Goal: Task Accomplishment & Management: Complete application form

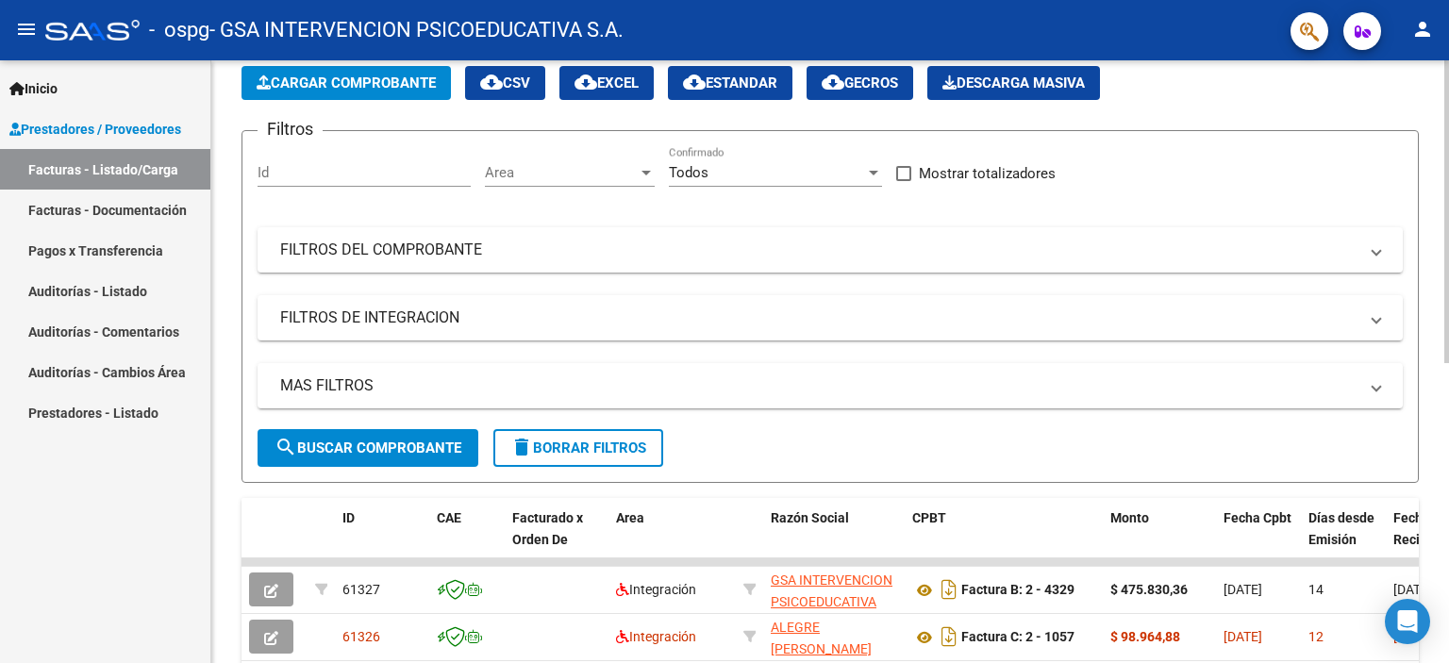
scroll to position [377, 0]
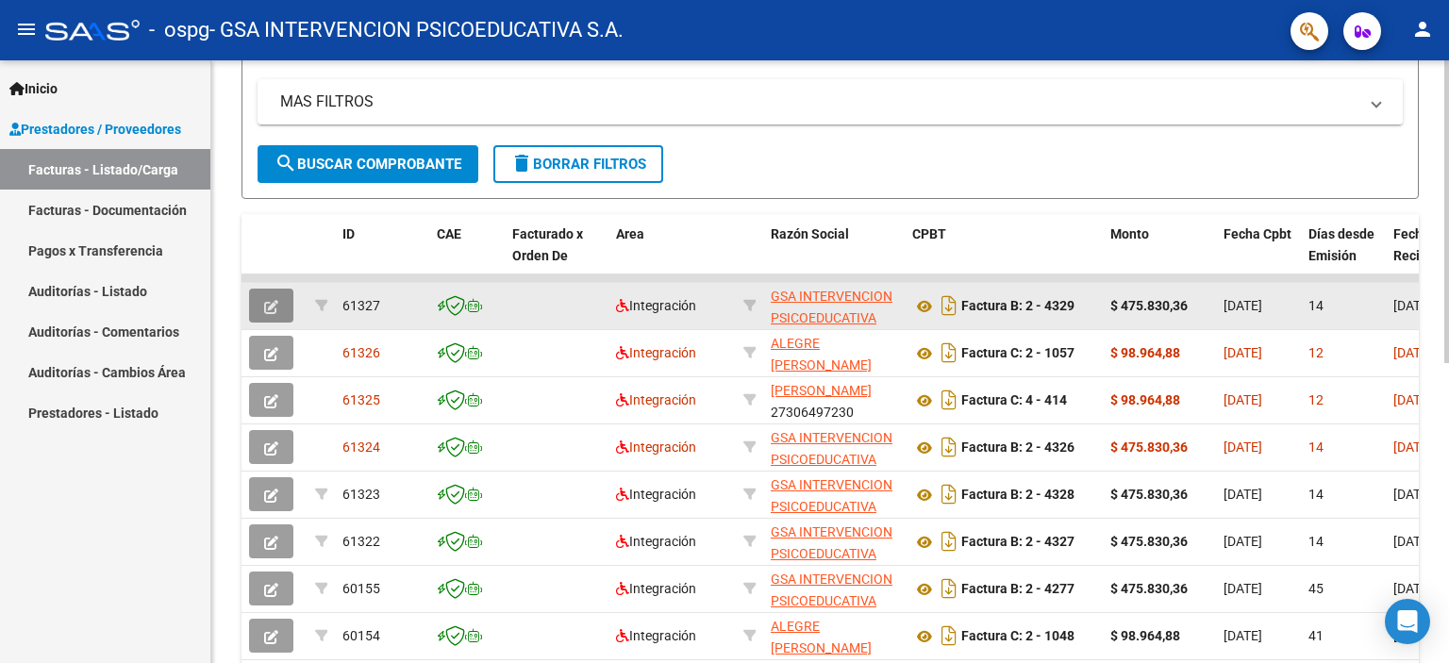
click at [277, 304] on icon "button" at bounding box center [271, 307] width 14 height 14
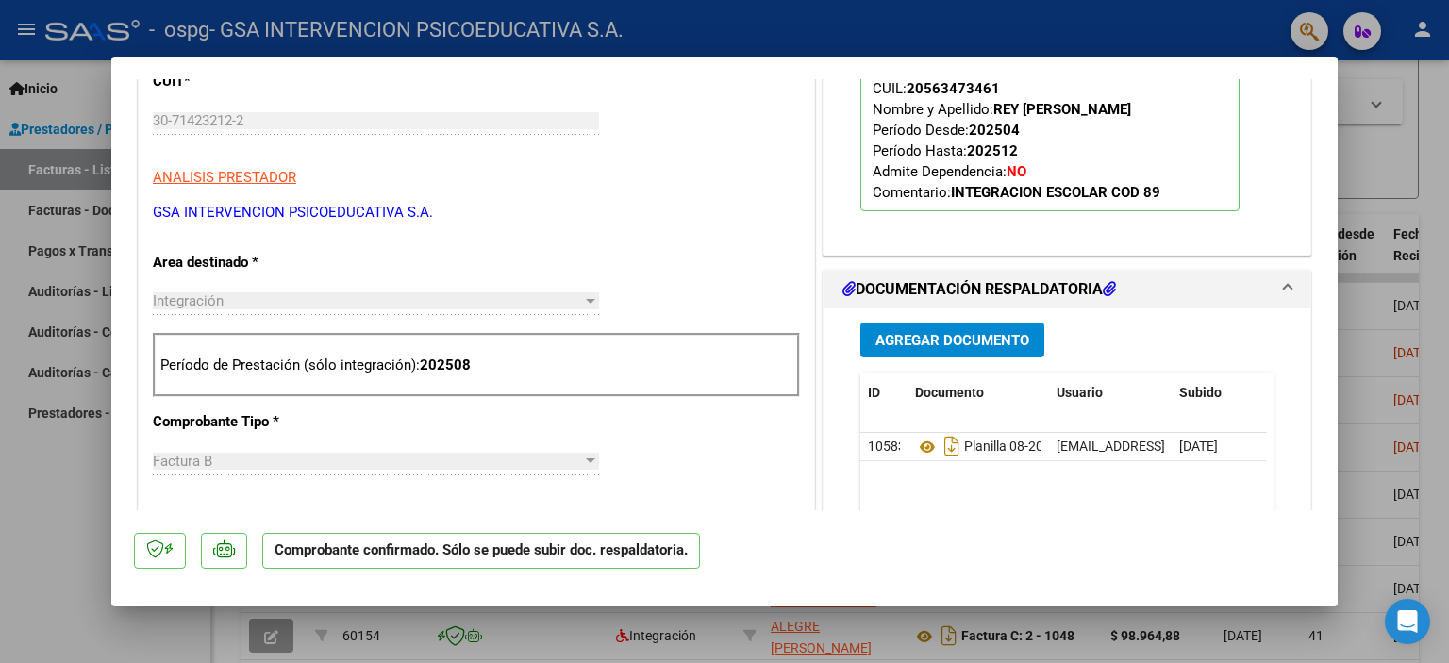
scroll to position [591, 0]
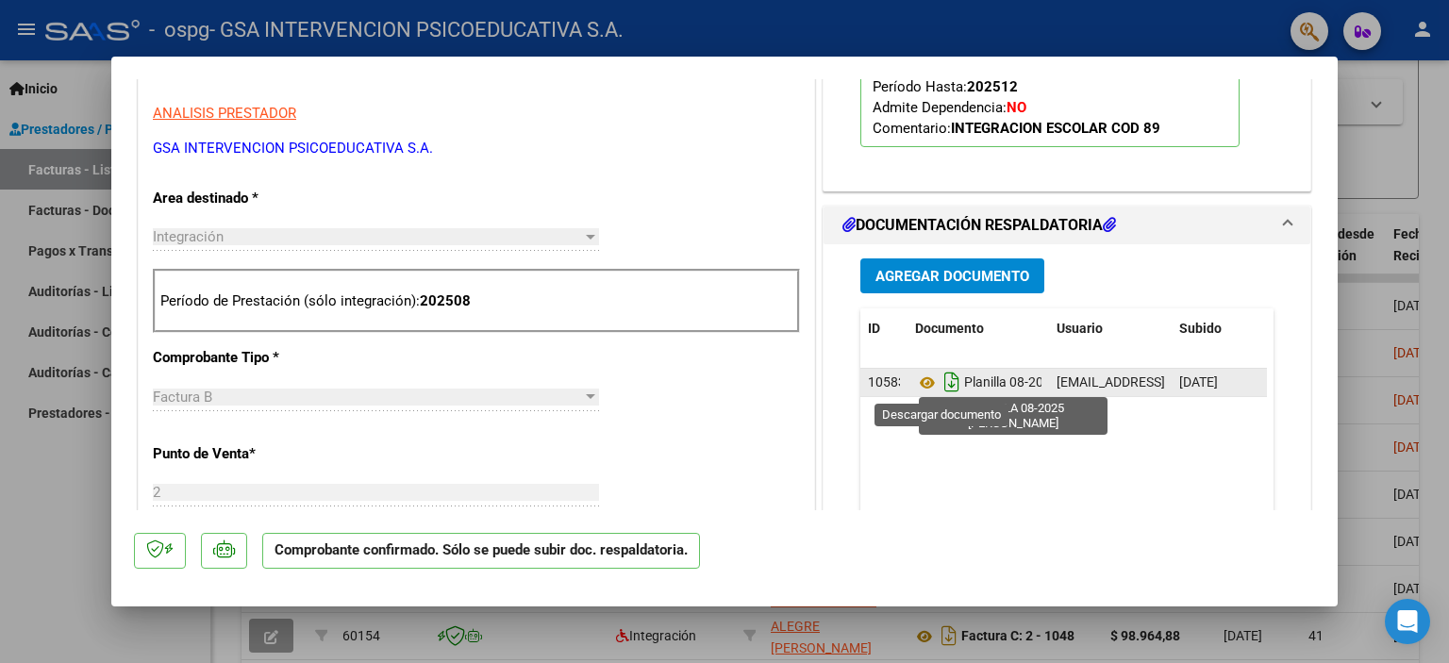
click at [939, 379] on icon "Descargar documento" at bounding box center [951, 382] width 25 height 30
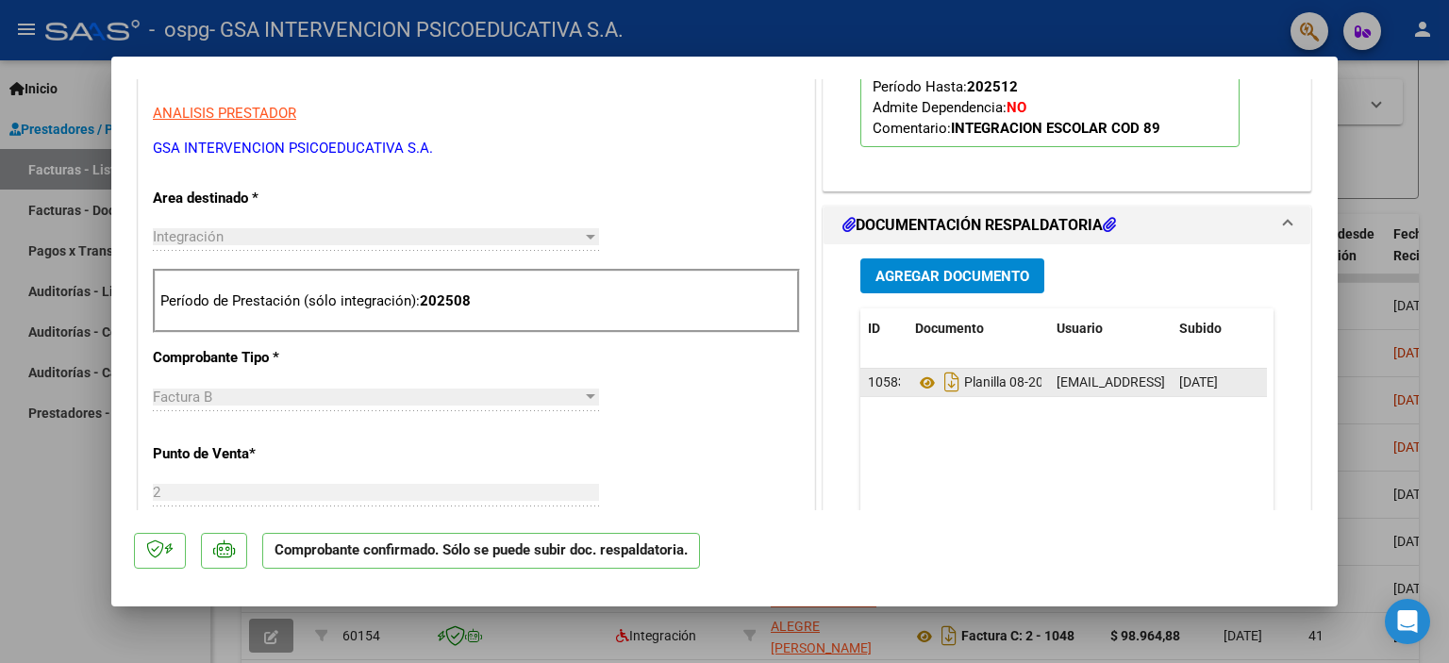
click at [1448, 235] on div at bounding box center [724, 331] width 1449 height 663
type input "$ 0,00"
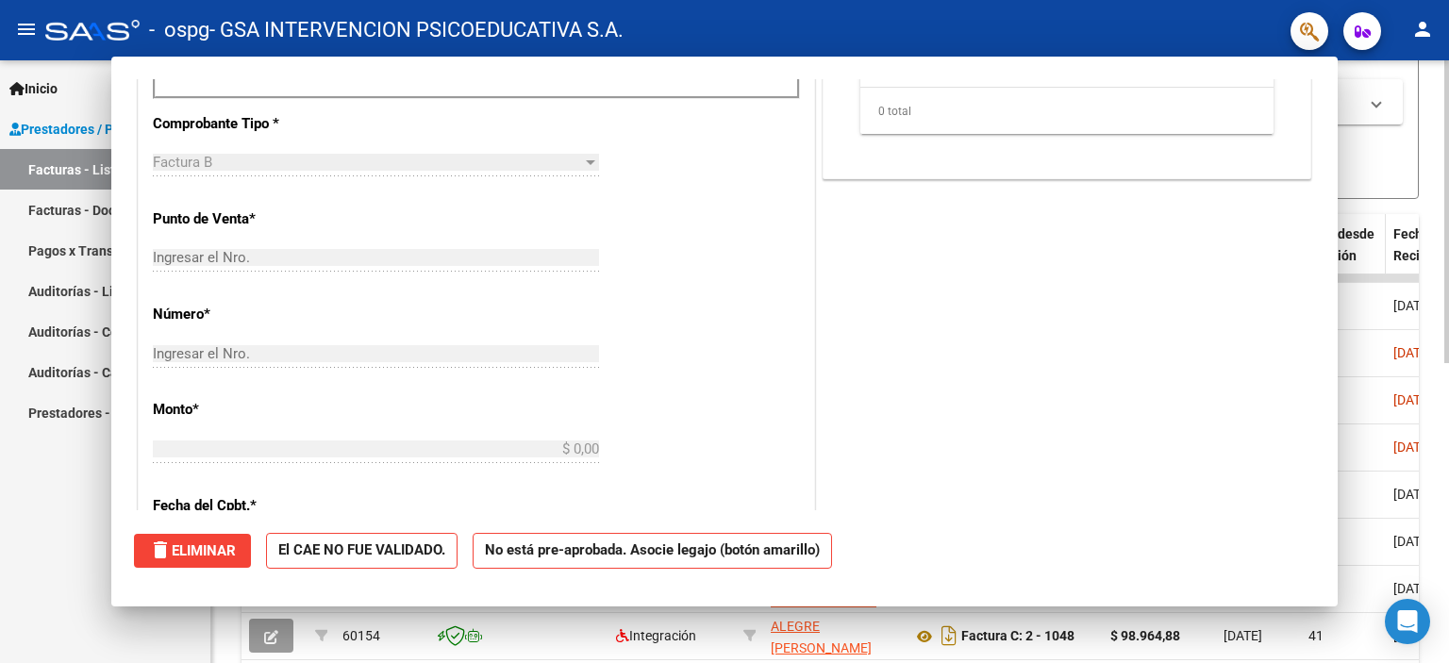
scroll to position [324, 0]
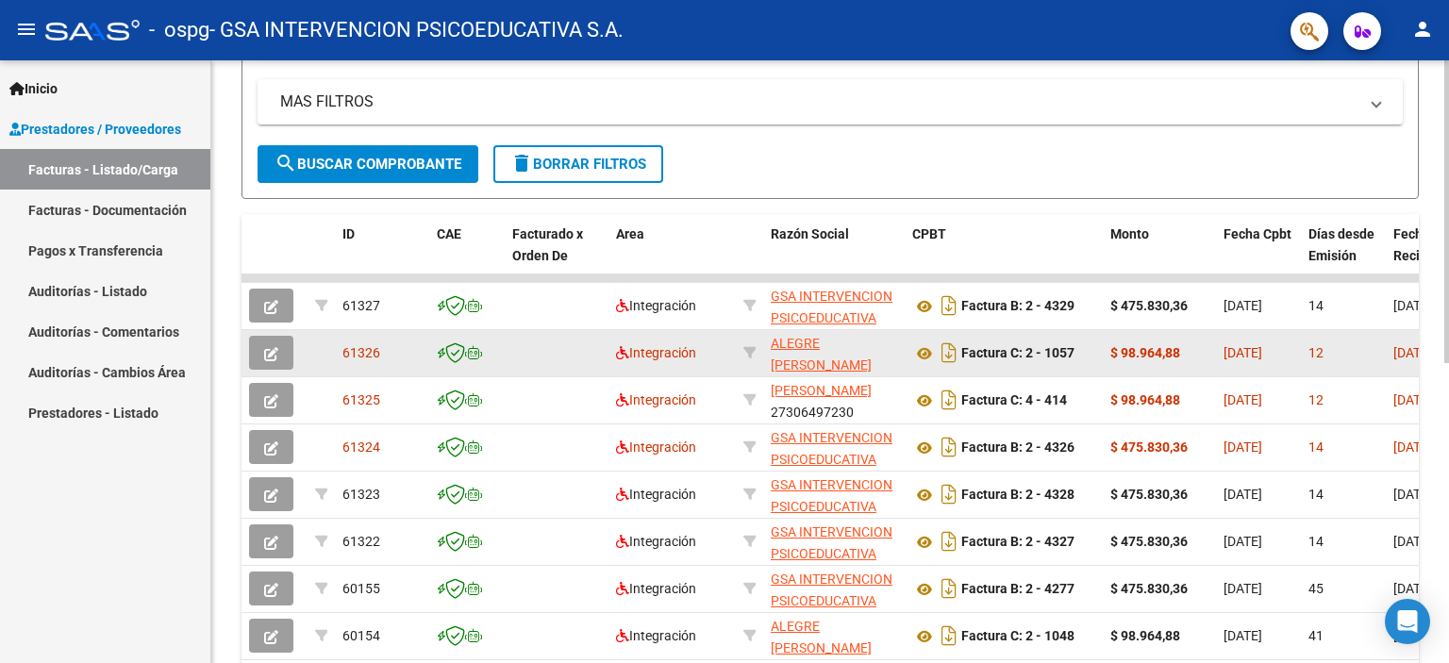
click at [270, 350] on icon "button" at bounding box center [271, 354] width 14 height 14
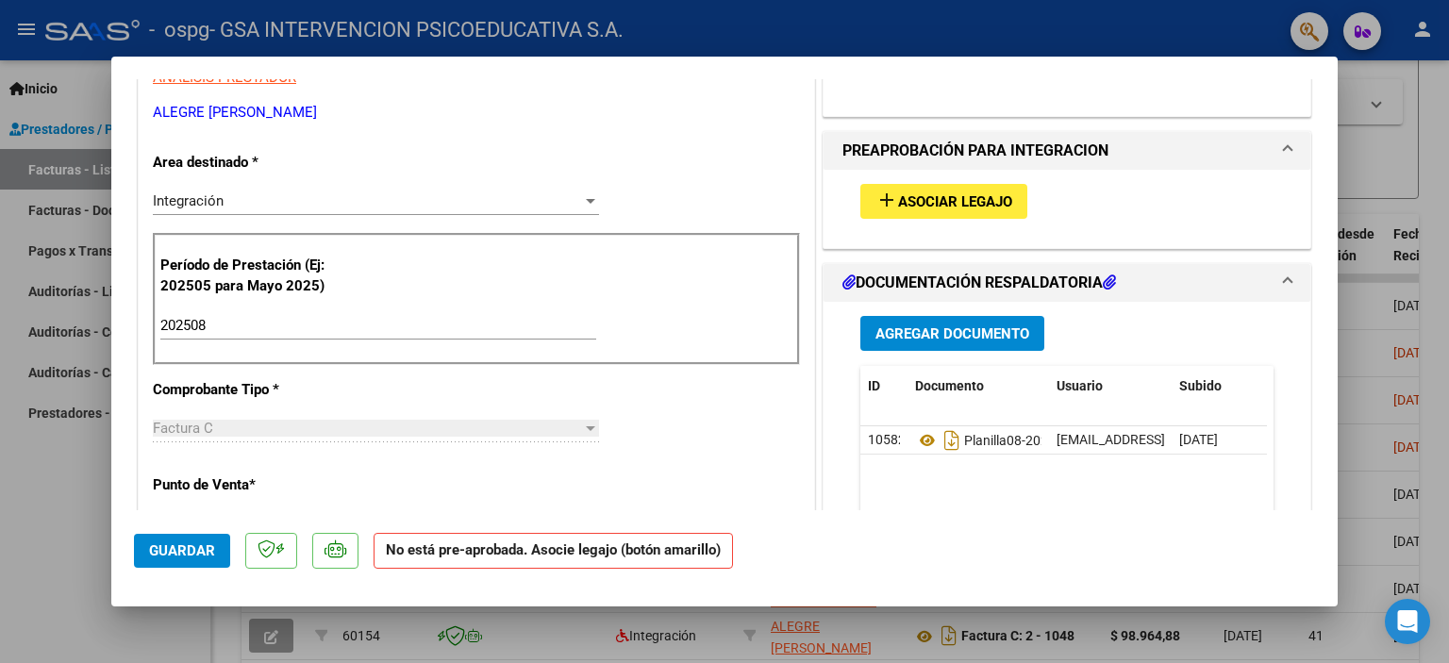
scroll to position [361, 0]
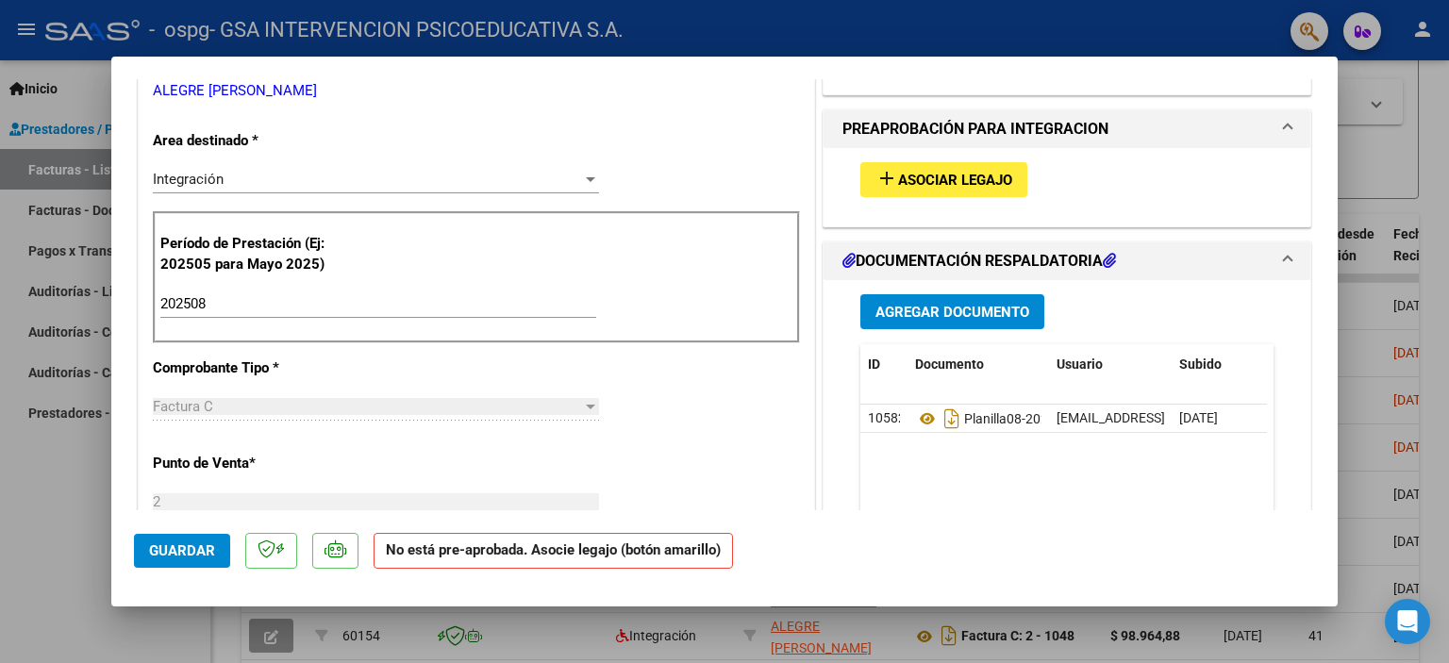
click at [935, 182] on span "Asociar Legajo" at bounding box center [955, 180] width 114 height 17
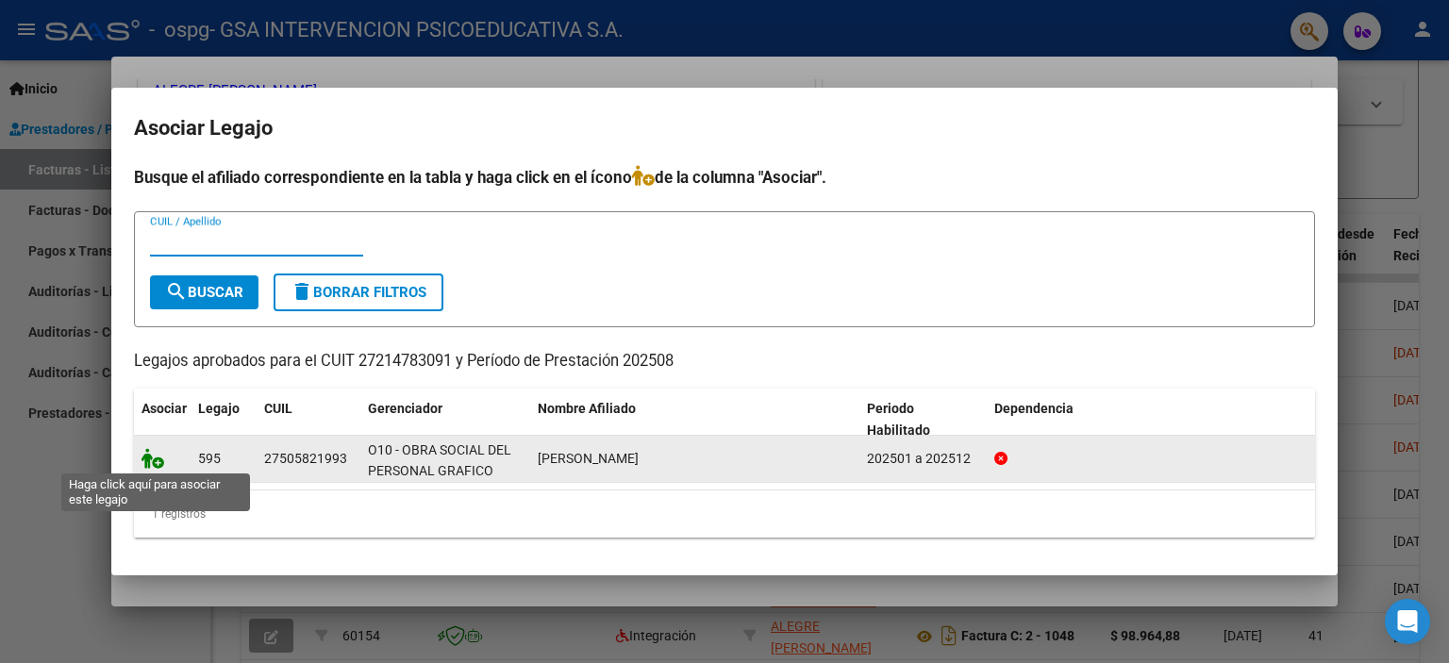
click at [152, 459] on icon at bounding box center [152, 458] width 23 height 21
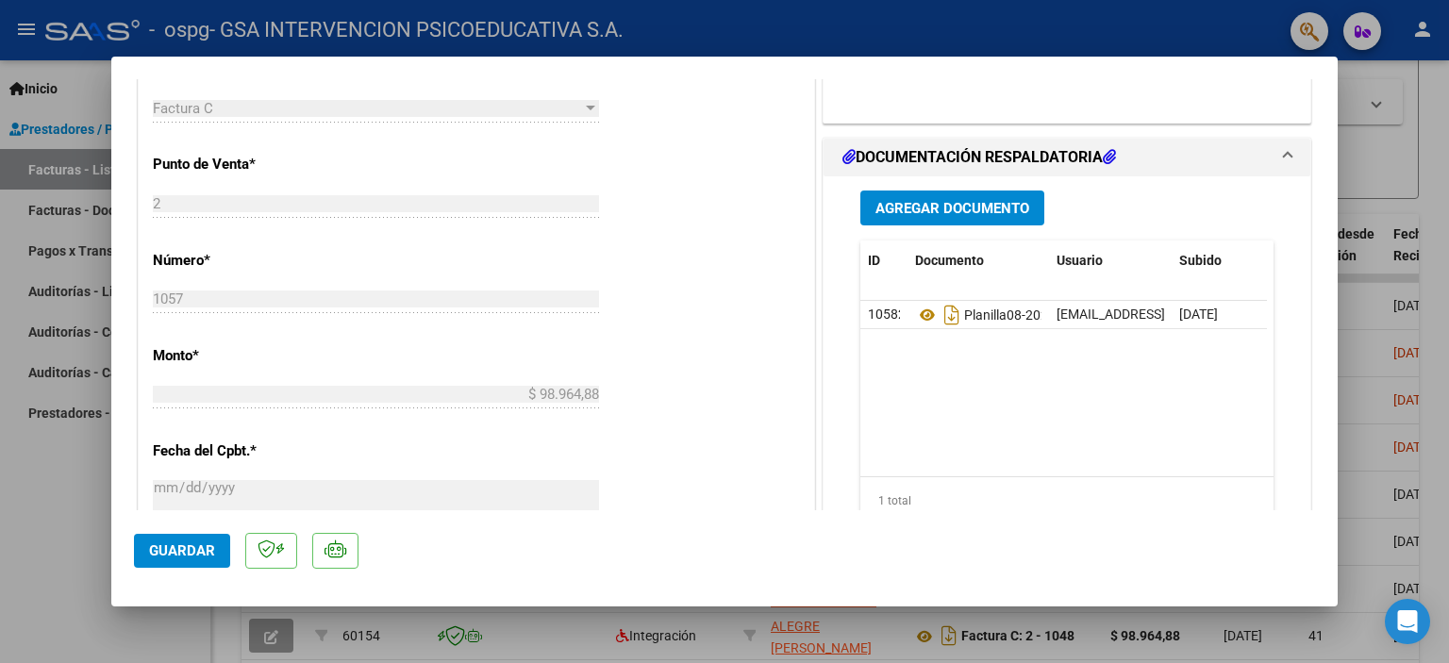
scroll to position [712, 0]
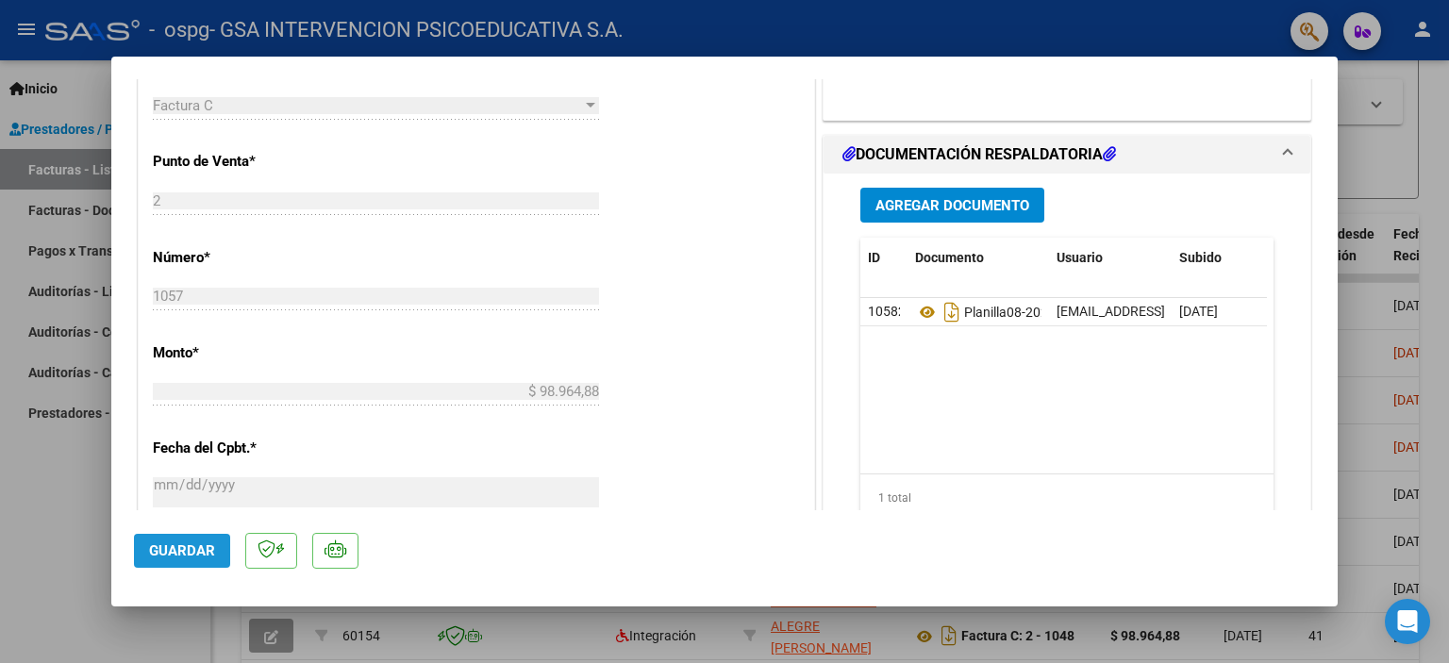
click at [197, 555] on span "Guardar" at bounding box center [182, 550] width 66 height 17
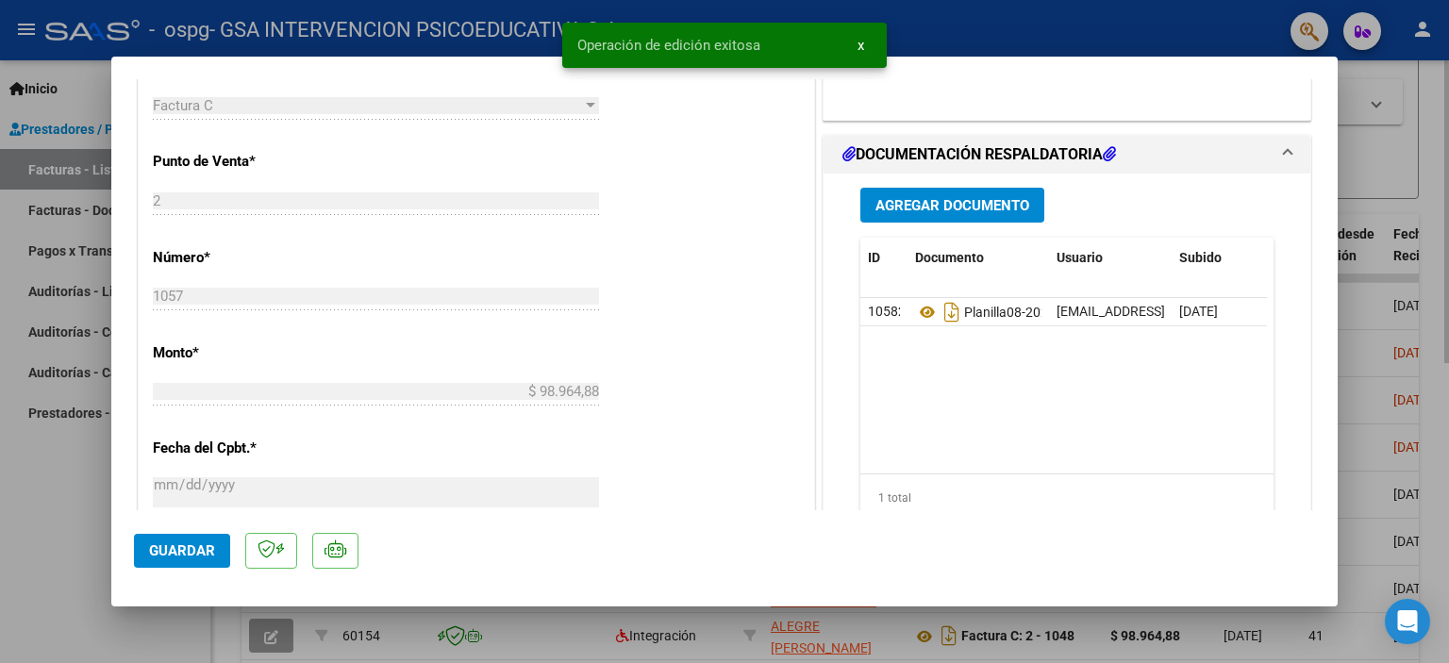
click at [1383, 161] on div at bounding box center [724, 331] width 1449 height 663
type input "$ 0,00"
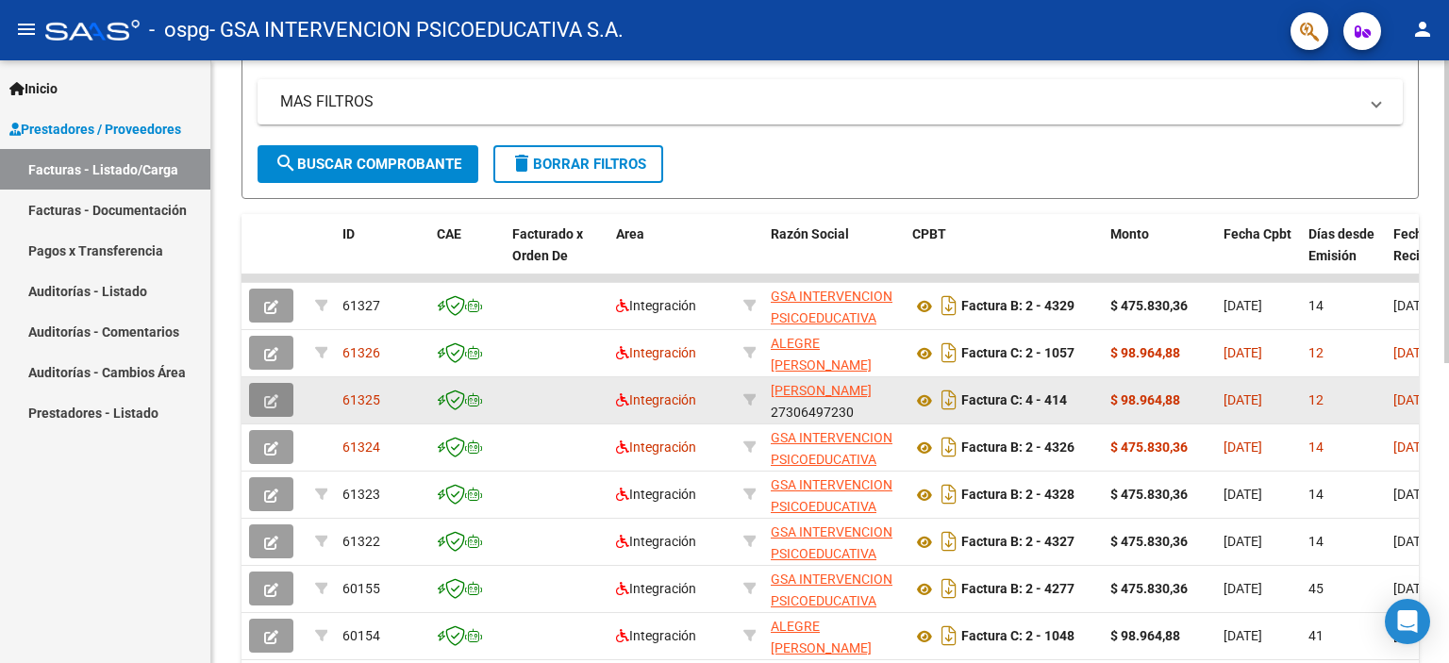
click at [272, 396] on icon "button" at bounding box center [271, 401] width 14 height 14
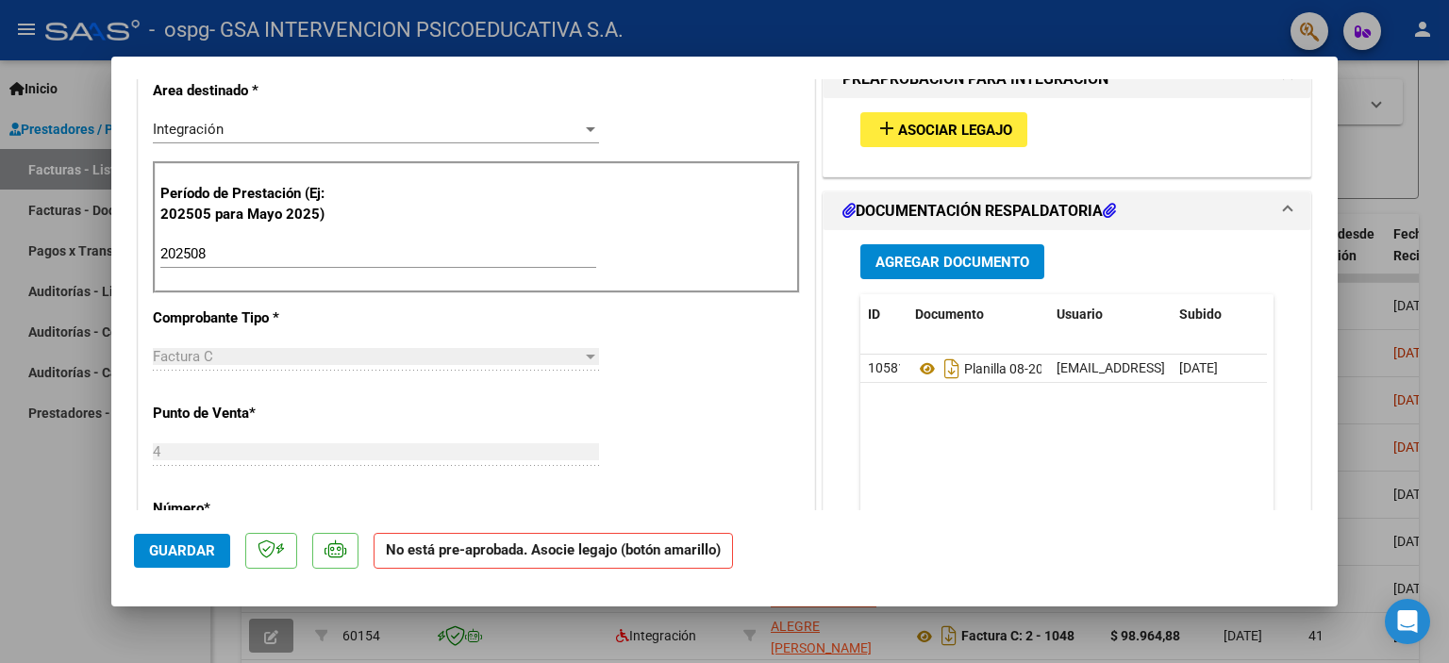
scroll to position [406, 0]
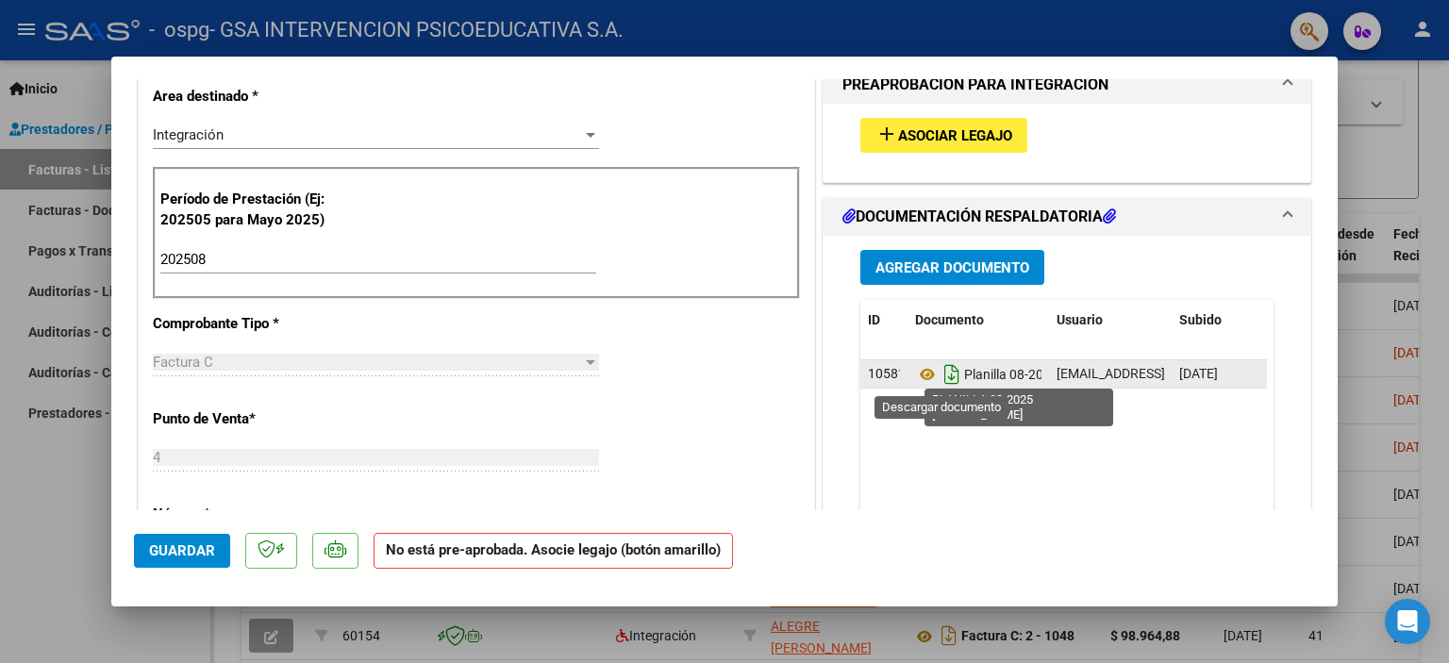
click at [942, 373] on icon "Descargar documento" at bounding box center [951, 374] width 25 height 30
click at [939, 372] on icon "Descargar documento" at bounding box center [951, 374] width 25 height 30
click at [920, 369] on icon at bounding box center [927, 374] width 25 height 23
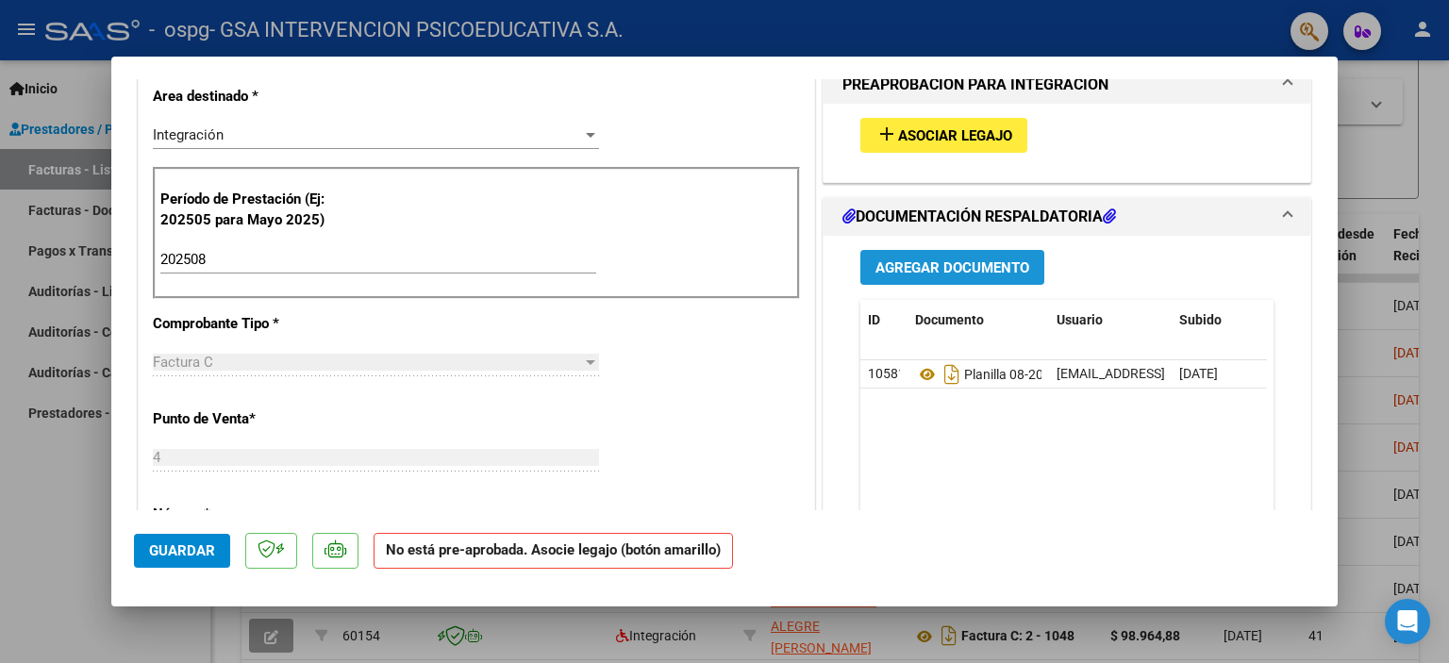
click at [954, 271] on span "Agregar Documento" at bounding box center [952, 267] width 154 height 17
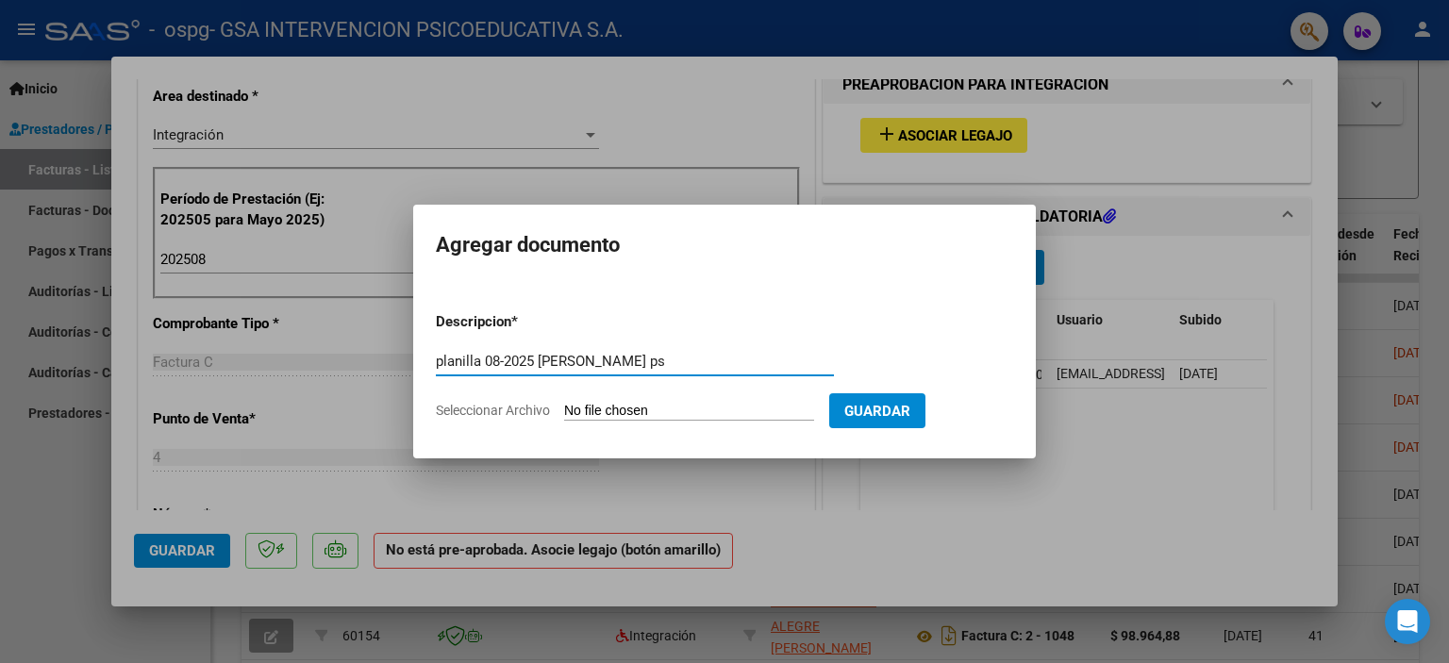
type input "planilla 08-2025 [PERSON_NAME] ps"
click at [674, 417] on input "Seleccionar Archivo" at bounding box center [689, 412] width 250 height 18
type input "C:\fakepath\PLANILLA 08-2025 [PERSON_NAME] PS.pdf"
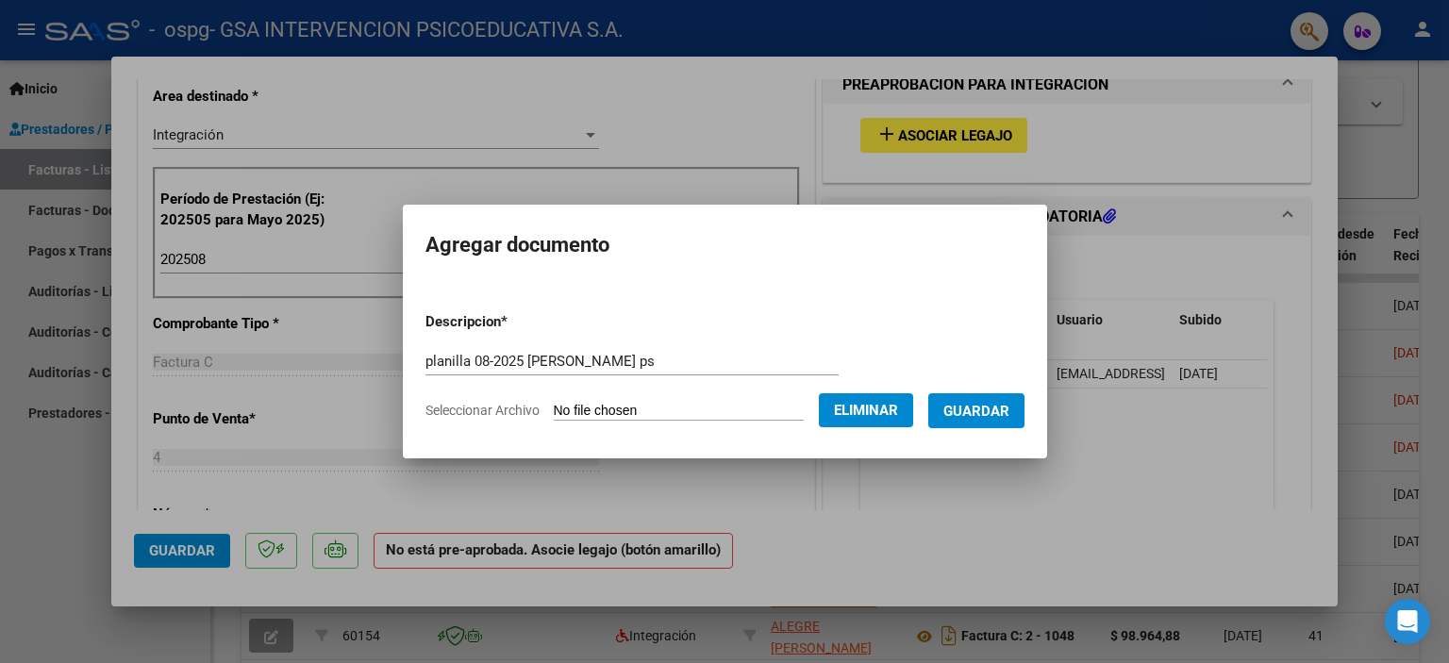
click at [996, 411] on span "Guardar" at bounding box center [976, 411] width 66 height 17
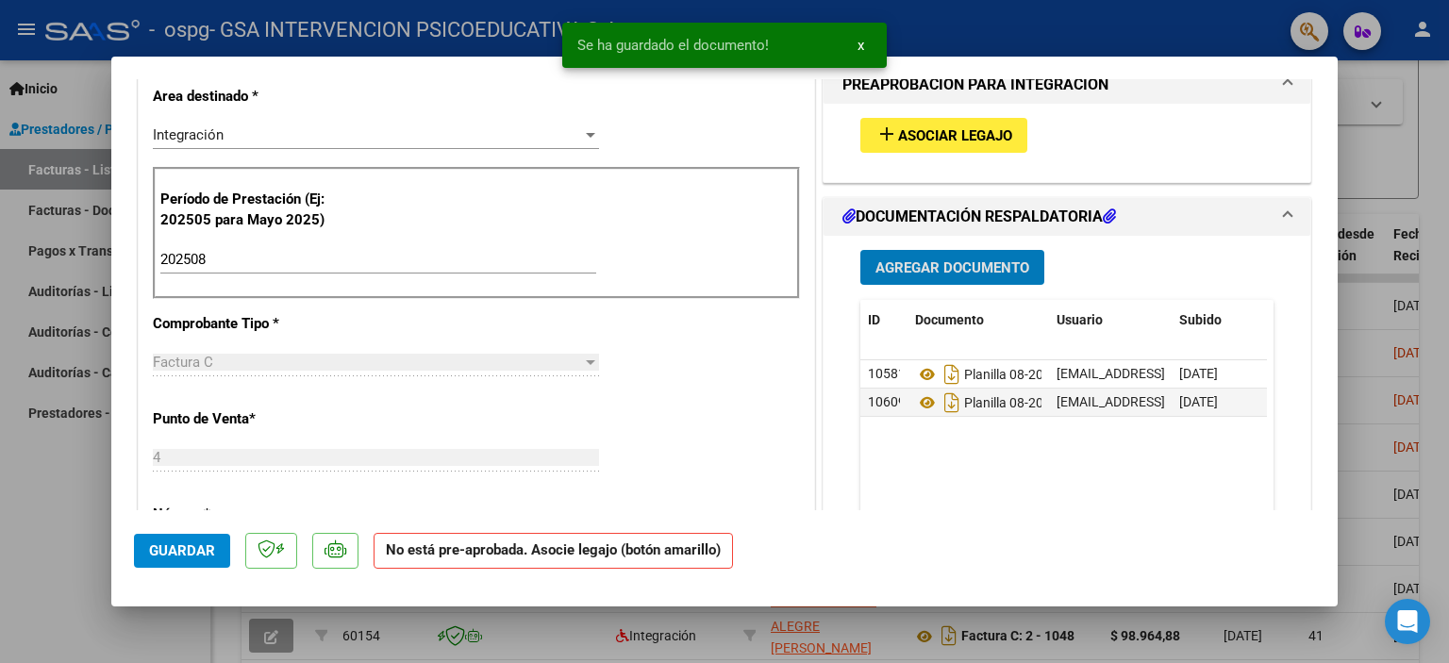
click at [912, 142] on span "Asociar Legajo" at bounding box center [955, 135] width 114 height 17
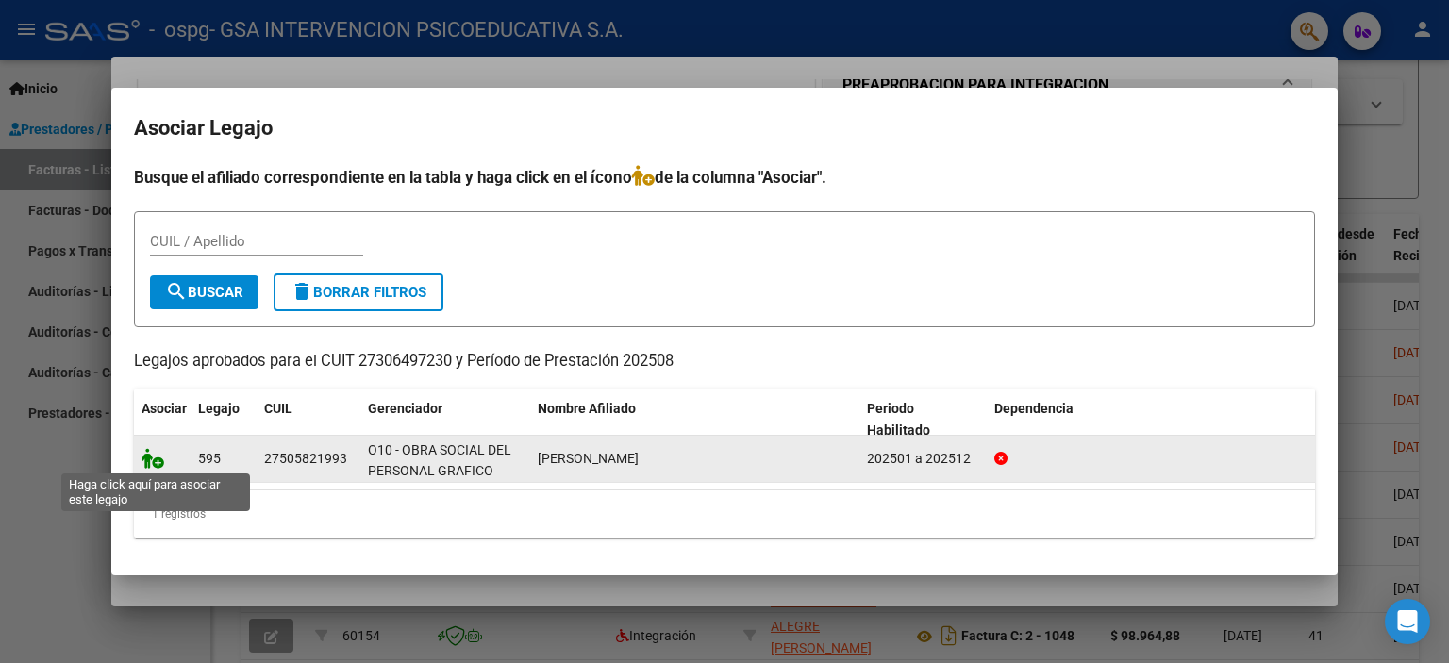
click at [152, 462] on icon at bounding box center [152, 458] width 23 height 21
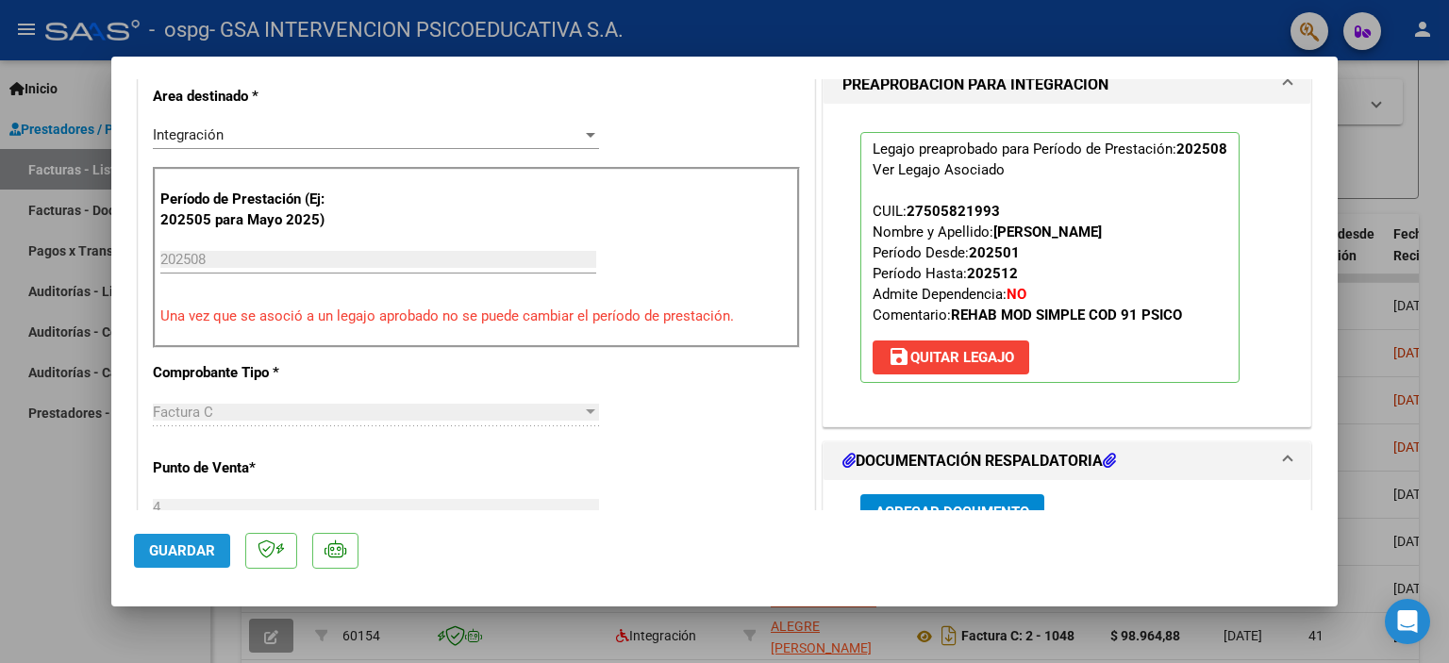
click at [188, 556] on span "Guardar" at bounding box center [182, 550] width 66 height 17
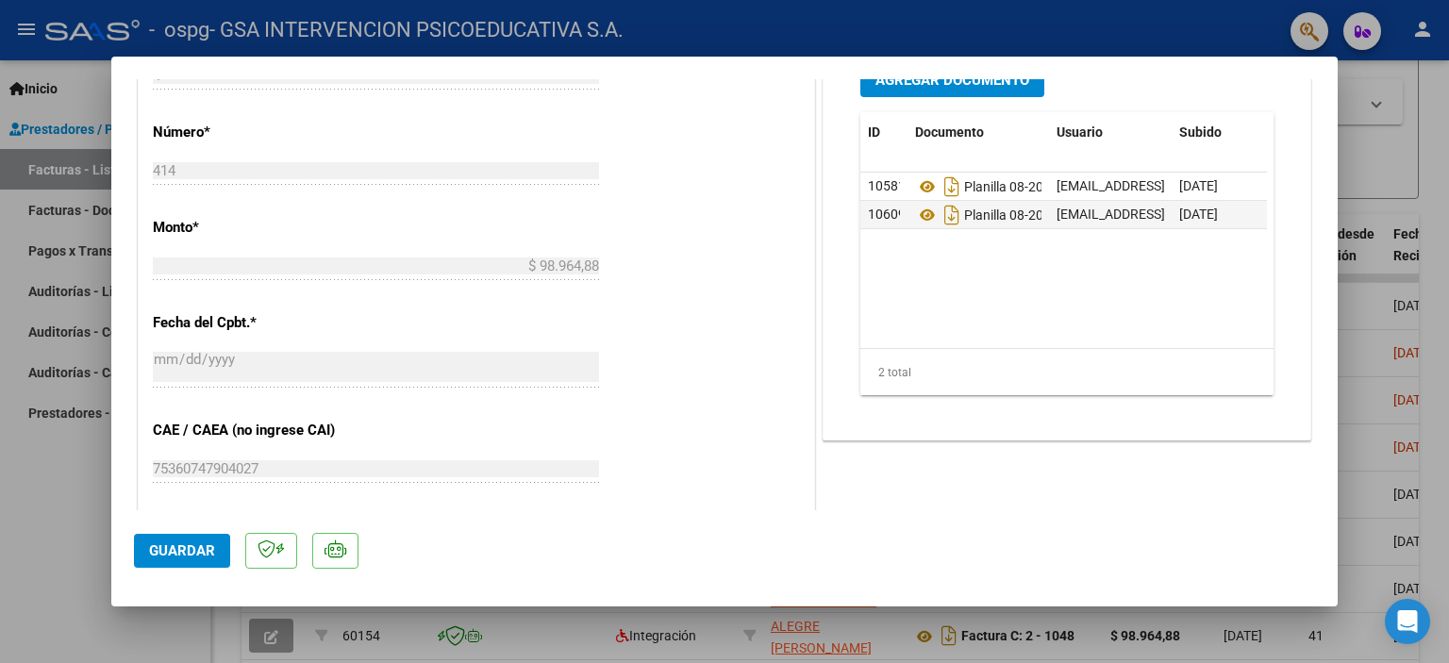
scroll to position [834, 0]
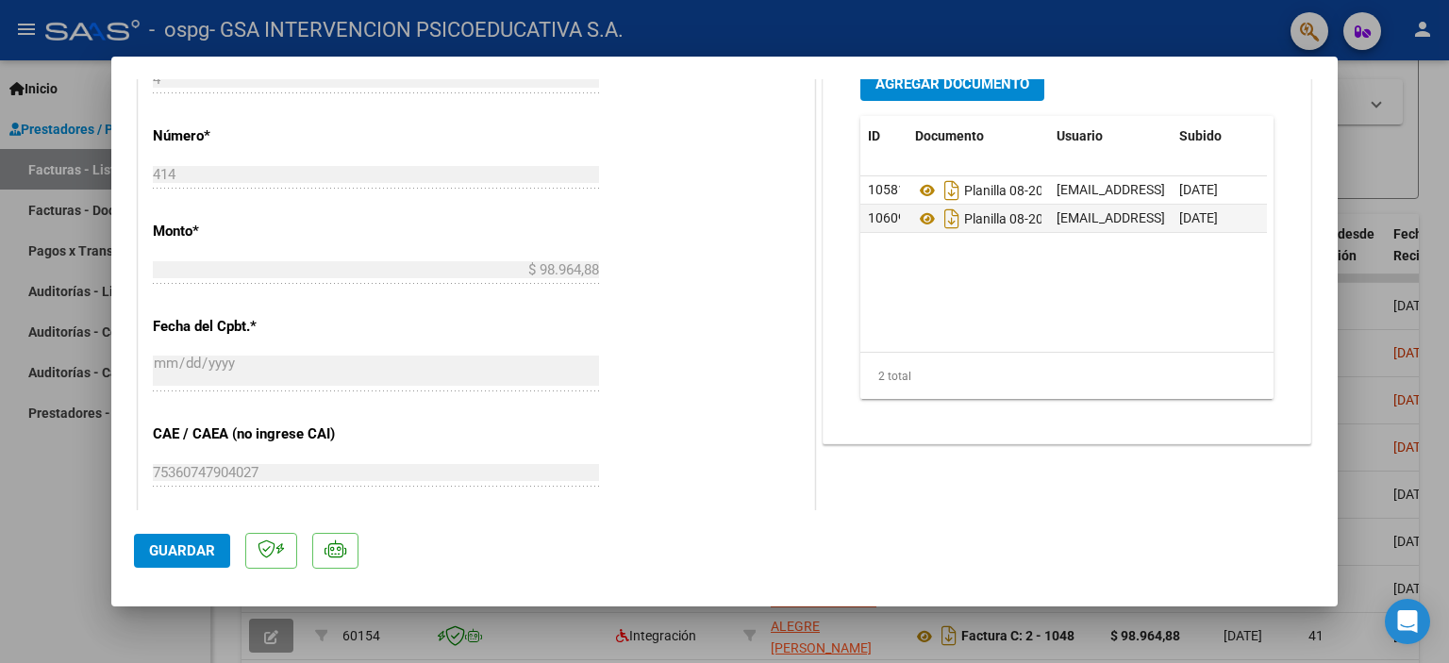
click at [1356, 165] on div at bounding box center [724, 331] width 1449 height 663
type input "$ 0,00"
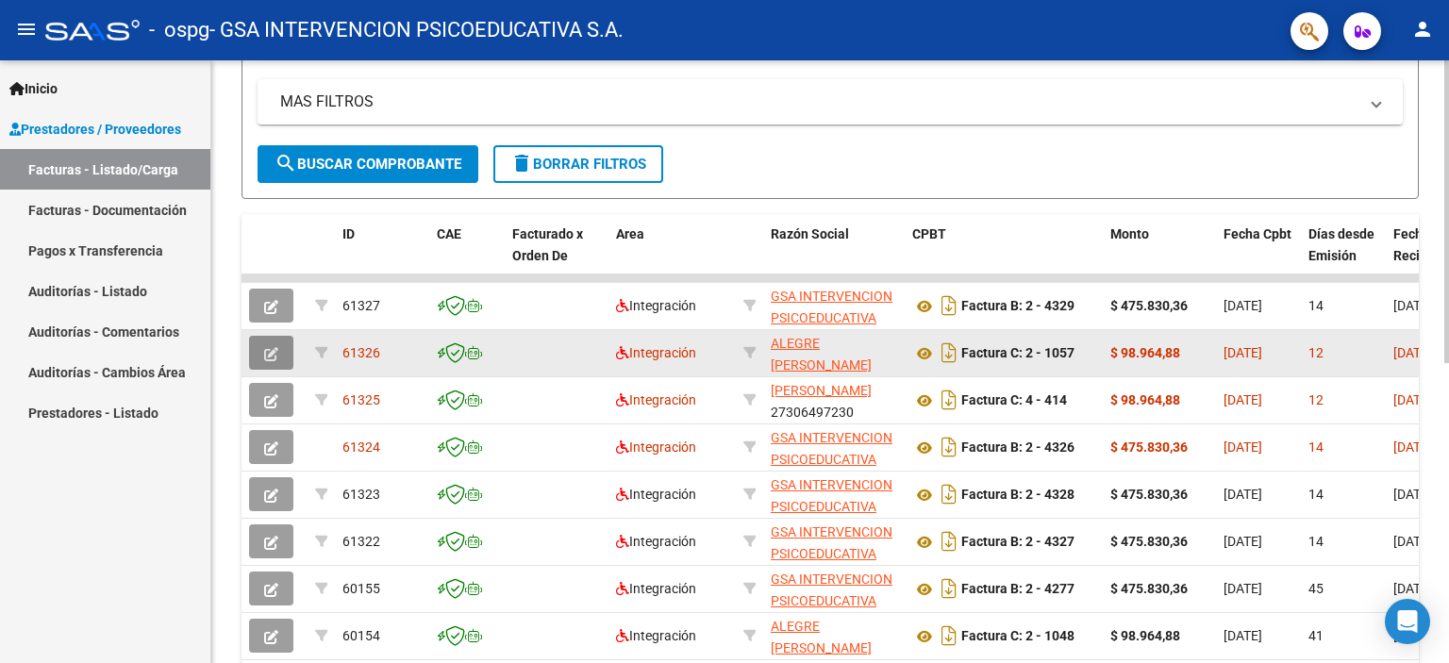
click at [276, 347] on icon "button" at bounding box center [271, 354] width 14 height 14
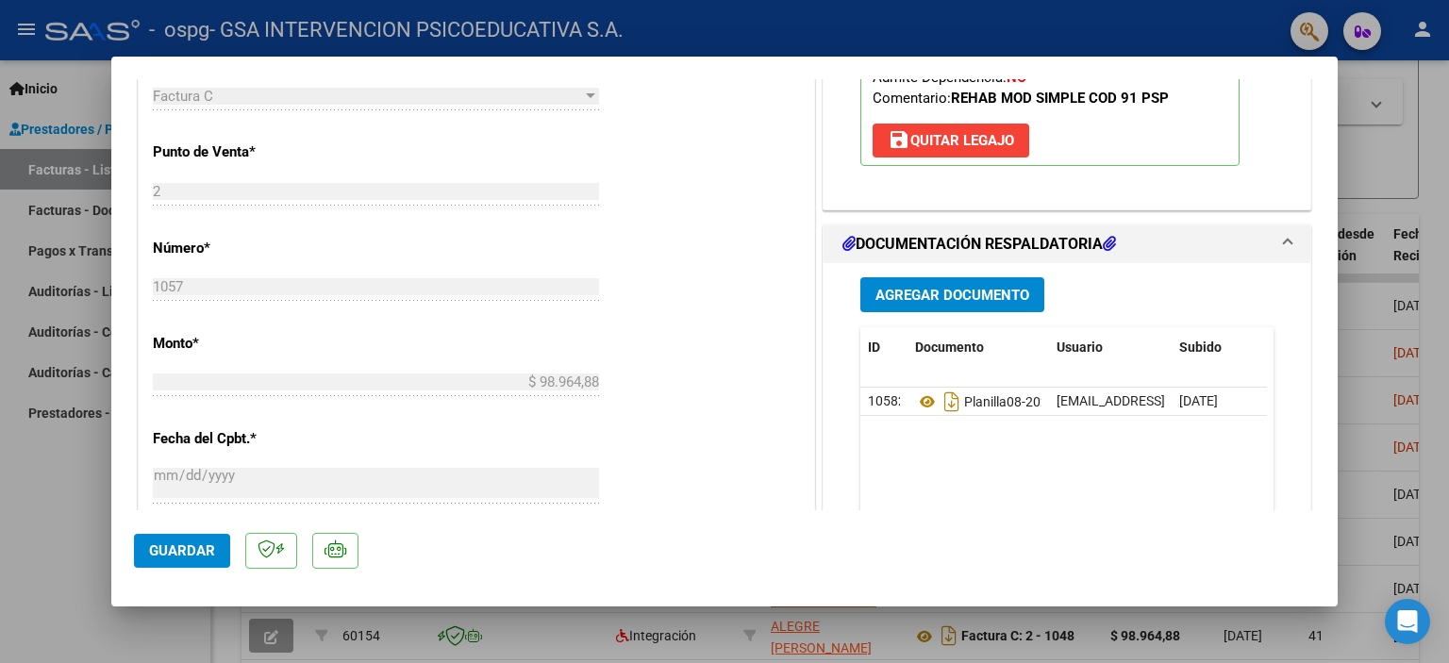
scroll to position [727, 0]
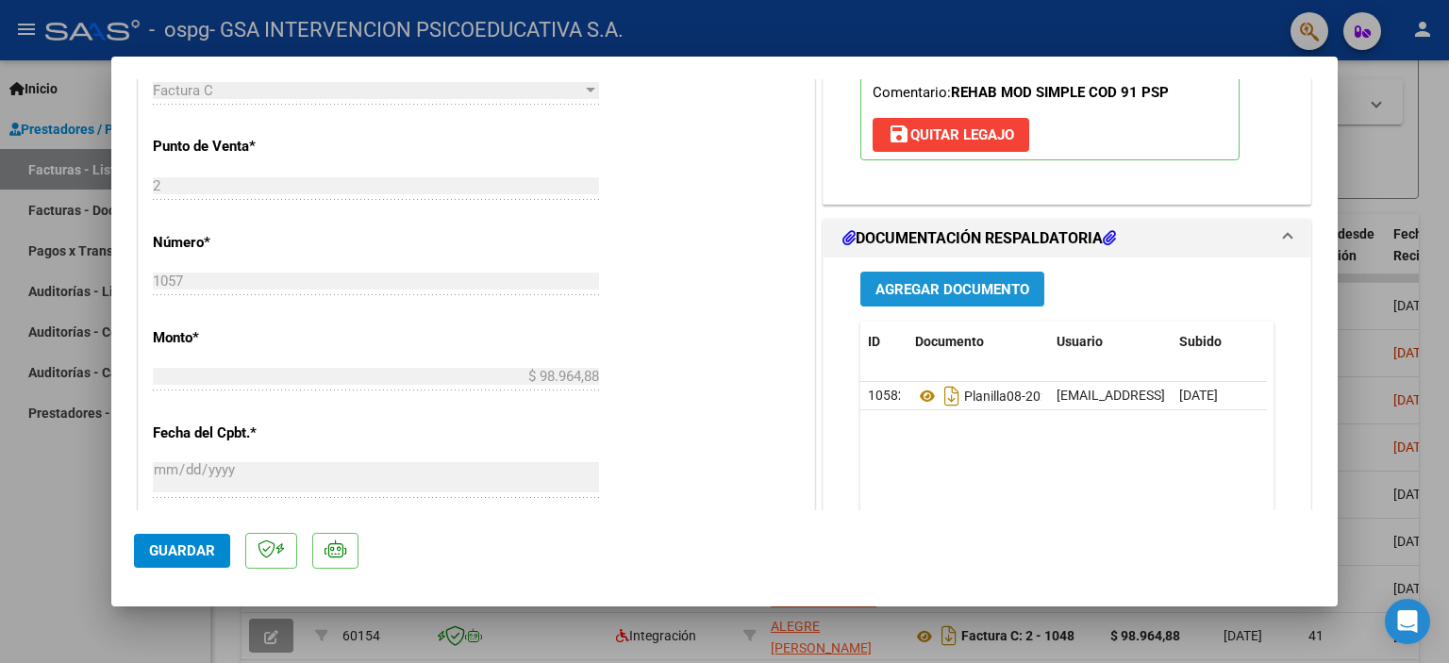
click at [951, 290] on span "Agregar Documento" at bounding box center [952, 289] width 154 height 17
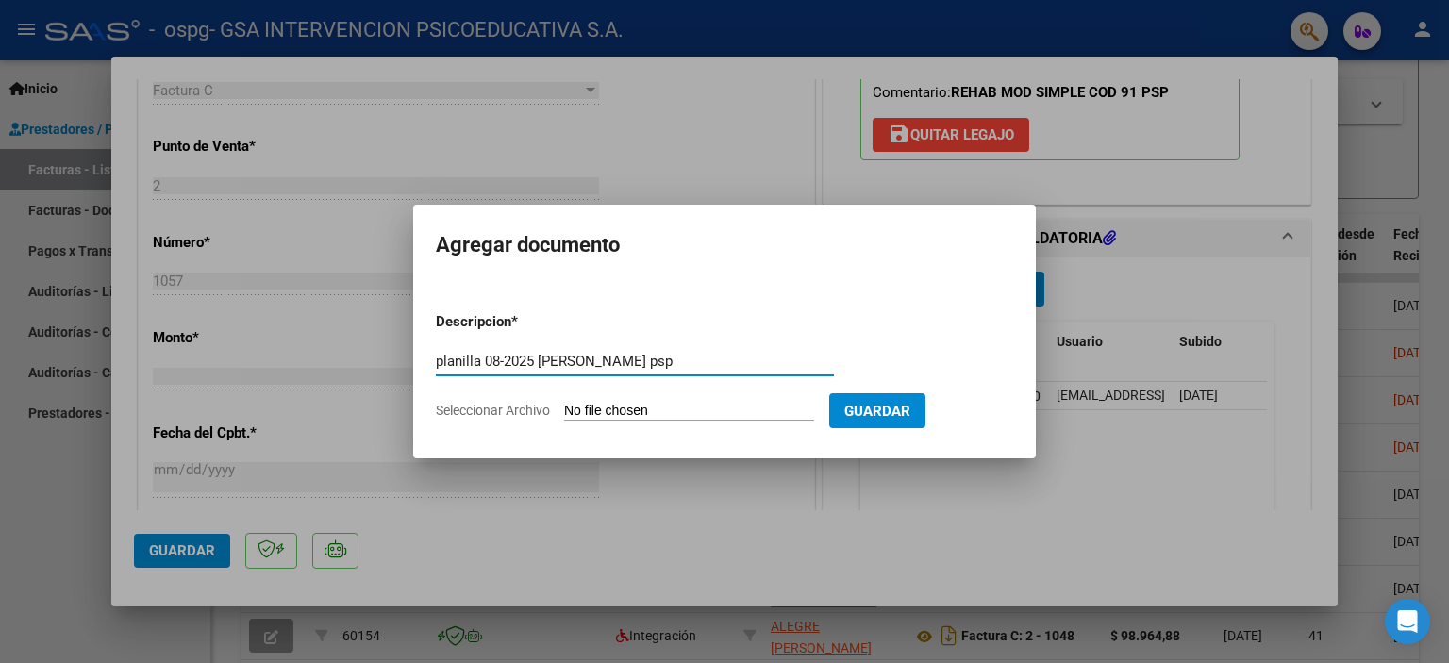
type input "planilla 08-2025 [PERSON_NAME] psp"
click at [740, 407] on input "Seleccionar Archivo" at bounding box center [689, 412] width 250 height 18
type input "C:\fakepath\PLANILLA 08-2025 [PERSON_NAME] PSP.pdf"
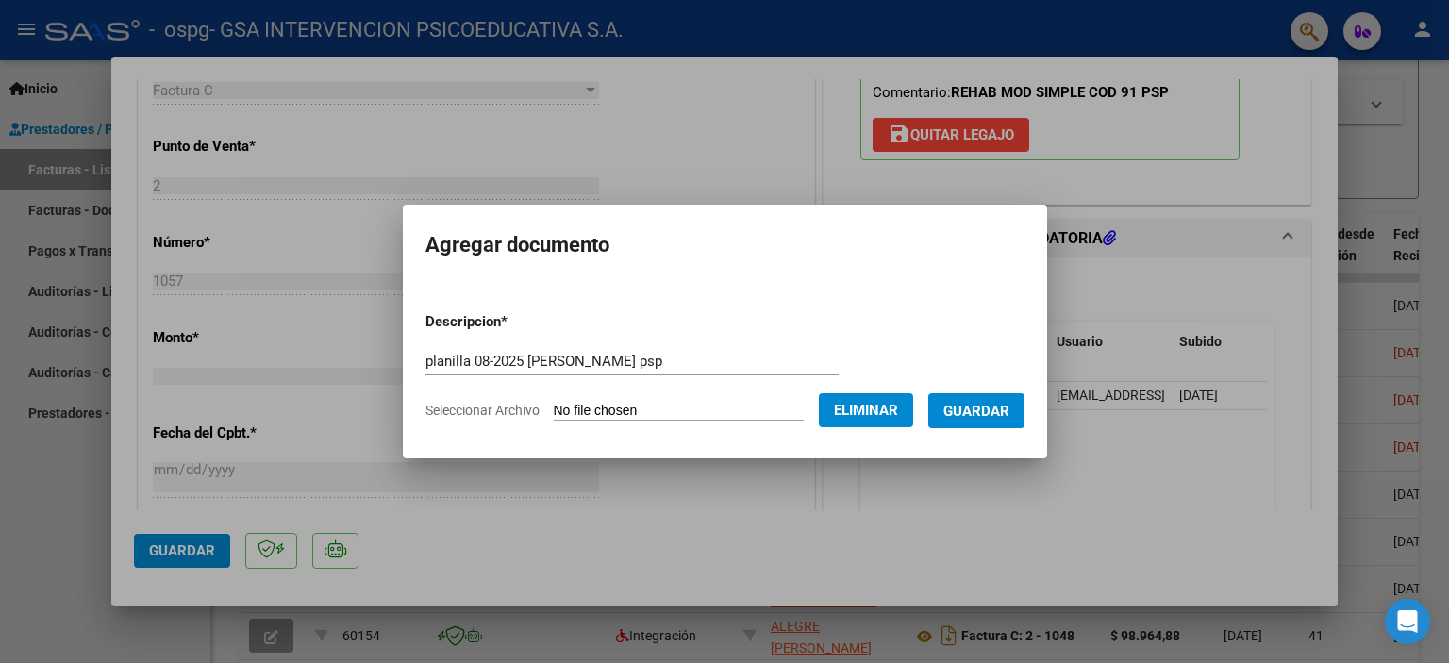
click at [977, 414] on span "Guardar" at bounding box center [976, 411] width 66 height 17
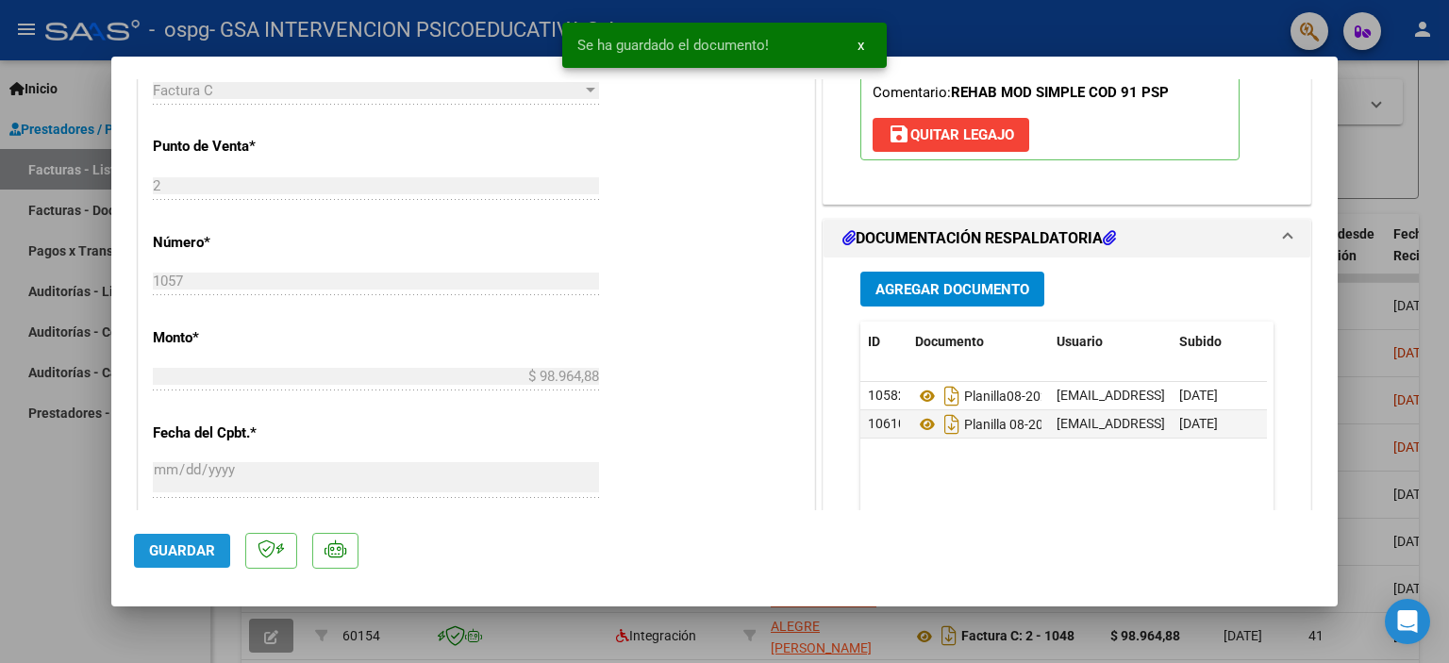
click at [181, 562] on button "Guardar" at bounding box center [182, 551] width 96 height 34
click at [1377, 169] on div at bounding box center [724, 331] width 1449 height 663
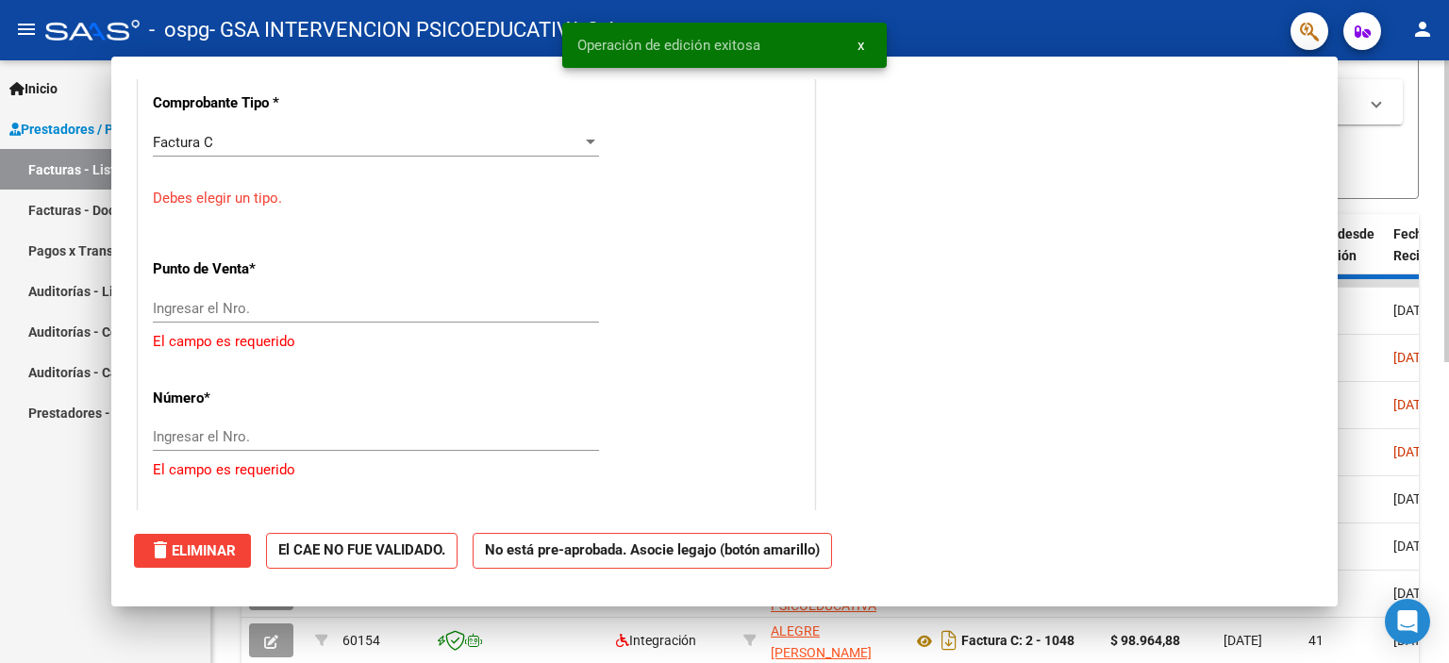
scroll to position [0, 0]
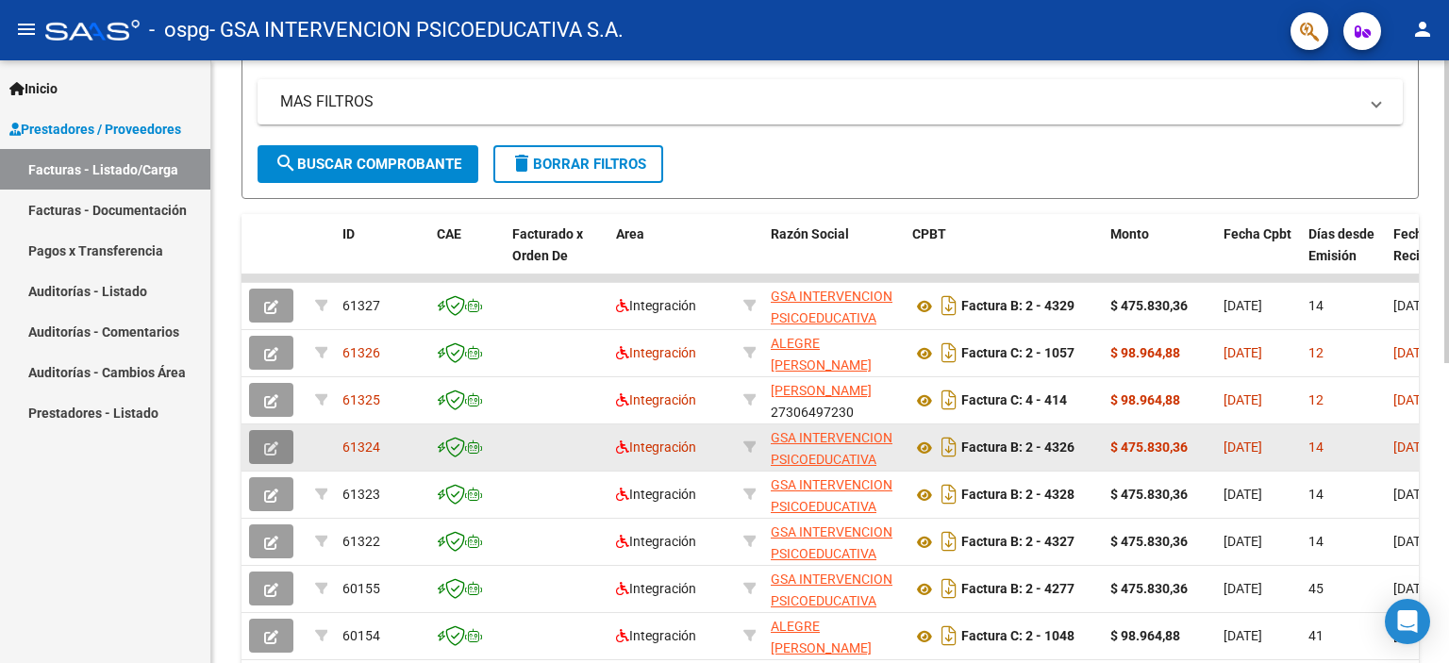
click at [265, 439] on span "button" at bounding box center [271, 447] width 14 height 17
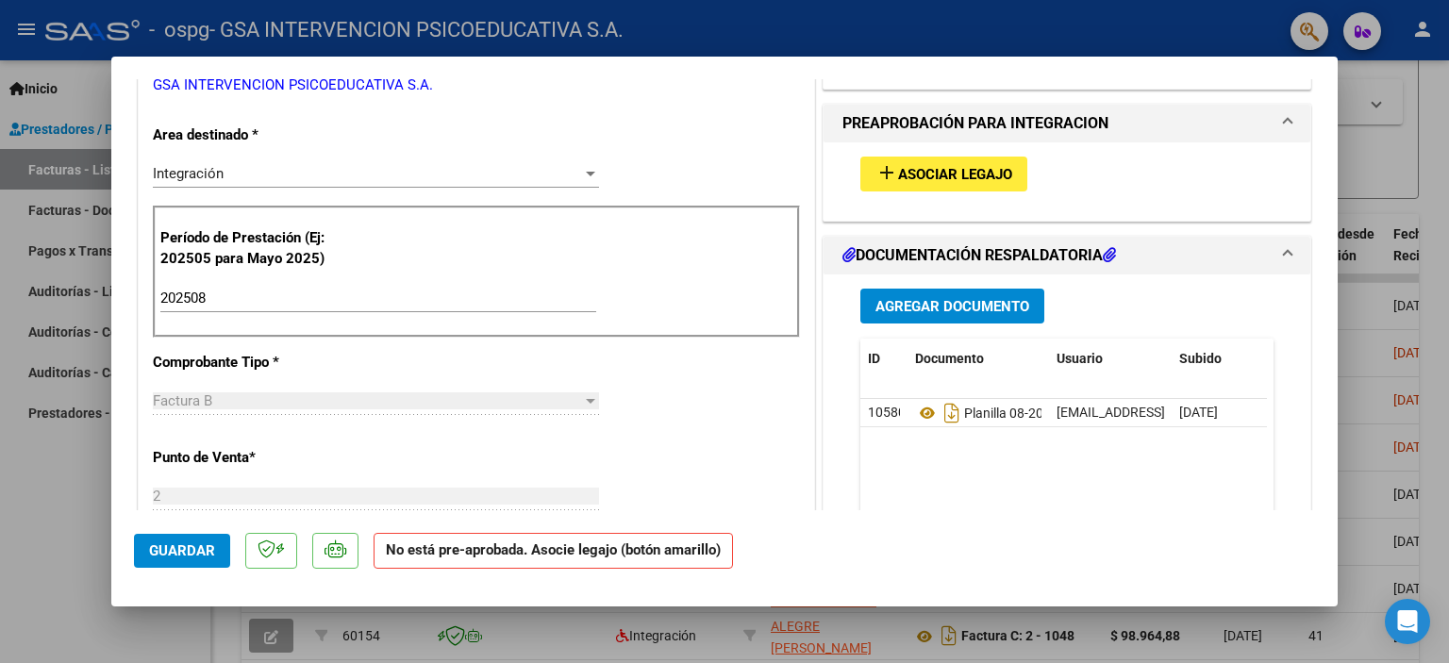
scroll to position [379, 0]
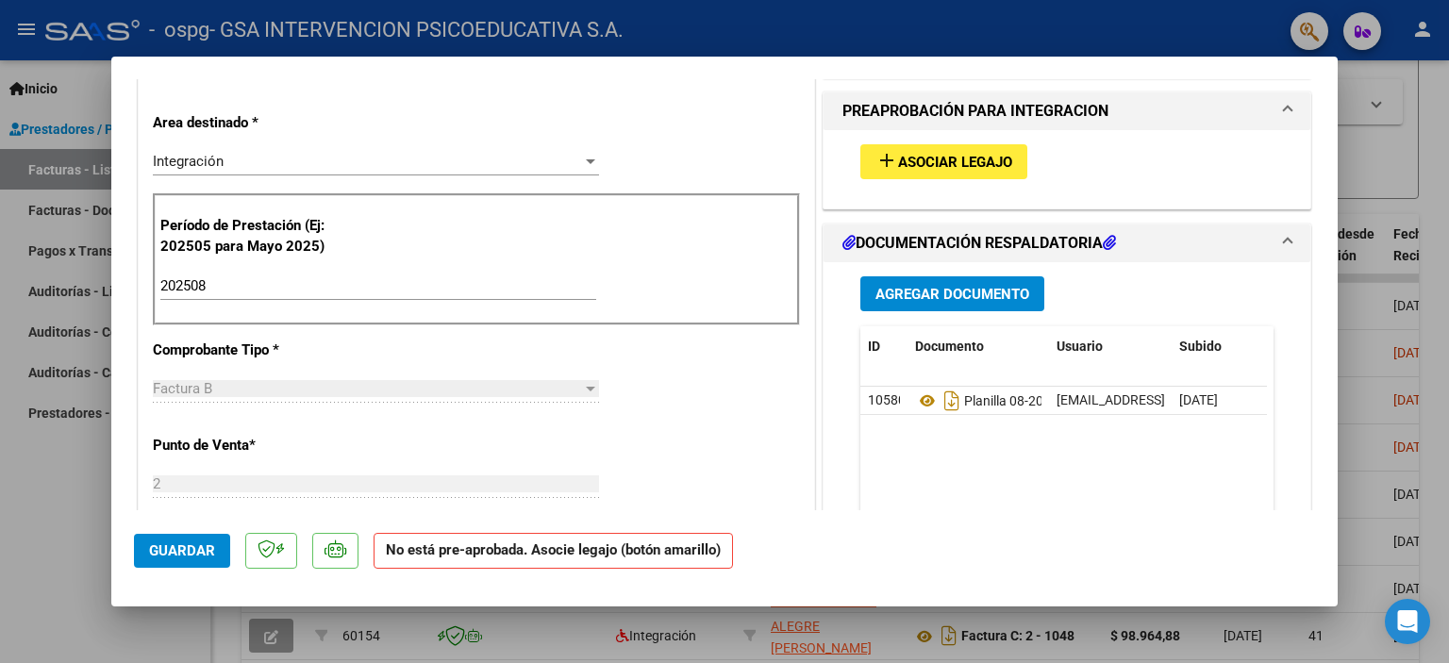
click at [887, 172] on button "add Asociar Legajo" at bounding box center [943, 161] width 167 height 35
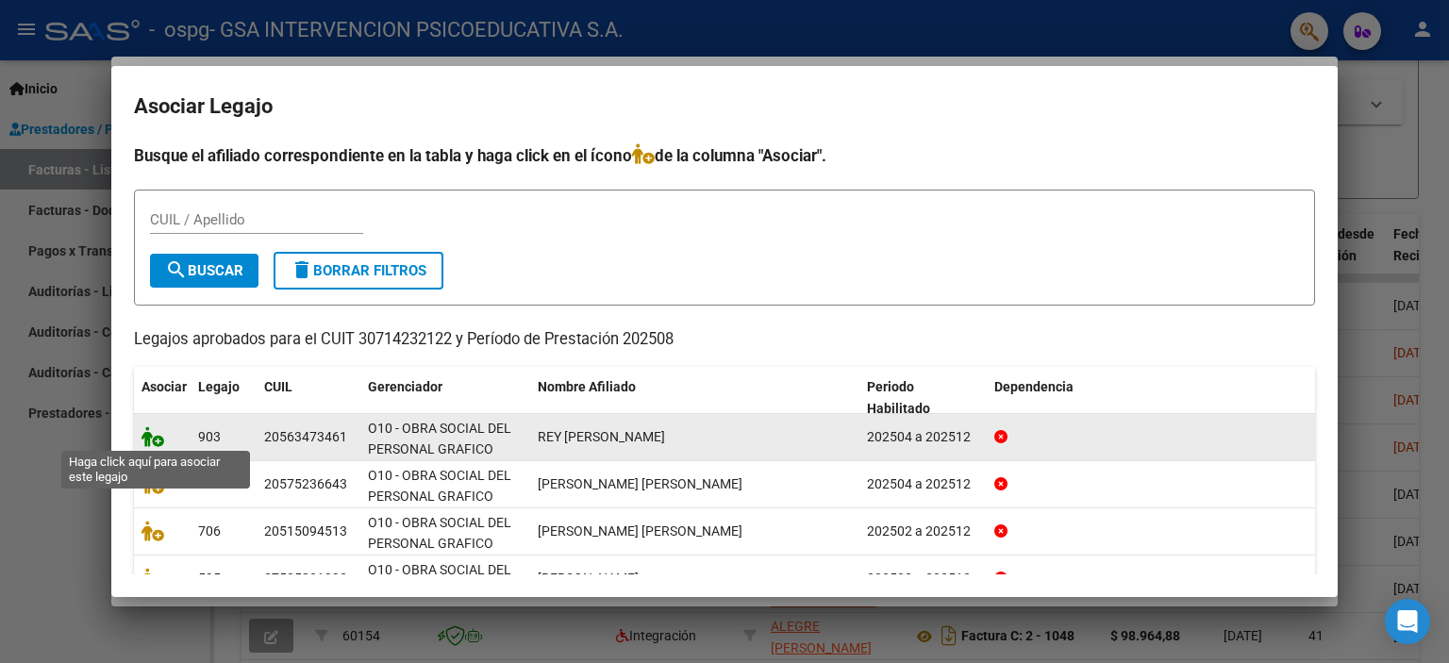
click at [156, 443] on icon at bounding box center [152, 436] width 23 height 21
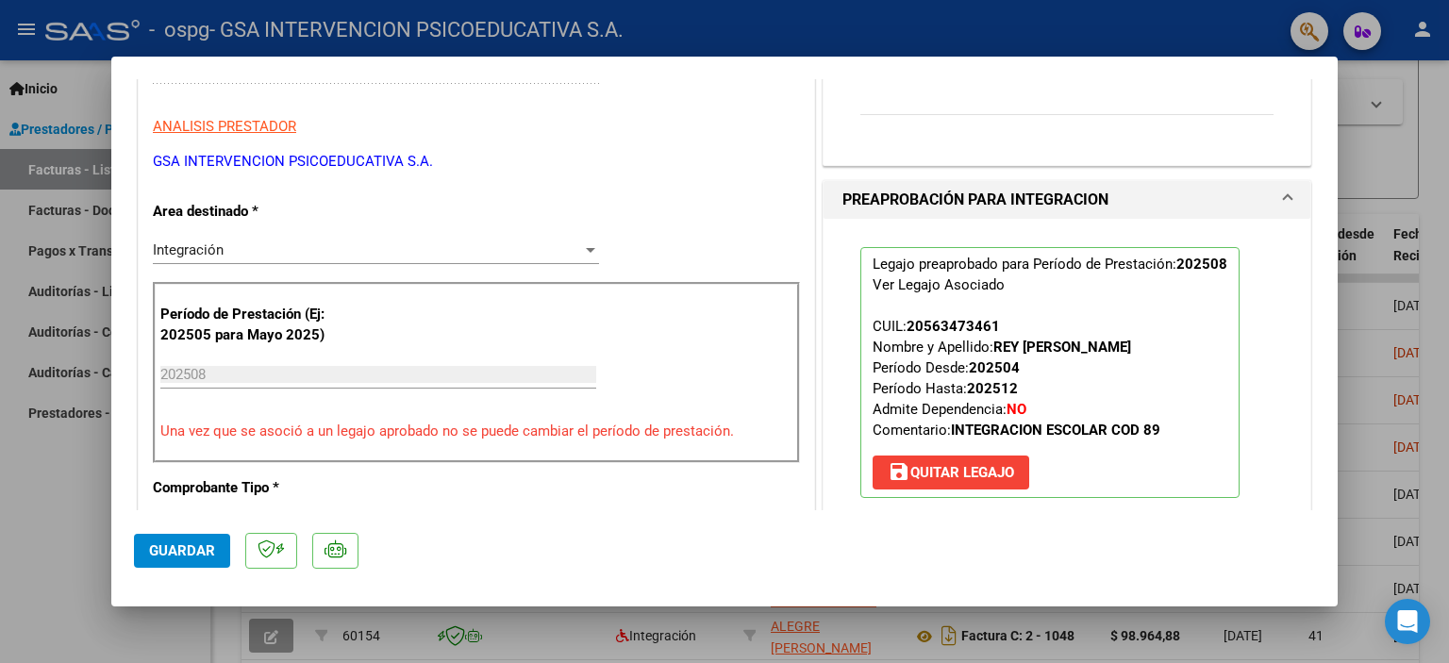
scroll to position [312, 0]
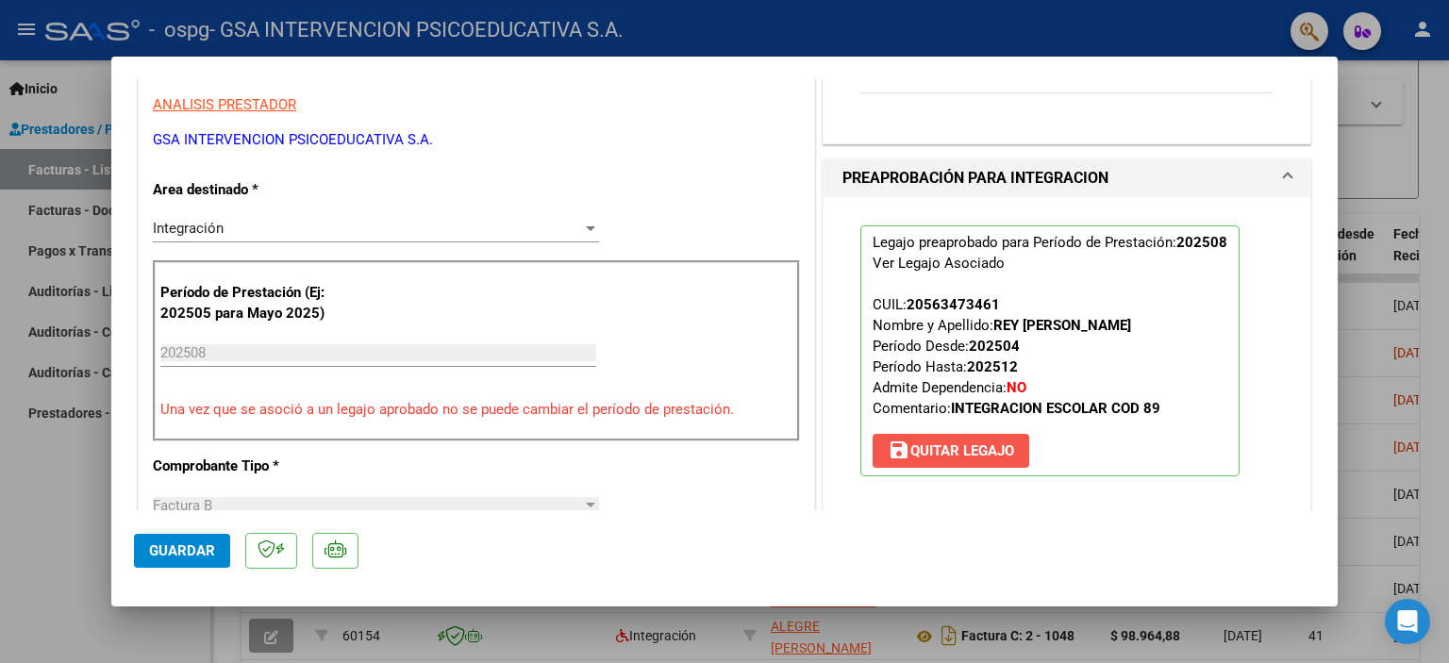
click at [985, 448] on span "save [PERSON_NAME]" at bounding box center [950, 450] width 126 height 17
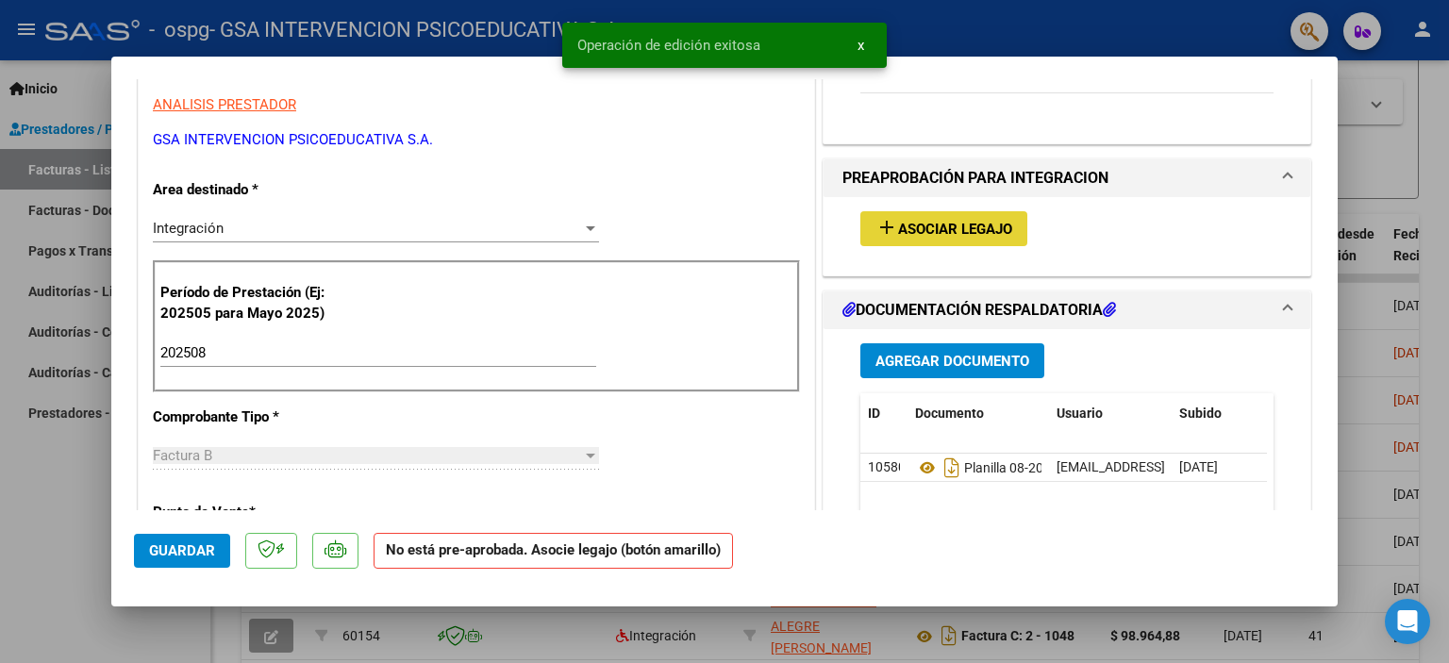
click at [945, 231] on span "Asociar Legajo" at bounding box center [955, 229] width 114 height 17
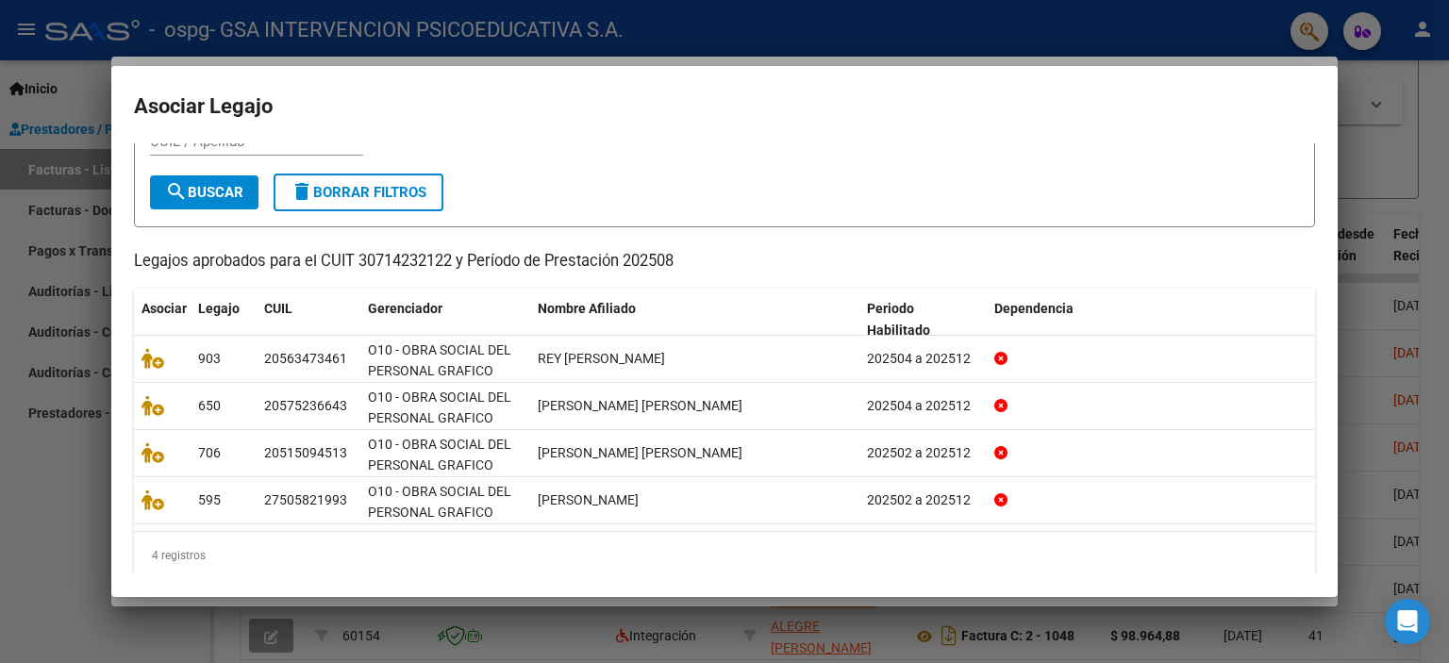
scroll to position [96, 0]
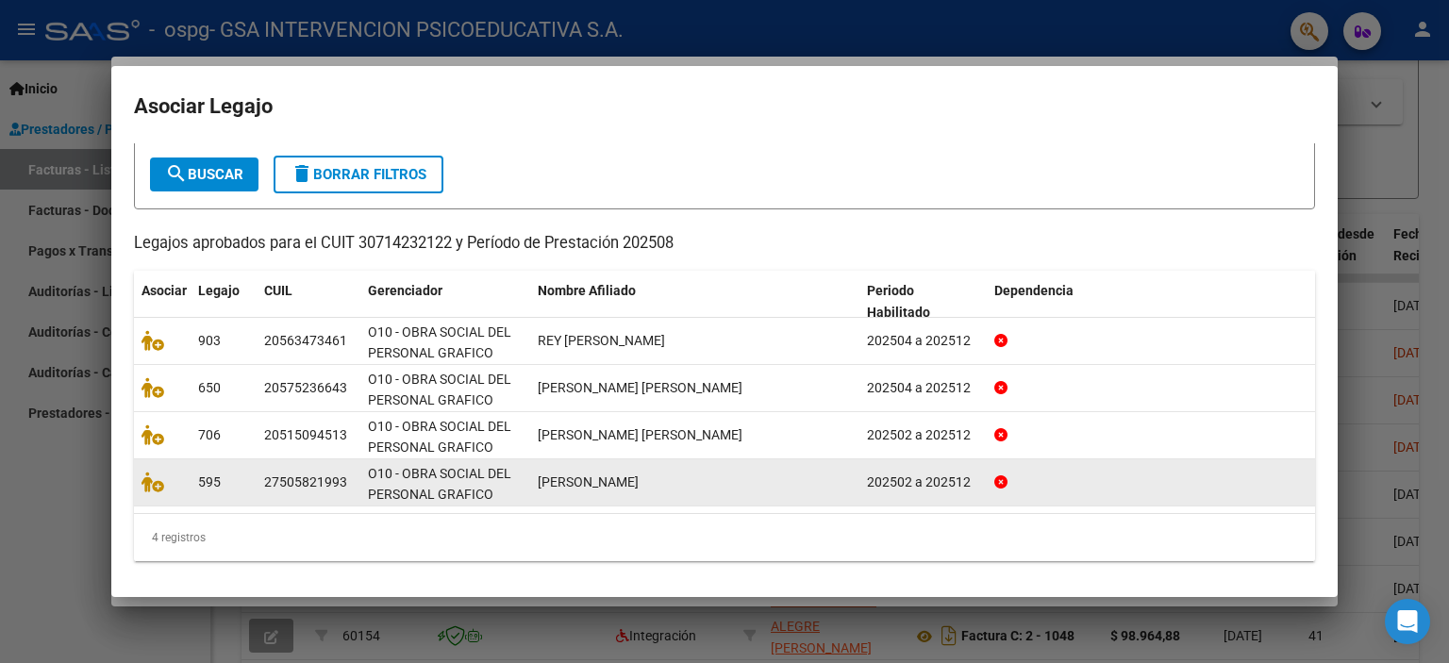
click at [155, 492] on datatable-body-cell at bounding box center [162, 482] width 57 height 46
click at [152, 488] on icon at bounding box center [152, 482] width 23 height 21
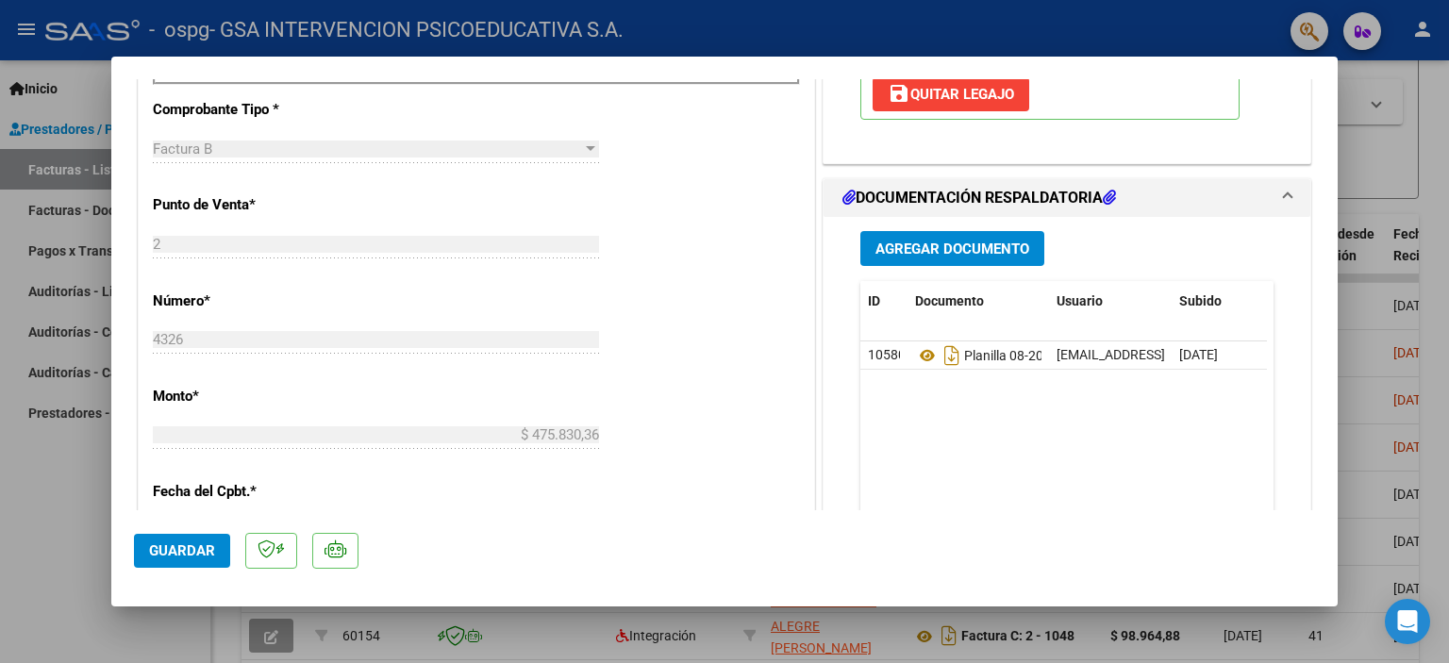
scroll to position [672, 0]
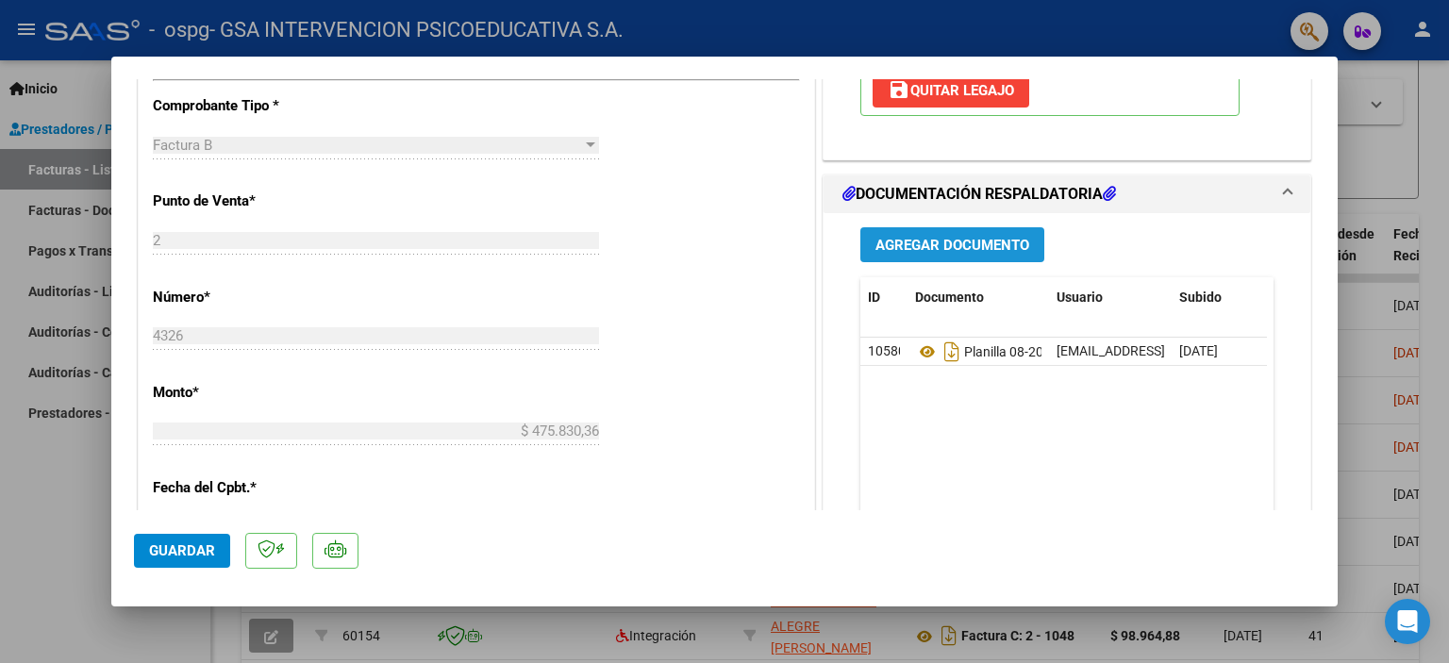
click at [906, 240] on span "Agregar Documento" at bounding box center [952, 245] width 154 height 17
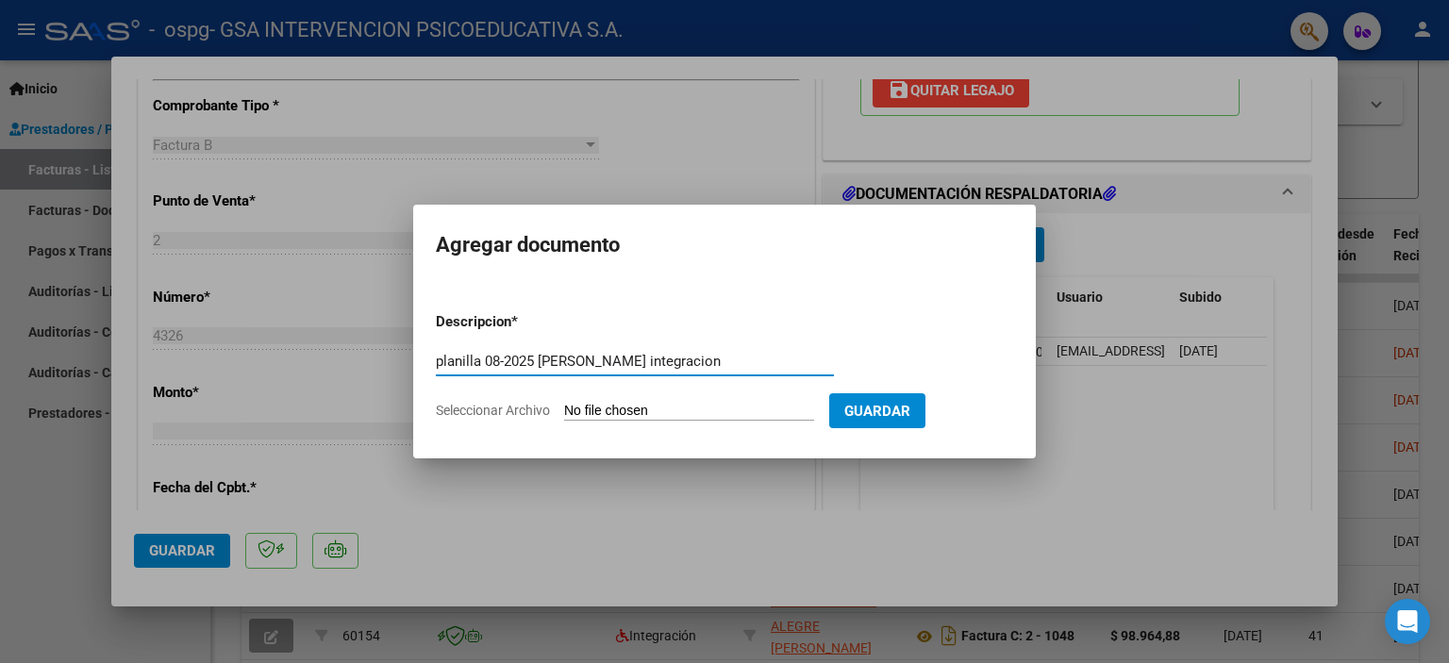
type input "planilla 08-2025 [PERSON_NAME] integracion"
click at [712, 406] on input "Seleccionar Archivo" at bounding box center [689, 412] width 250 height 18
type input "C:\fakepath\PLANILLA 08-2025 [PERSON_NAME] INTEGRACION.pdf"
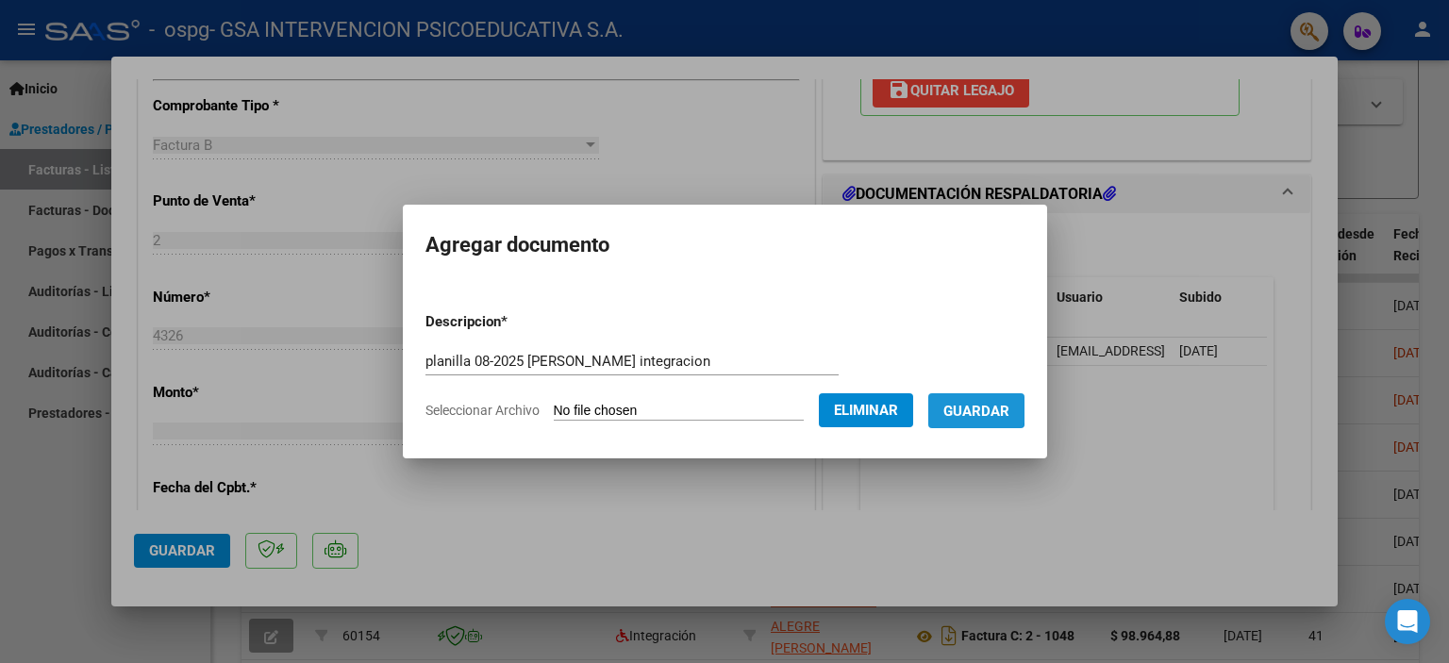
click at [978, 407] on span "Guardar" at bounding box center [976, 411] width 66 height 17
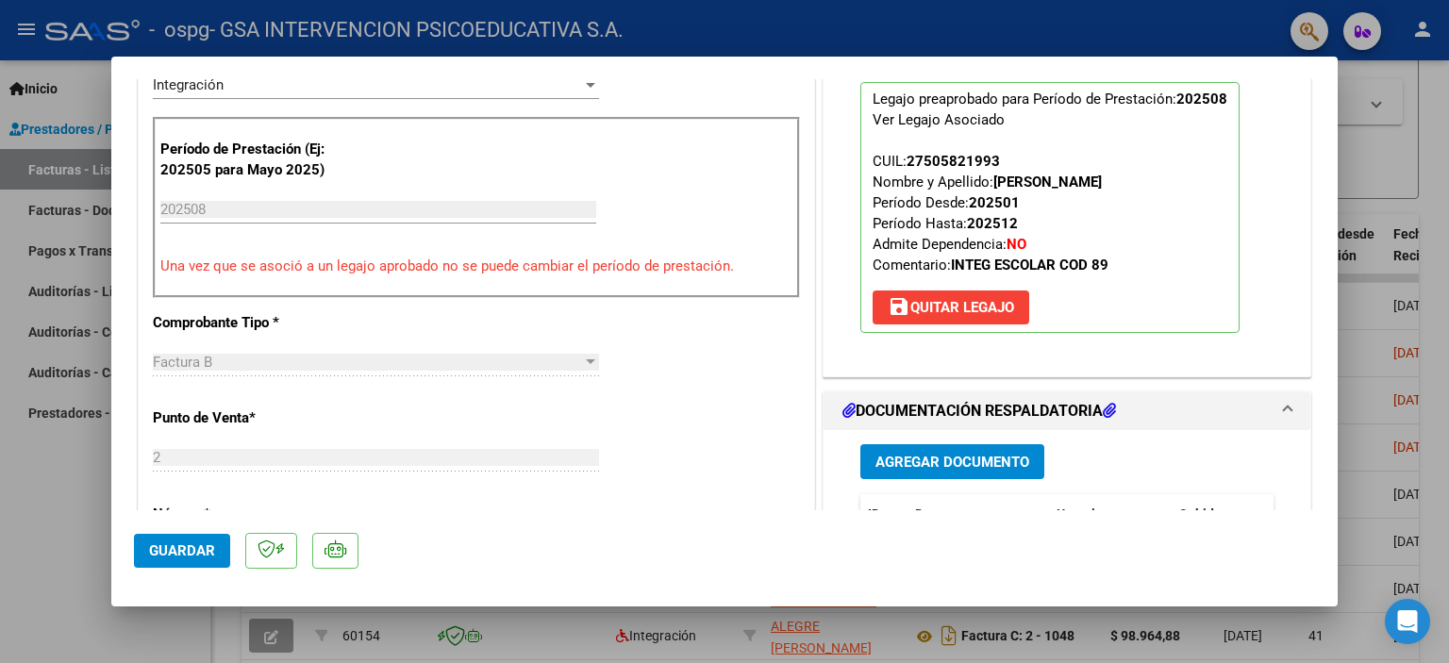
scroll to position [445, 0]
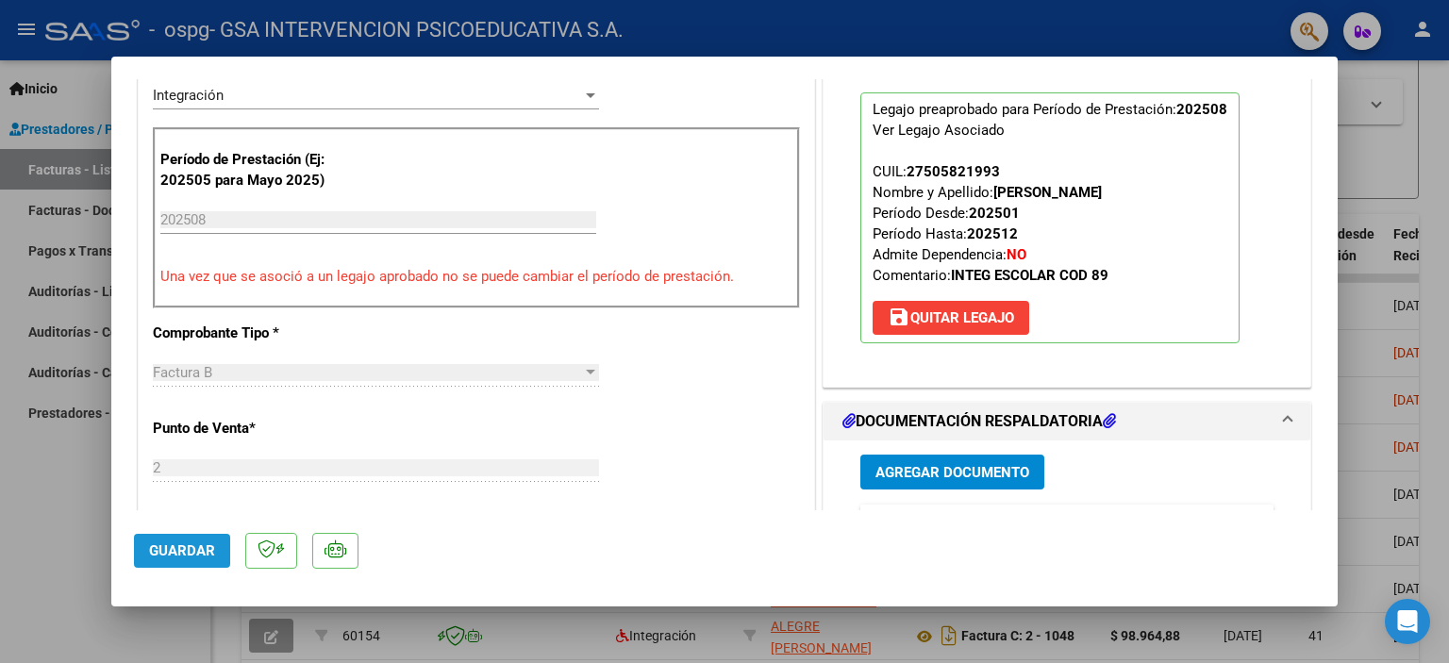
click at [155, 557] on span "Guardar" at bounding box center [182, 550] width 66 height 17
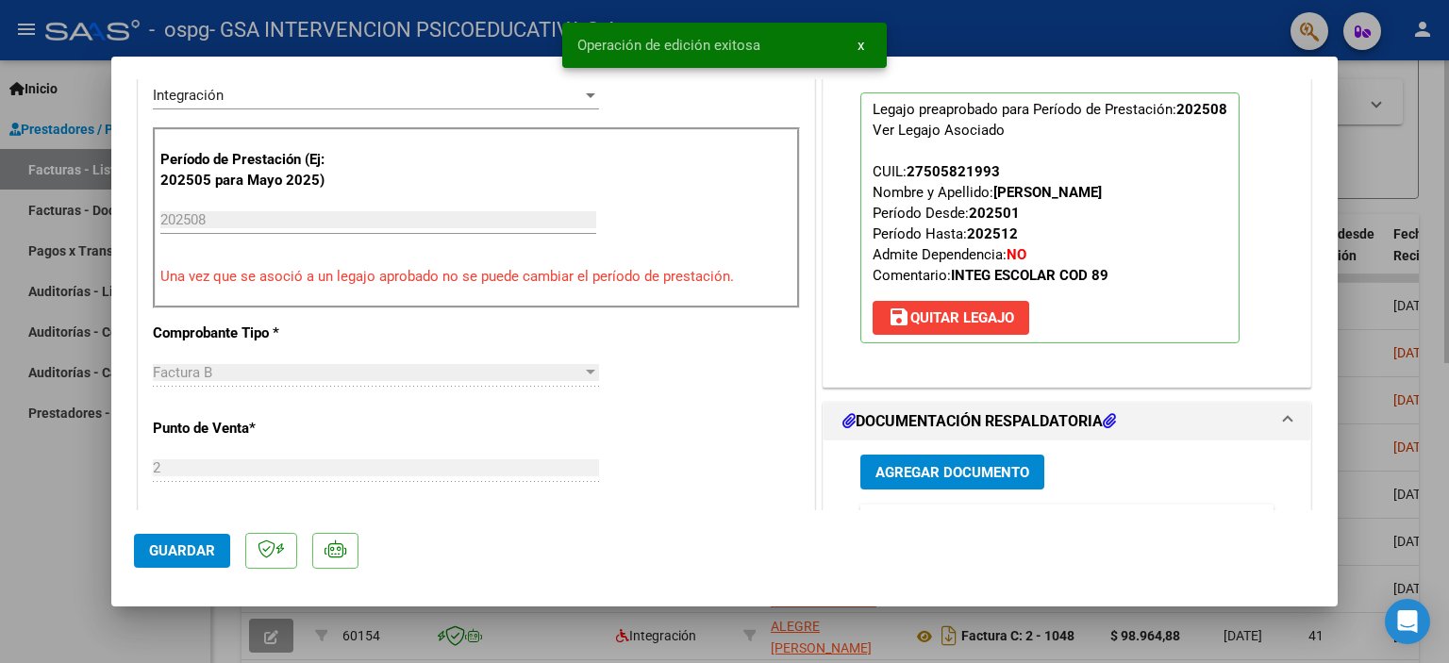
drag, startPoint x: 1413, startPoint y: 174, endPoint x: 1369, endPoint y: 175, distance: 43.4
click at [1411, 174] on div at bounding box center [724, 331] width 1449 height 663
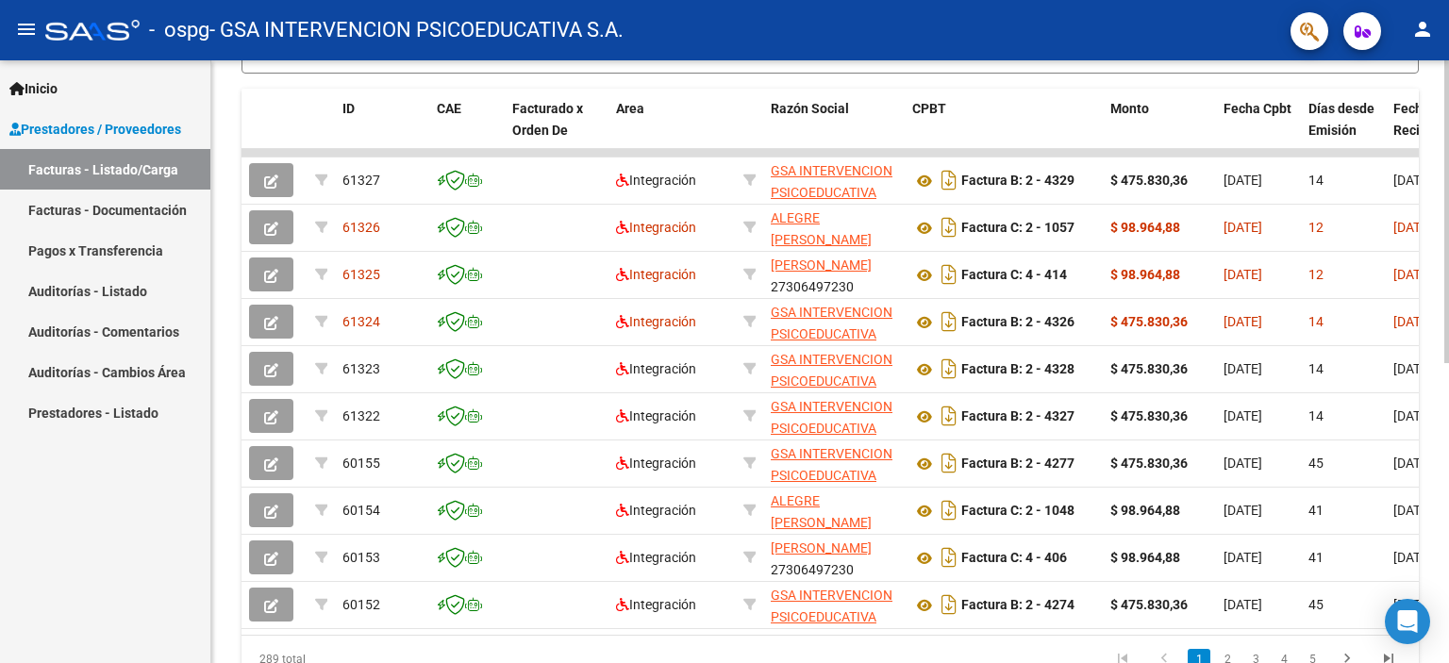
scroll to position [596, 0]
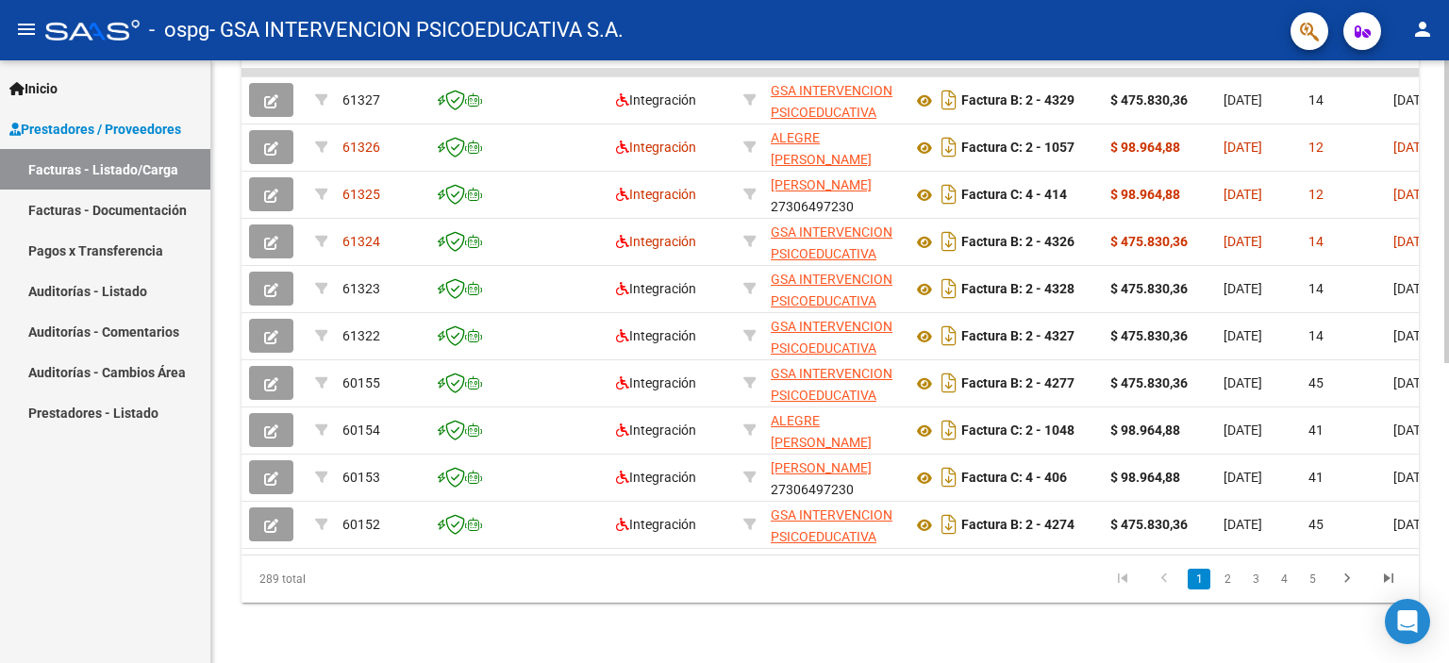
click at [1417, 523] on div "Video tutorial PRESTADORES -> Listado de CPBTs Emitidos por Prestadores / Prove…" at bounding box center [832, 71] width 1242 height 1186
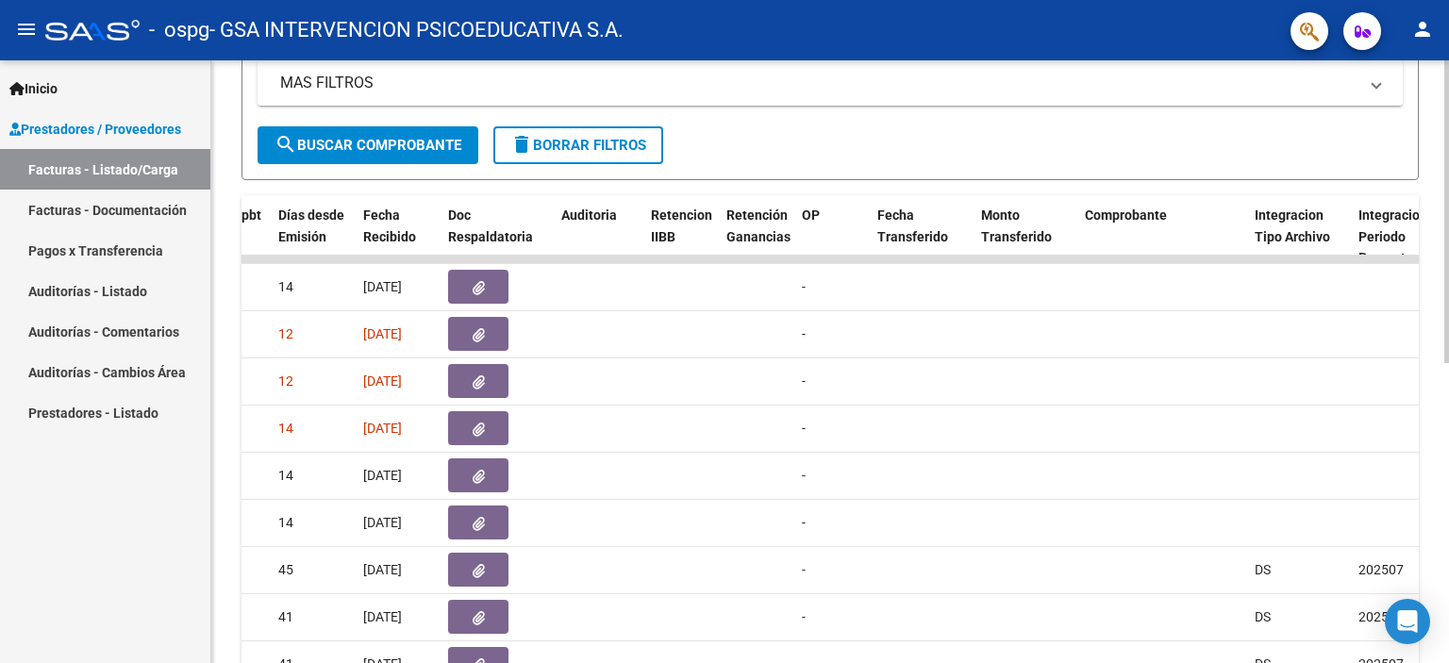
scroll to position [315, 0]
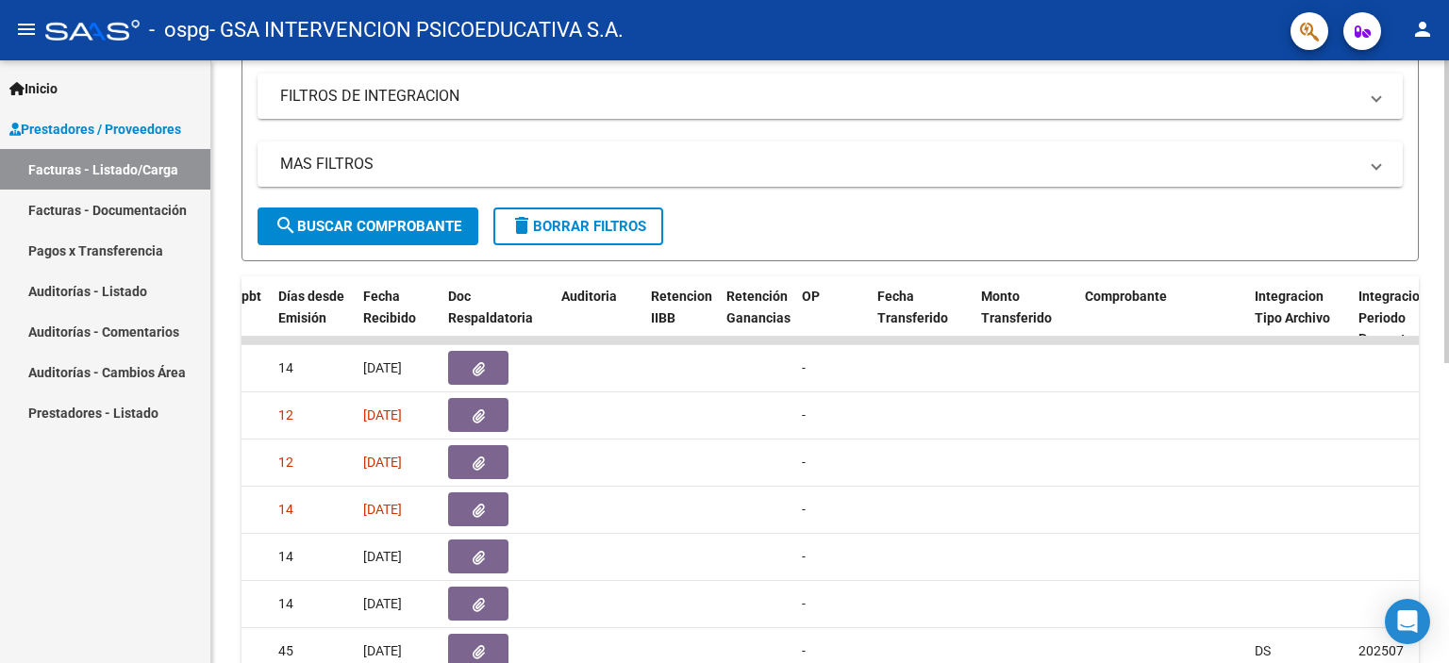
click at [1448, 274] on div at bounding box center [1446, 374] width 5 height 303
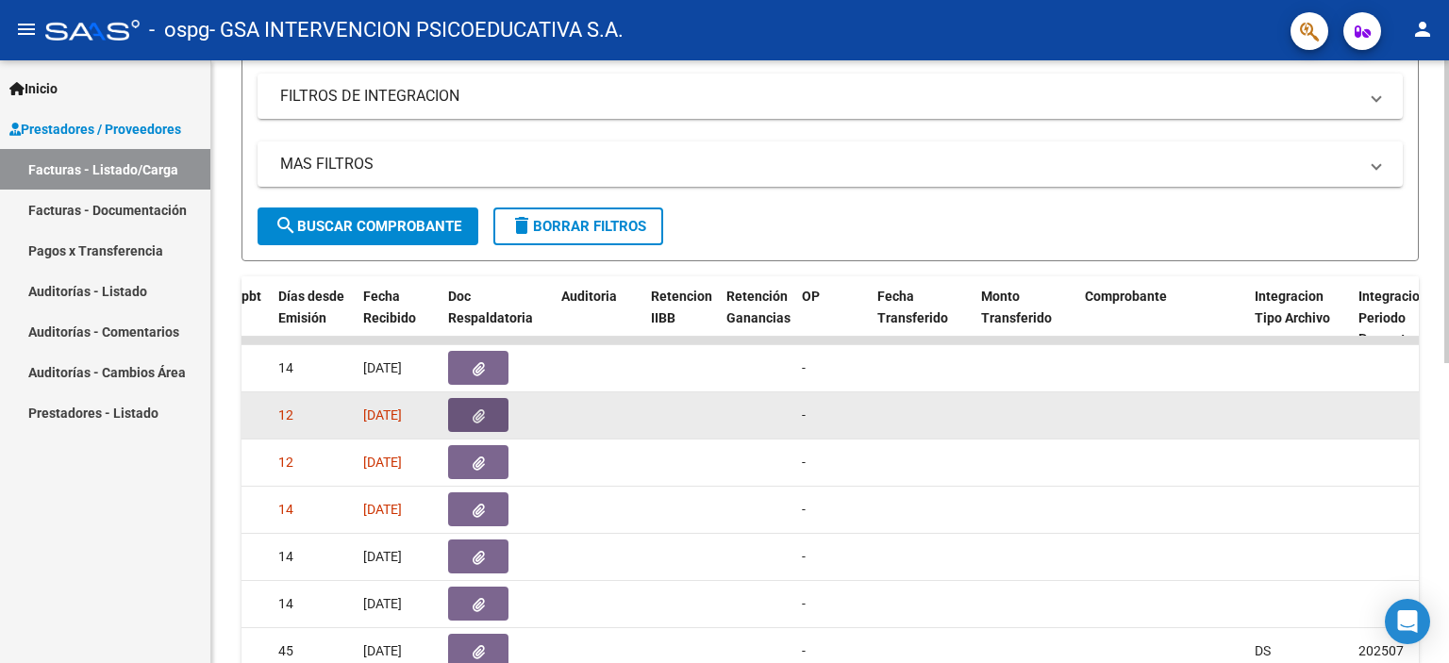
click at [486, 409] on button "button" at bounding box center [478, 415] width 60 height 34
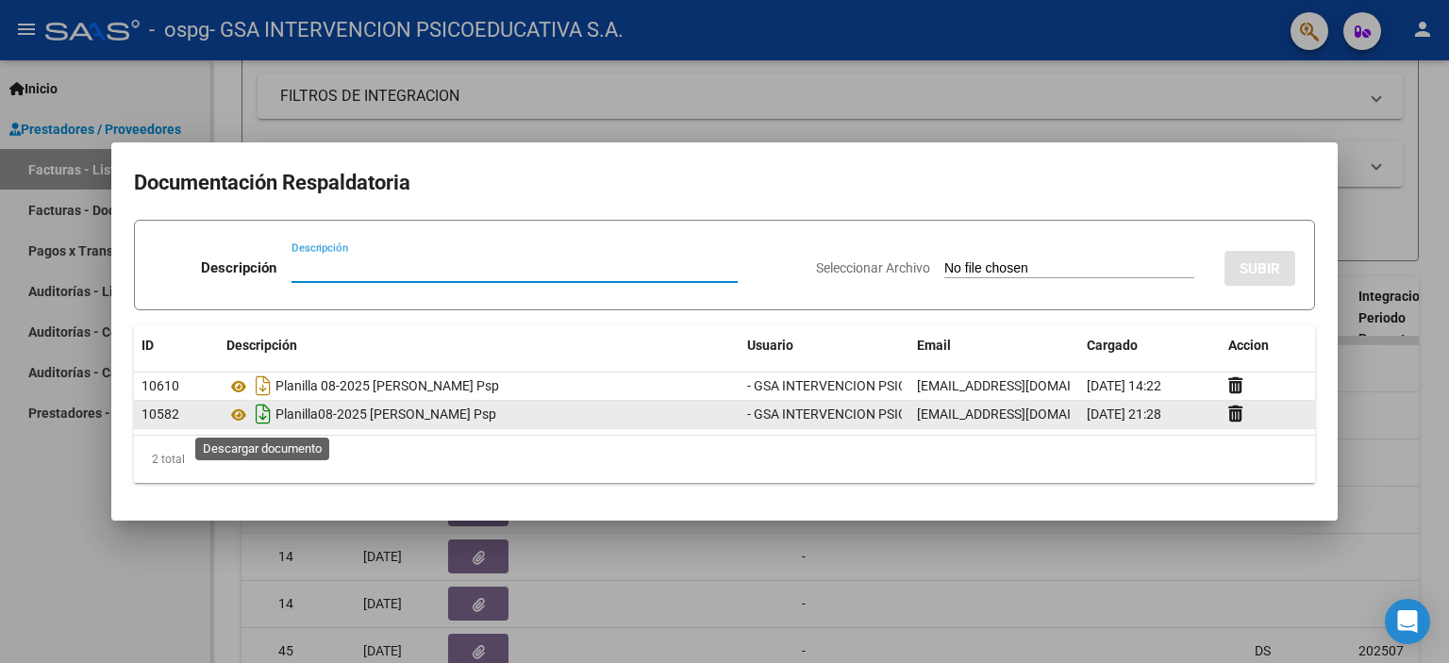
click at [258, 414] on icon "Descargar documento" at bounding box center [263, 414] width 25 height 30
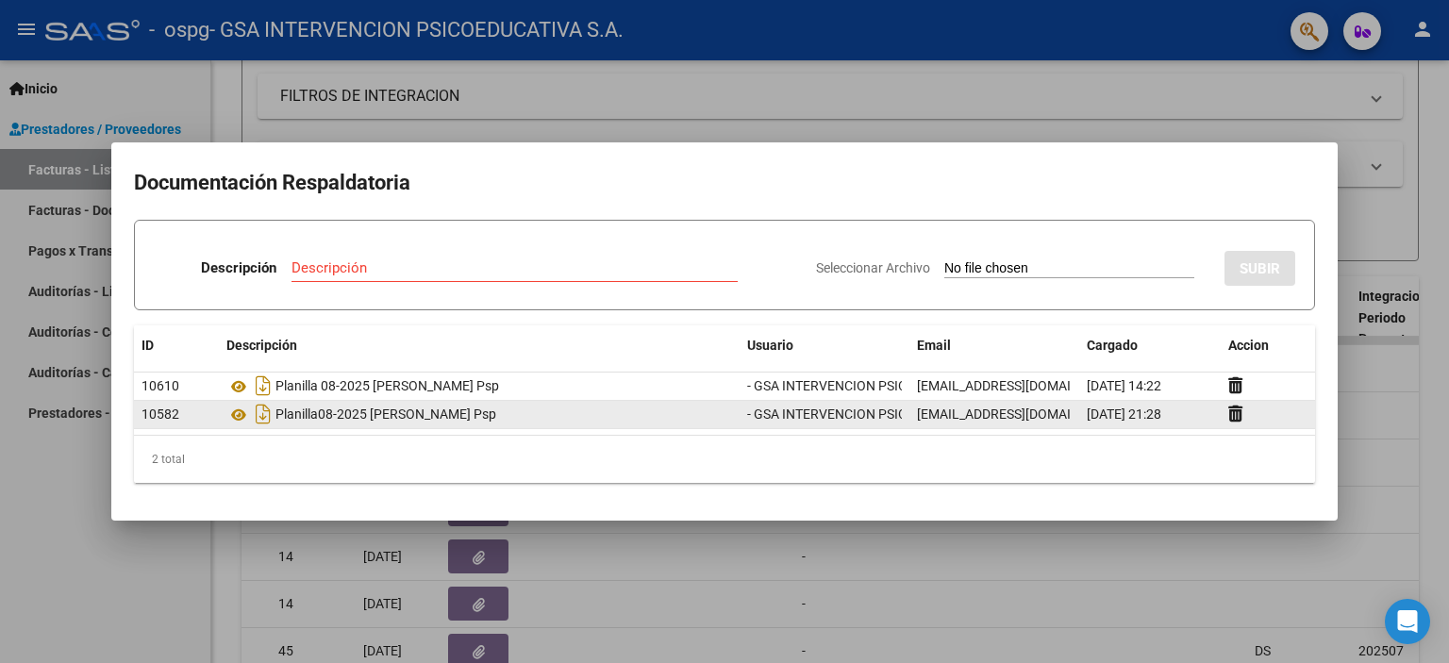
click at [1403, 391] on div at bounding box center [724, 331] width 1449 height 663
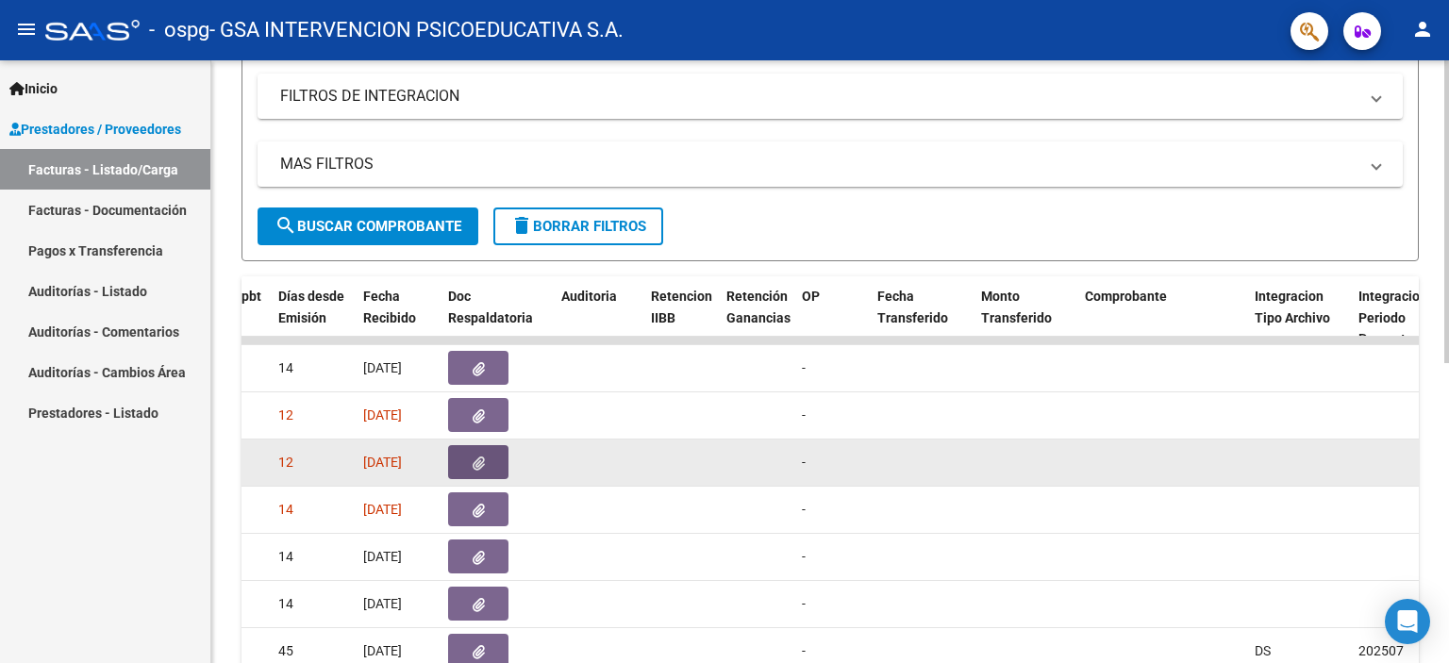
click at [475, 457] on icon "button" at bounding box center [479, 463] width 12 height 14
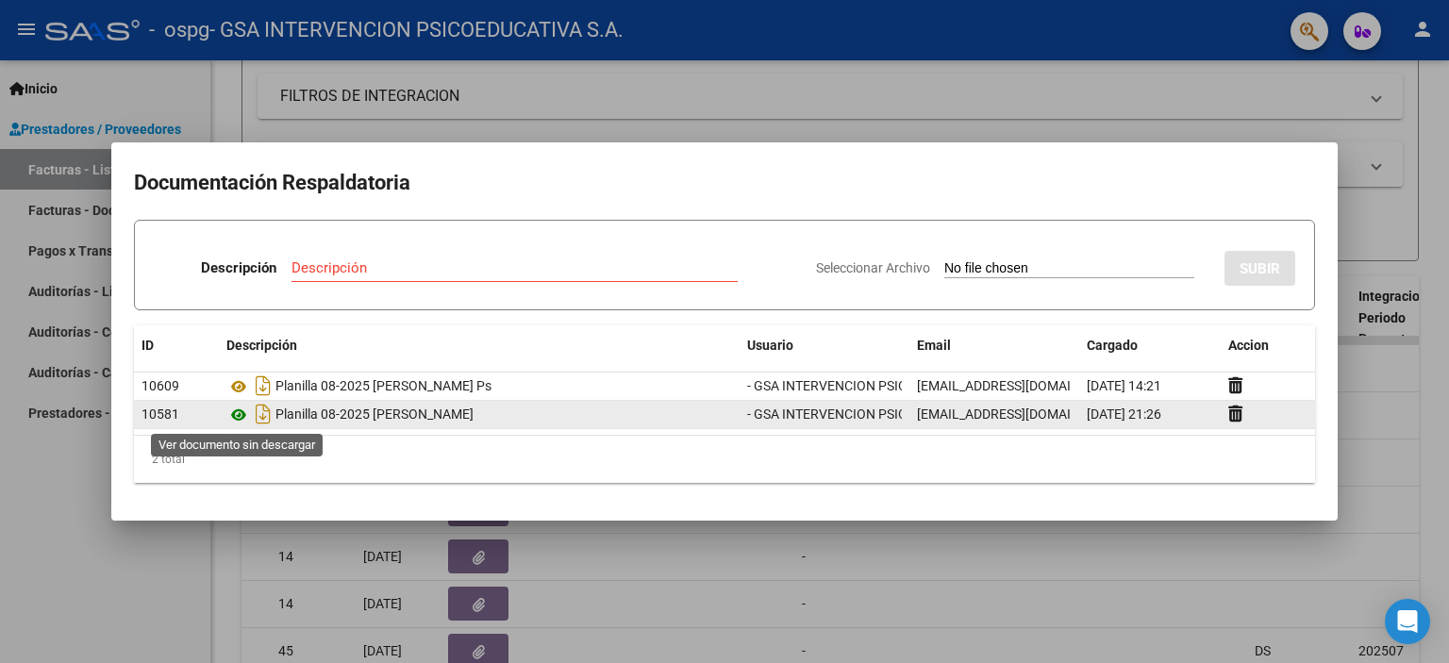
click at [235, 412] on icon at bounding box center [238, 415] width 25 height 23
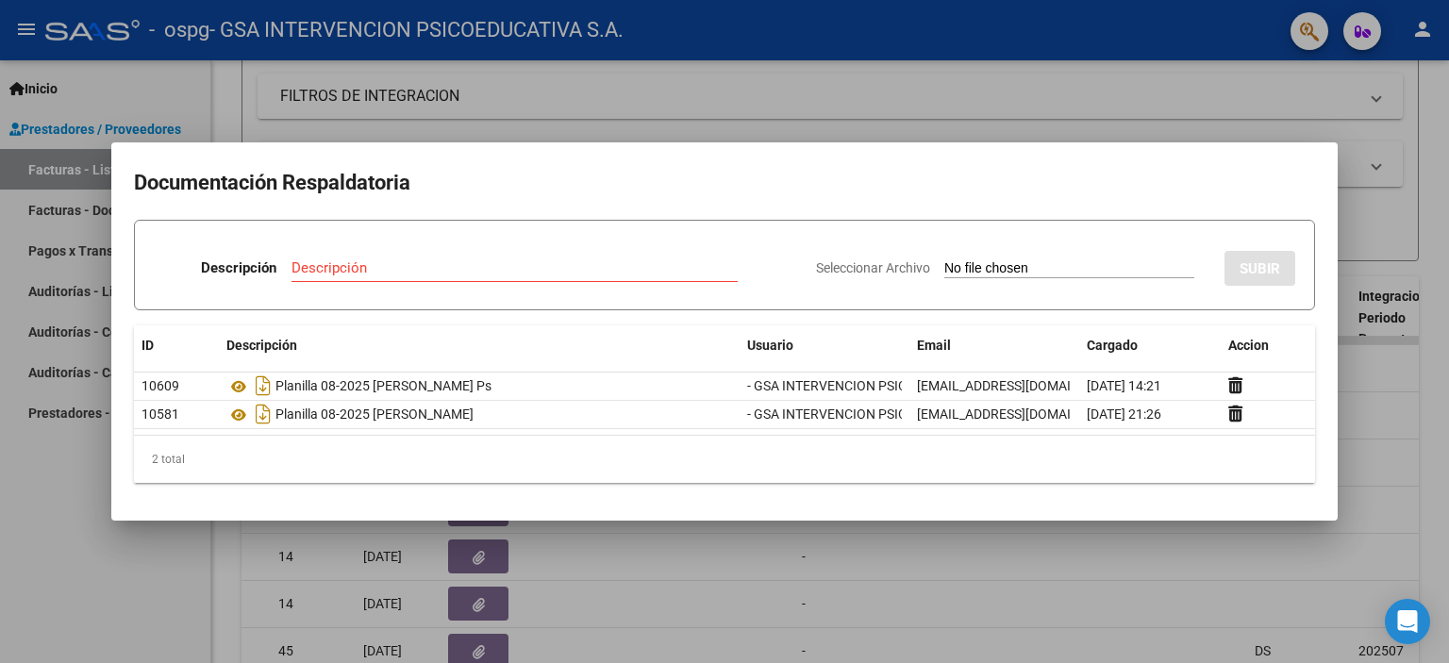
click at [1403, 220] on div at bounding box center [724, 331] width 1449 height 663
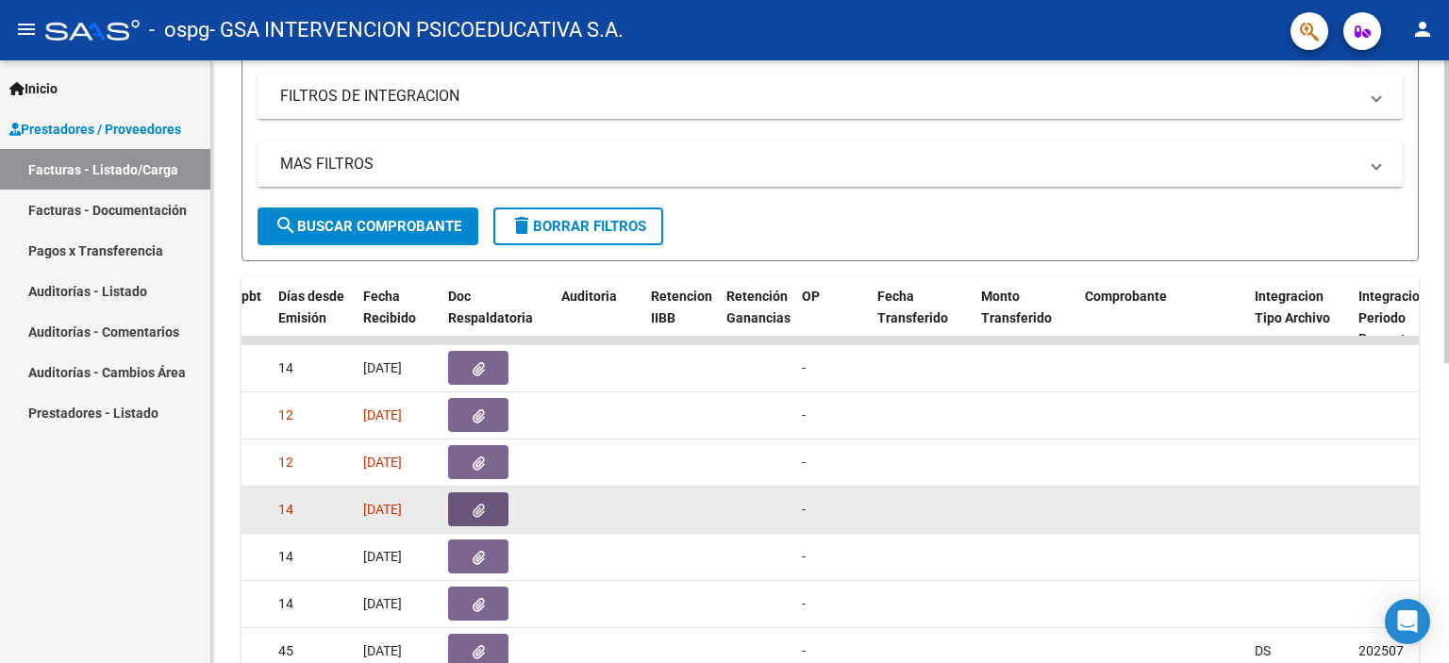
click at [479, 516] on button "button" at bounding box center [478, 509] width 60 height 34
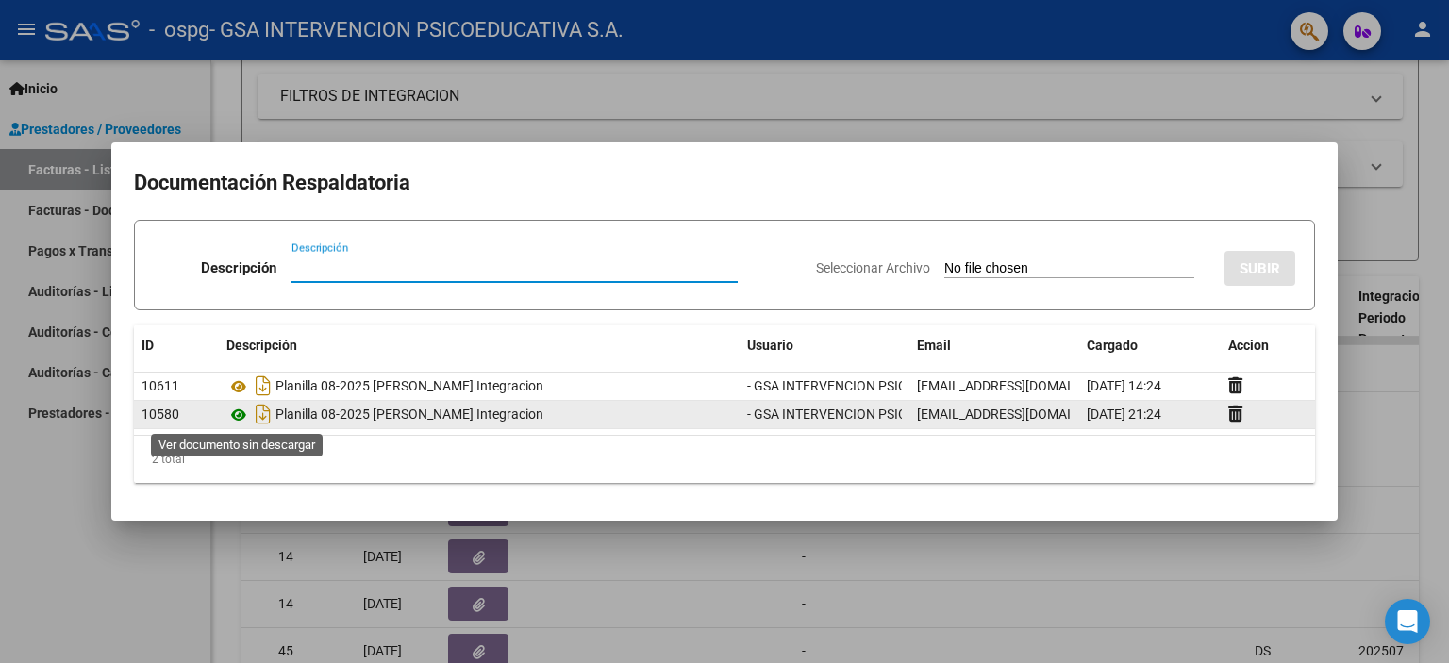
click at [235, 412] on icon at bounding box center [238, 415] width 25 height 23
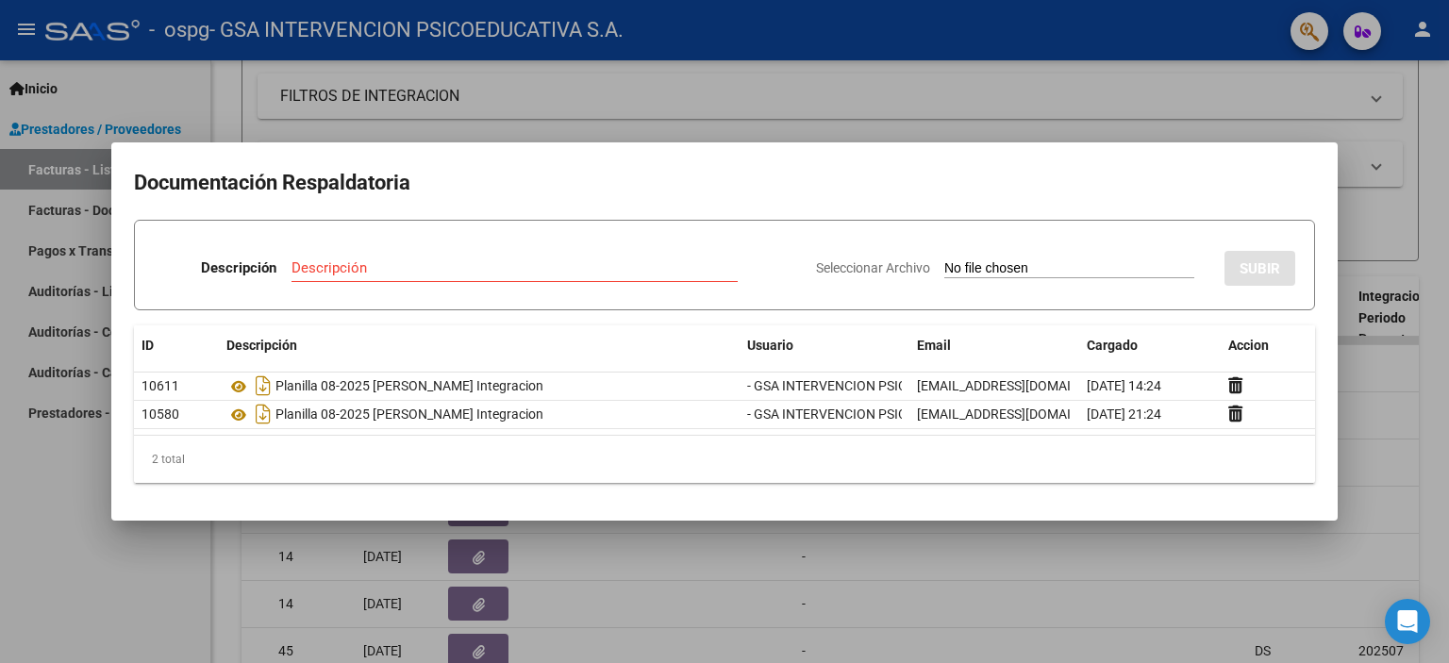
click at [1448, 221] on div at bounding box center [724, 331] width 1449 height 663
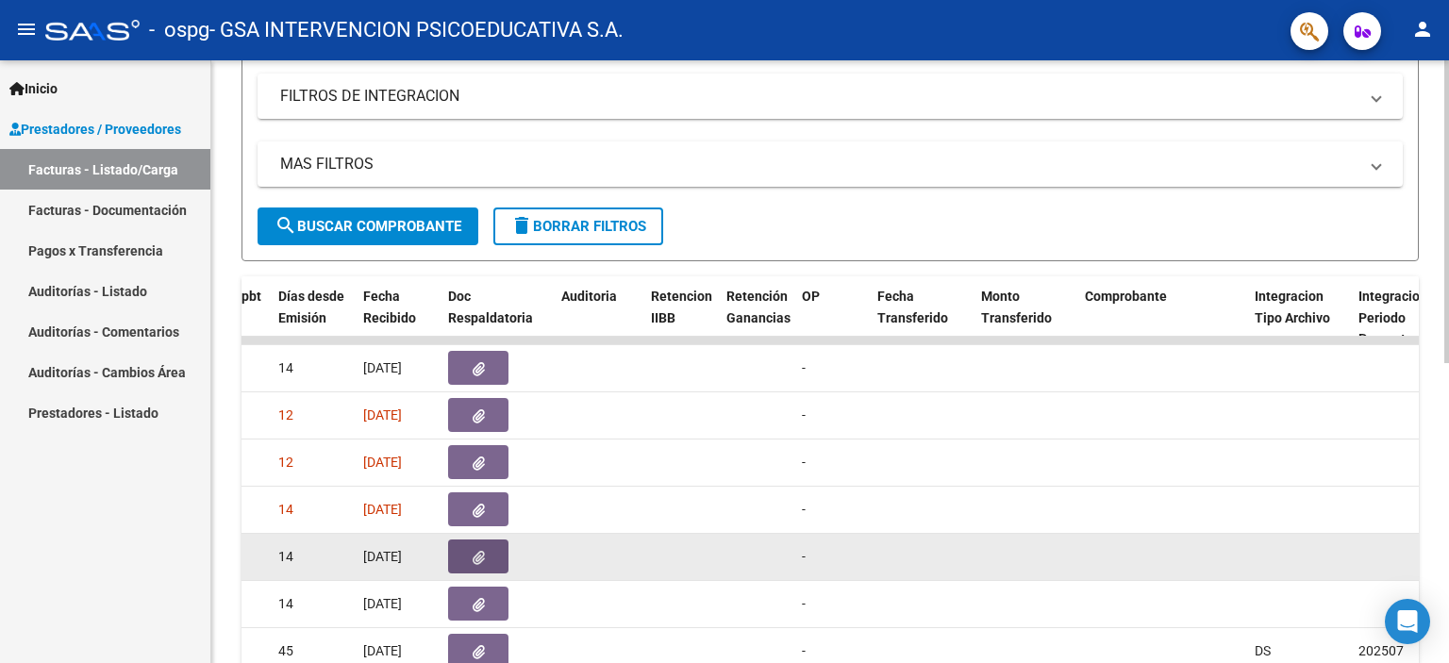
click at [466, 562] on button "button" at bounding box center [478, 556] width 60 height 34
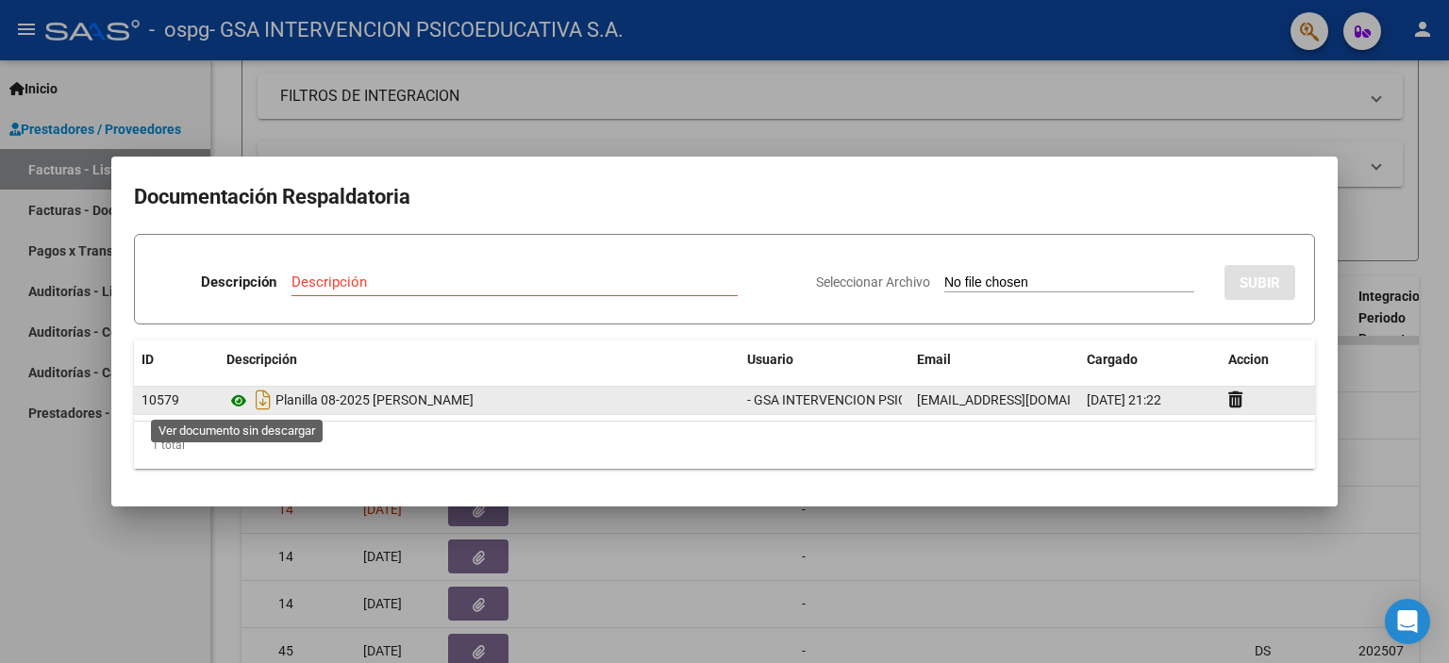
click at [245, 397] on icon at bounding box center [238, 401] width 25 height 23
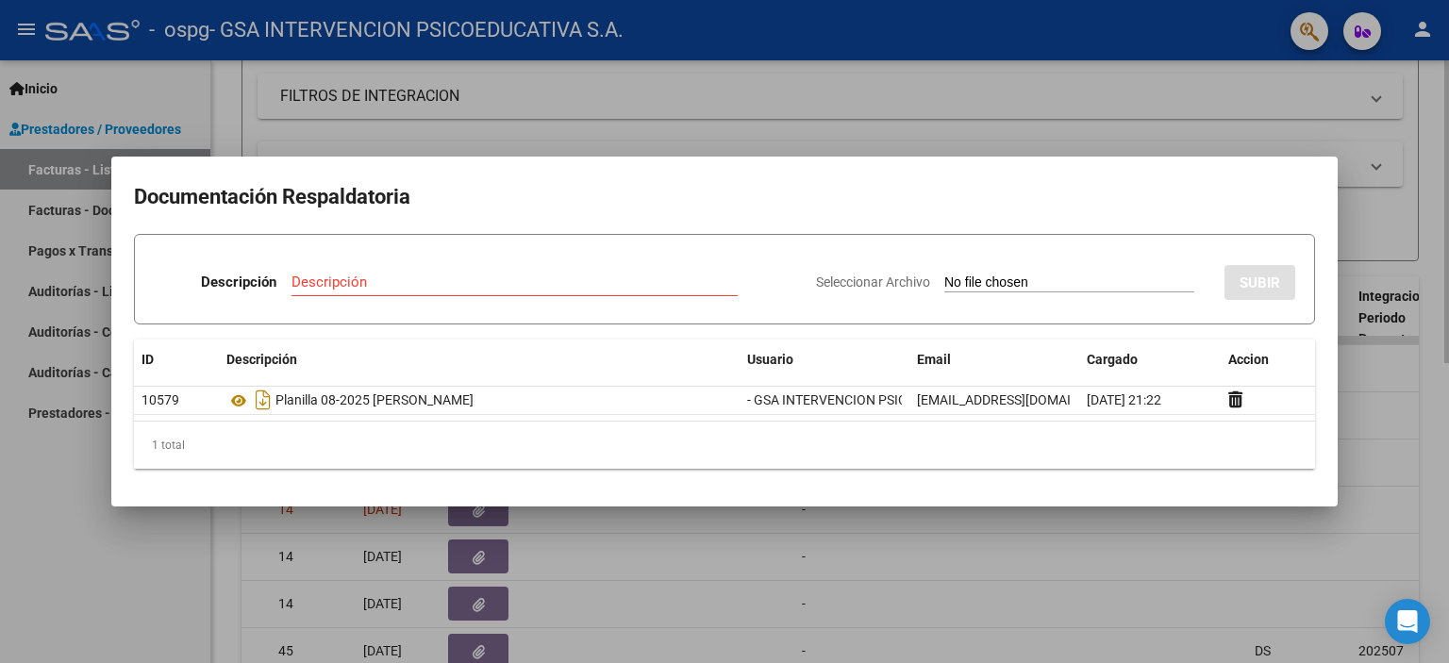
click at [1393, 214] on div at bounding box center [724, 331] width 1449 height 663
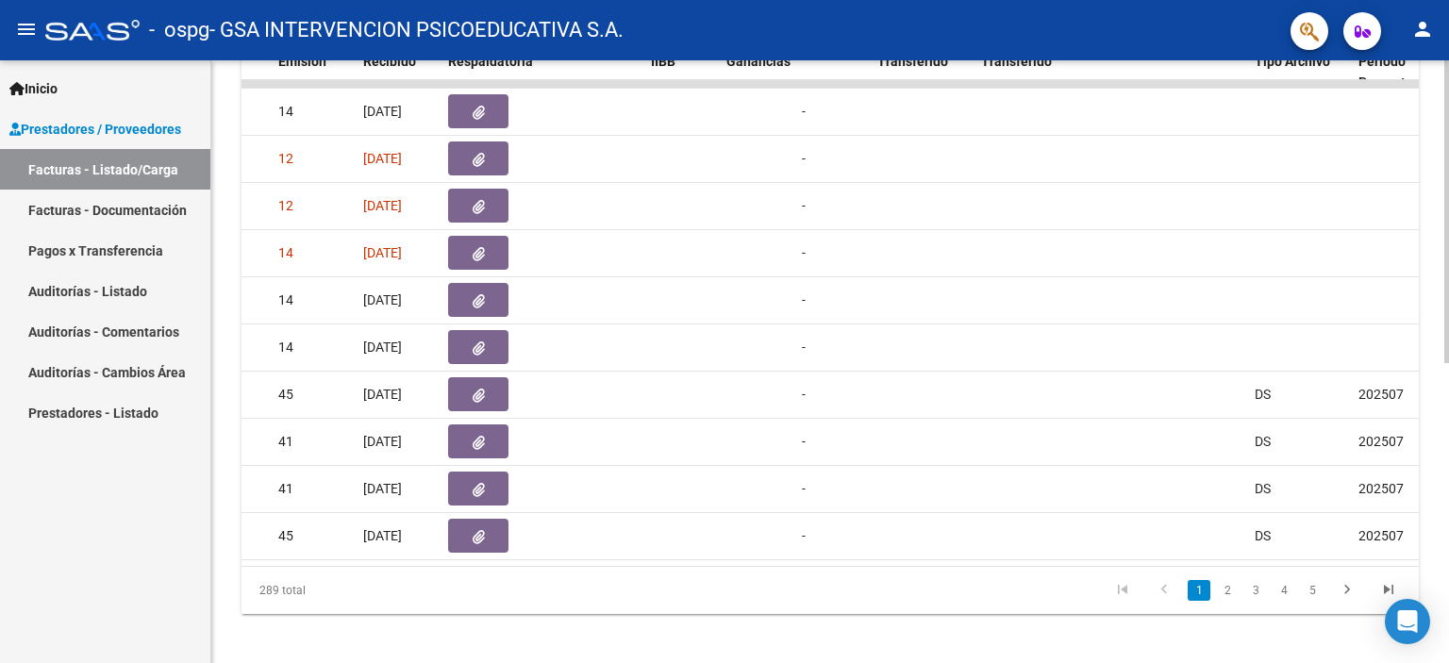
scroll to position [596, 0]
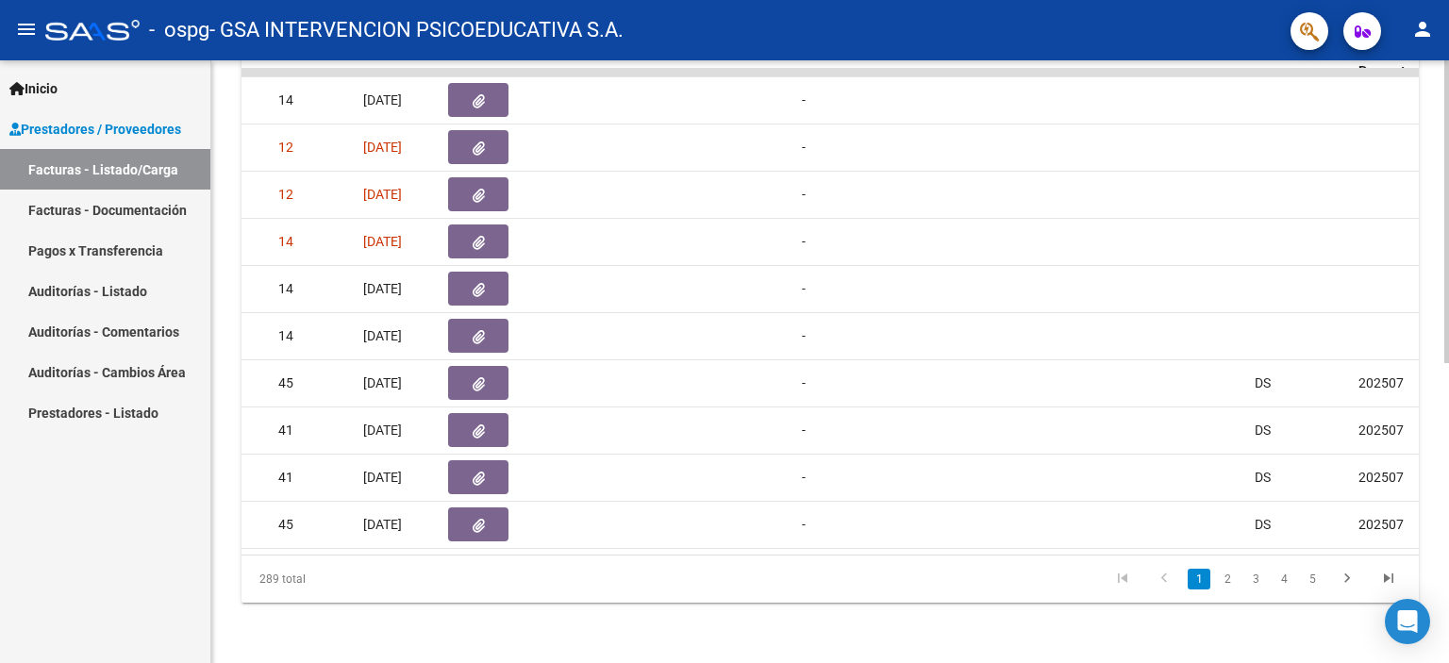
click at [1442, 565] on div "Video tutorial PRESTADORES -> Listado de CPBTs Emitidos por Prestadores / Prove…" at bounding box center [832, 71] width 1242 height 1186
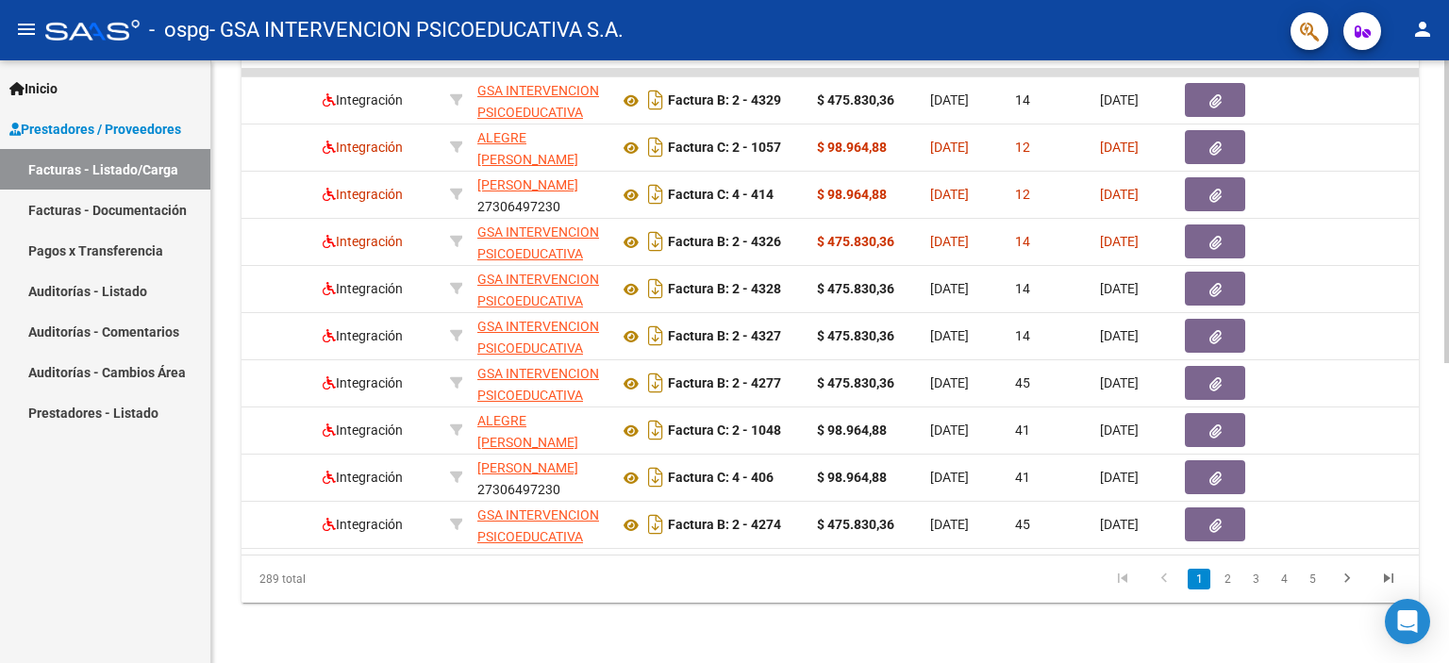
scroll to position [0, 0]
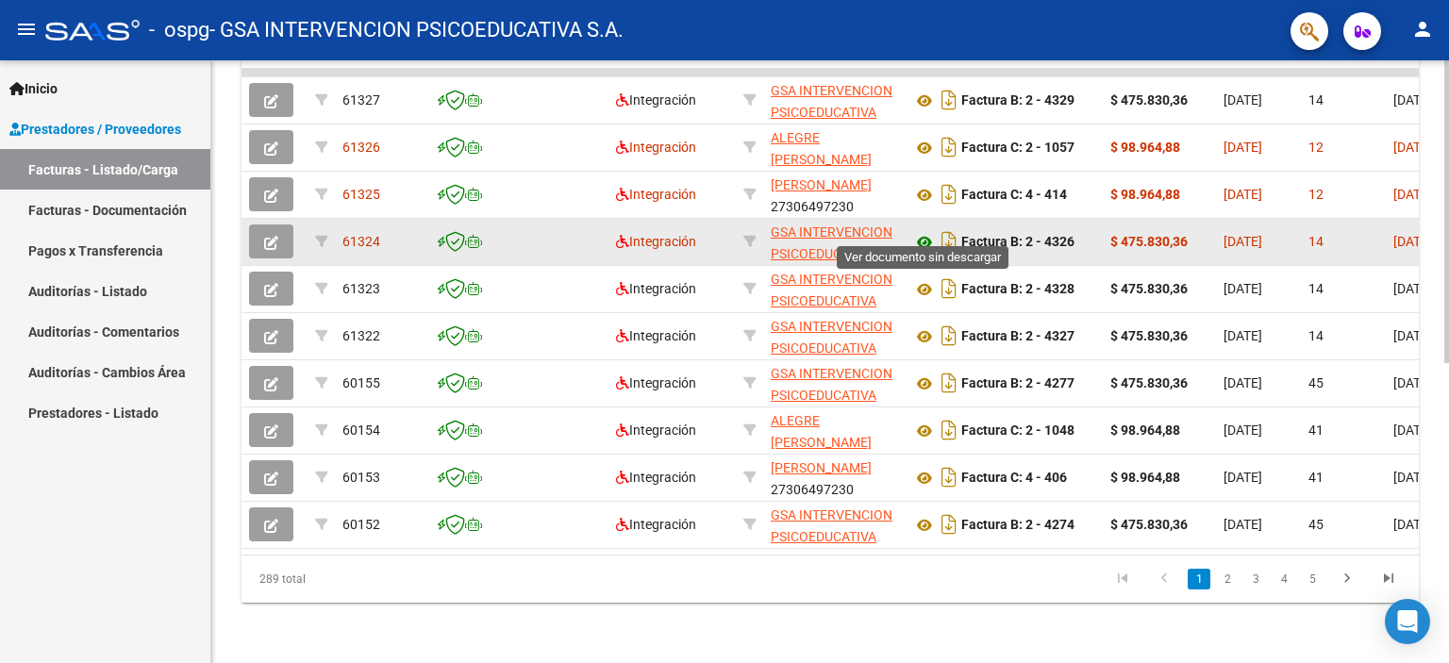
click at [922, 231] on icon at bounding box center [924, 242] width 25 height 23
click at [275, 233] on span "button" at bounding box center [271, 241] width 14 height 17
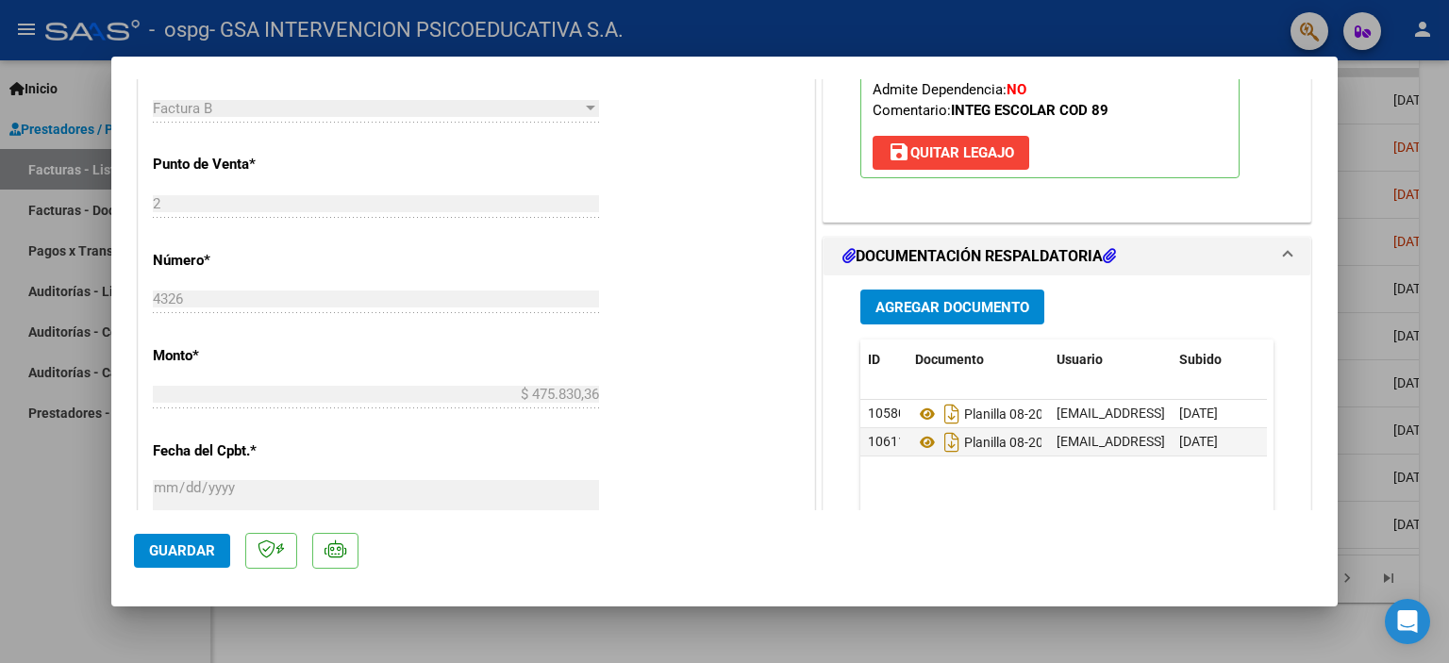
scroll to position [718, 0]
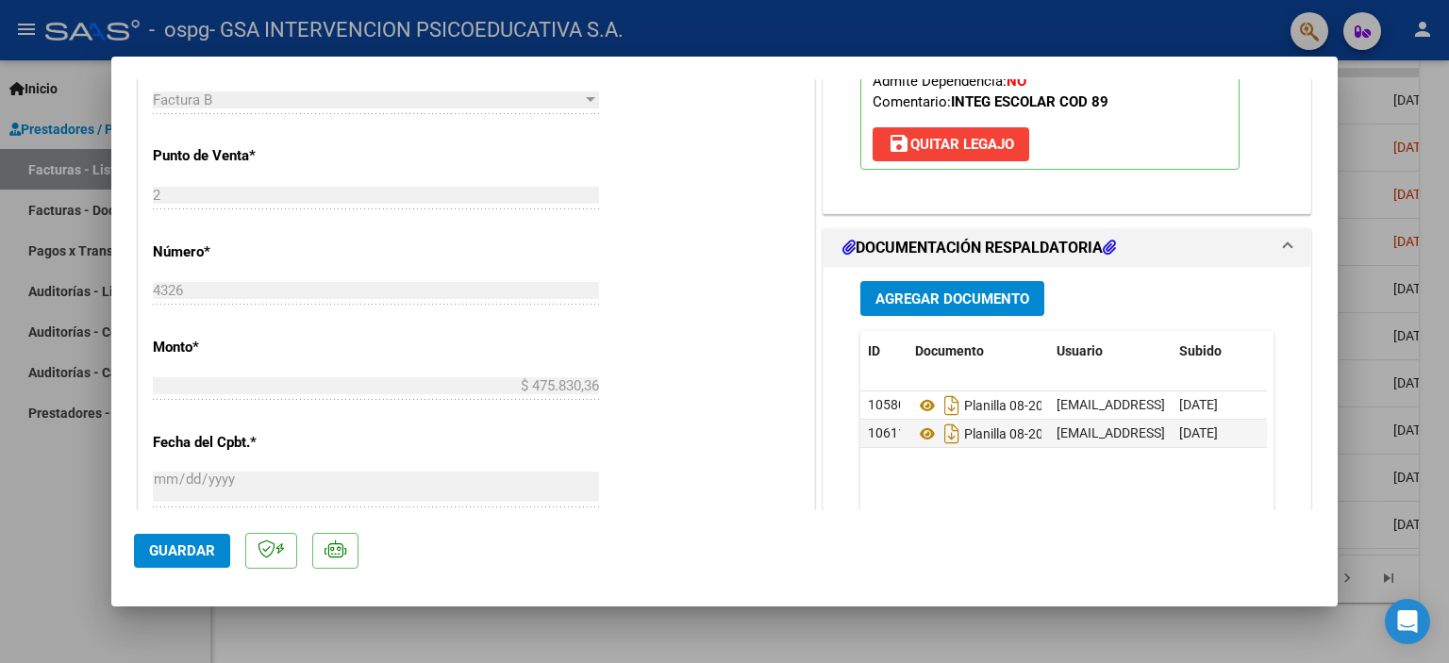
click at [1179, 449] on datatable-selection "10580 Planilla 08-2025 [PERSON_NAME] Integracion [EMAIL_ADDRESS][DOMAIN_NAME] -…" at bounding box center [1063, 443] width 406 height 17
click at [1175, 467] on datatable-body "10580 Planilla 08-2025 [PERSON_NAME] Integracion [EMAIL_ADDRESS][DOMAIN_NAME] -…" at bounding box center [1063, 478] width 406 height 175
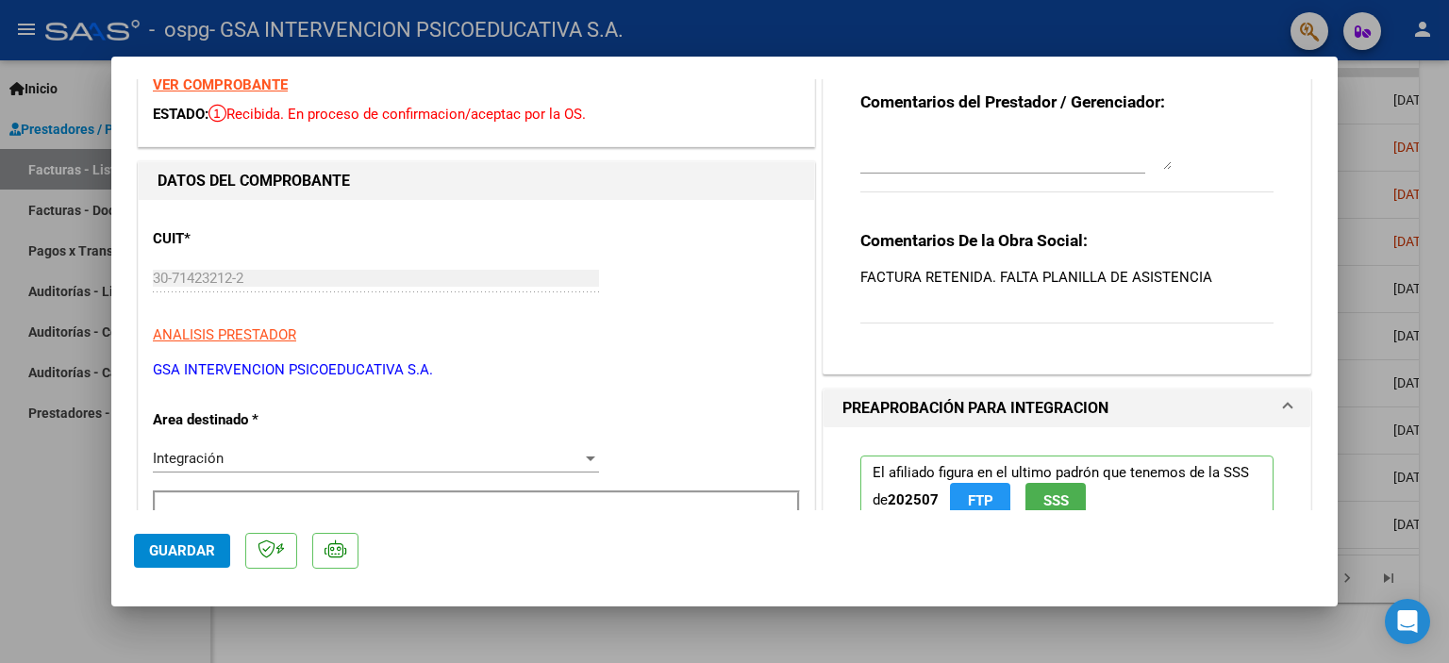
scroll to position [0, 0]
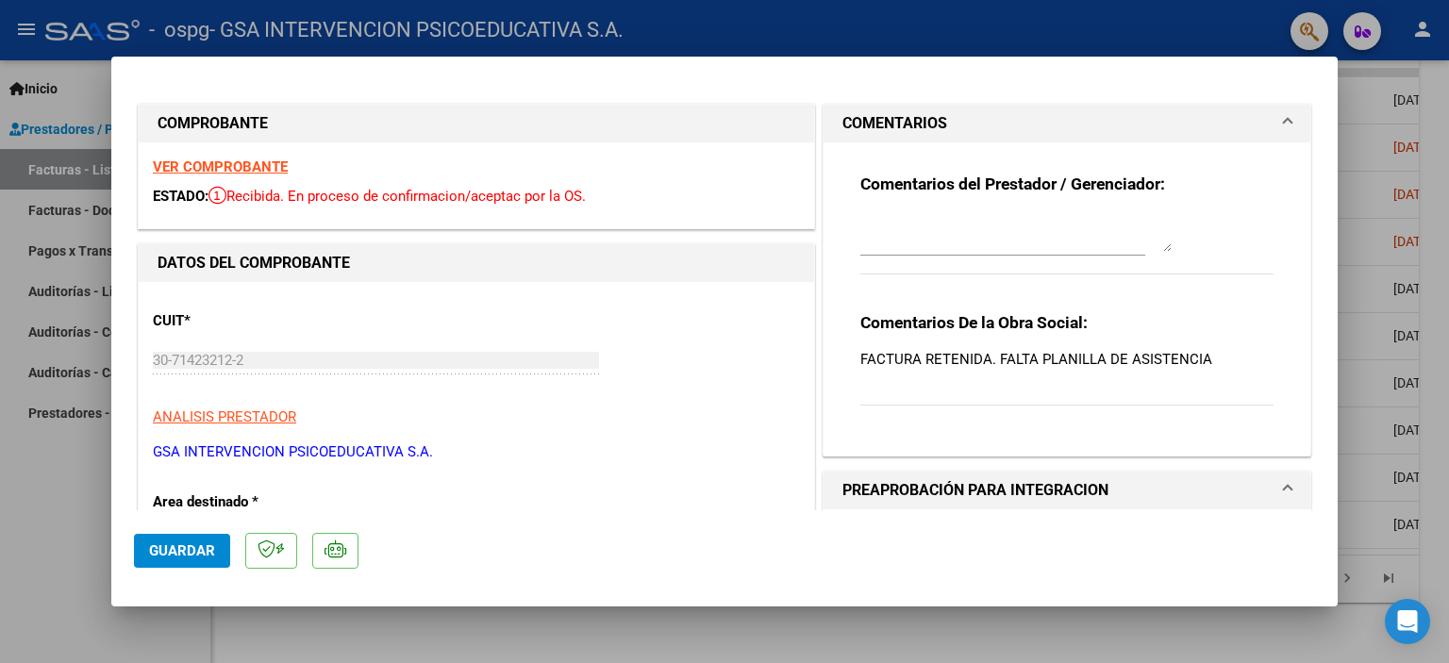
click at [1358, 91] on div at bounding box center [724, 331] width 1449 height 663
type input "$ 0,00"
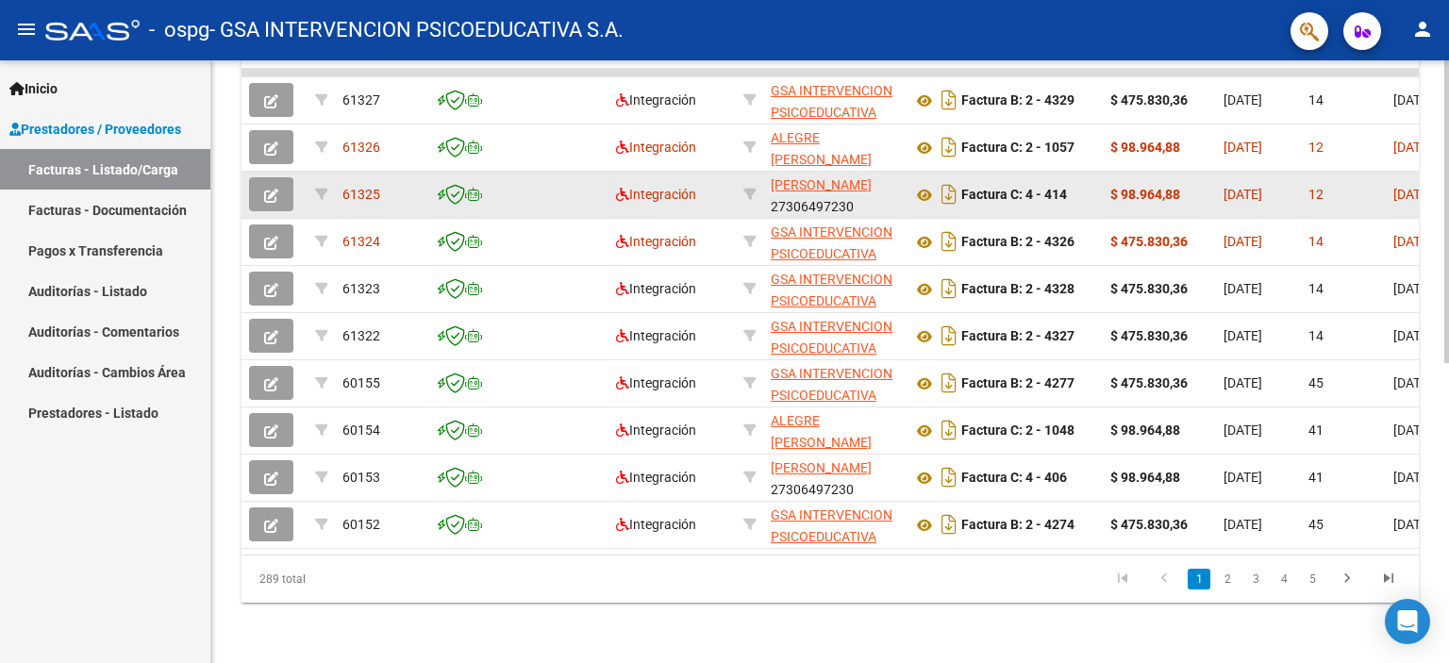
click at [273, 189] on icon "button" at bounding box center [271, 196] width 14 height 14
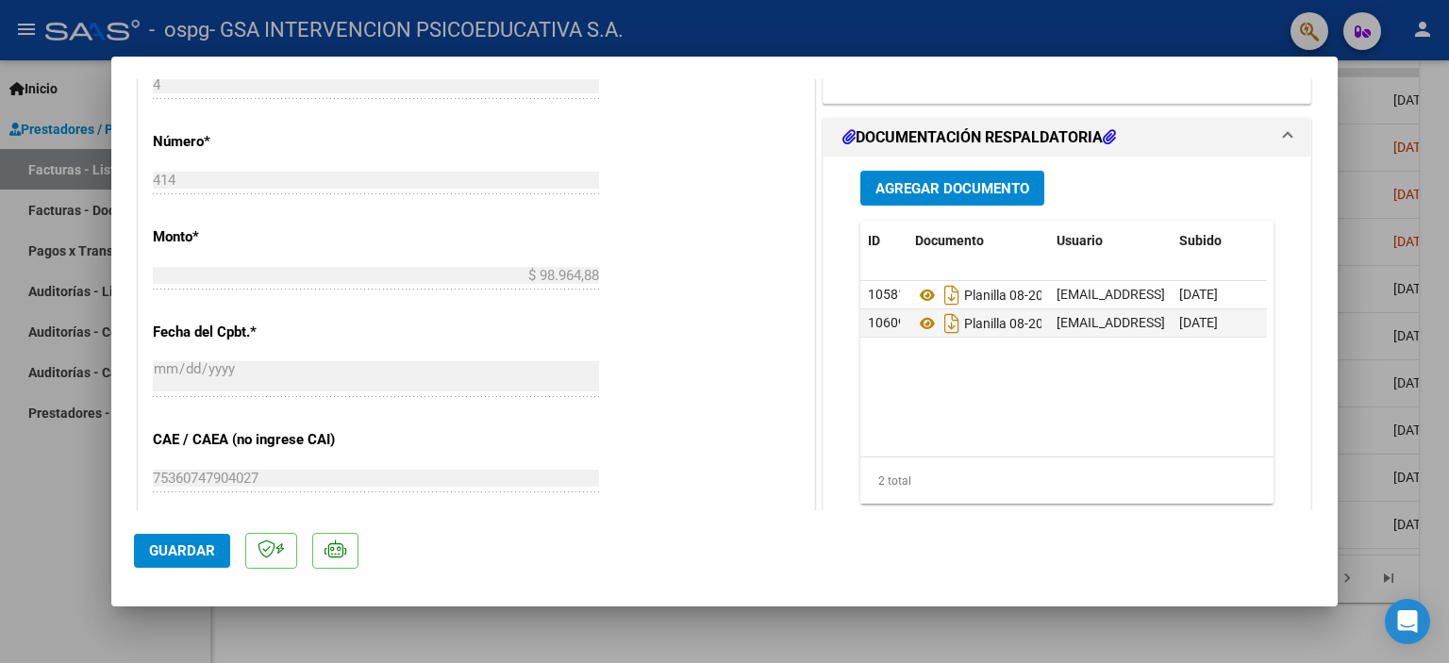
click at [993, 161] on div "Agregar Documento ID Documento Usuario Subido Acción 10581 Planilla 08-2025 [PE…" at bounding box center [1066, 345] width 441 height 376
click at [970, 192] on span "Agregar Documento" at bounding box center [952, 188] width 154 height 17
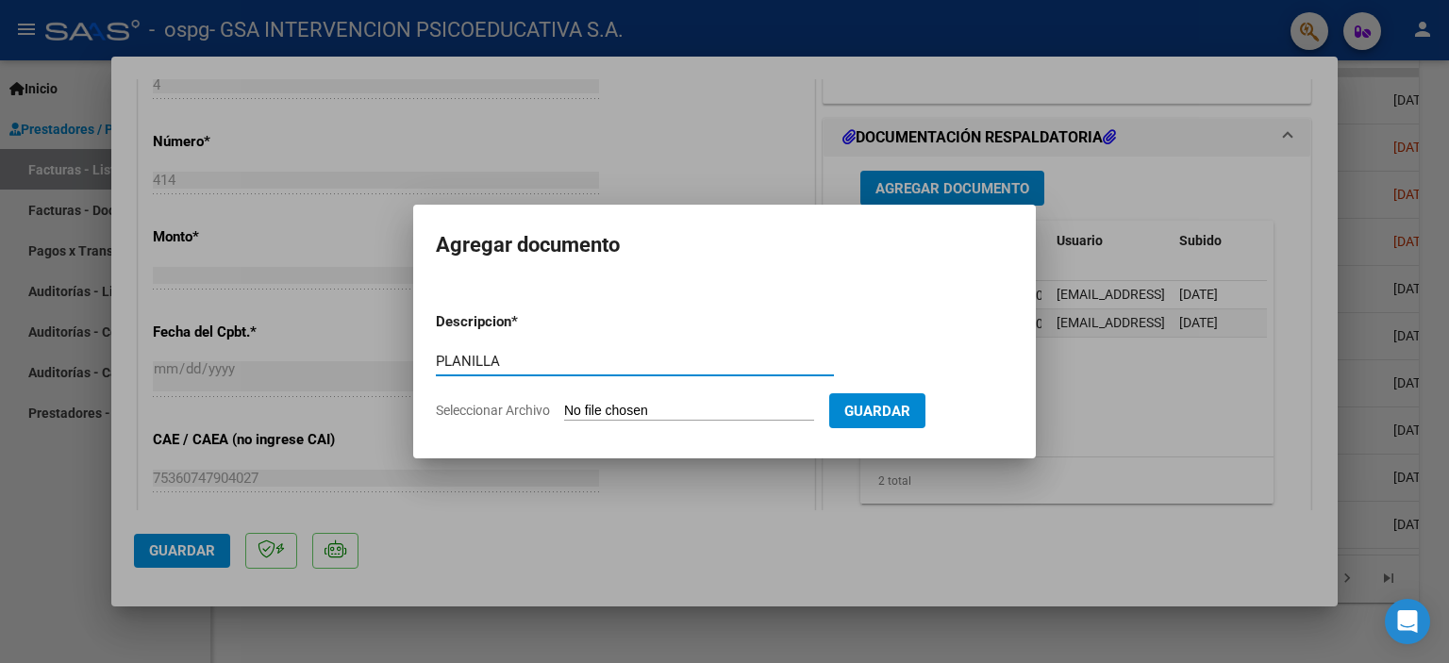
type input "PLANILLA"
click at [649, 418] on input "Seleccionar Archivo" at bounding box center [689, 412] width 250 height 18
drag, startPoint x: 1320, startPoint y: 476, endPoint x: 1310, endPoint y: 482, distance: 11.8
click at [1318, 477] on div at bounding box center [724, 331] width 1449 height 663
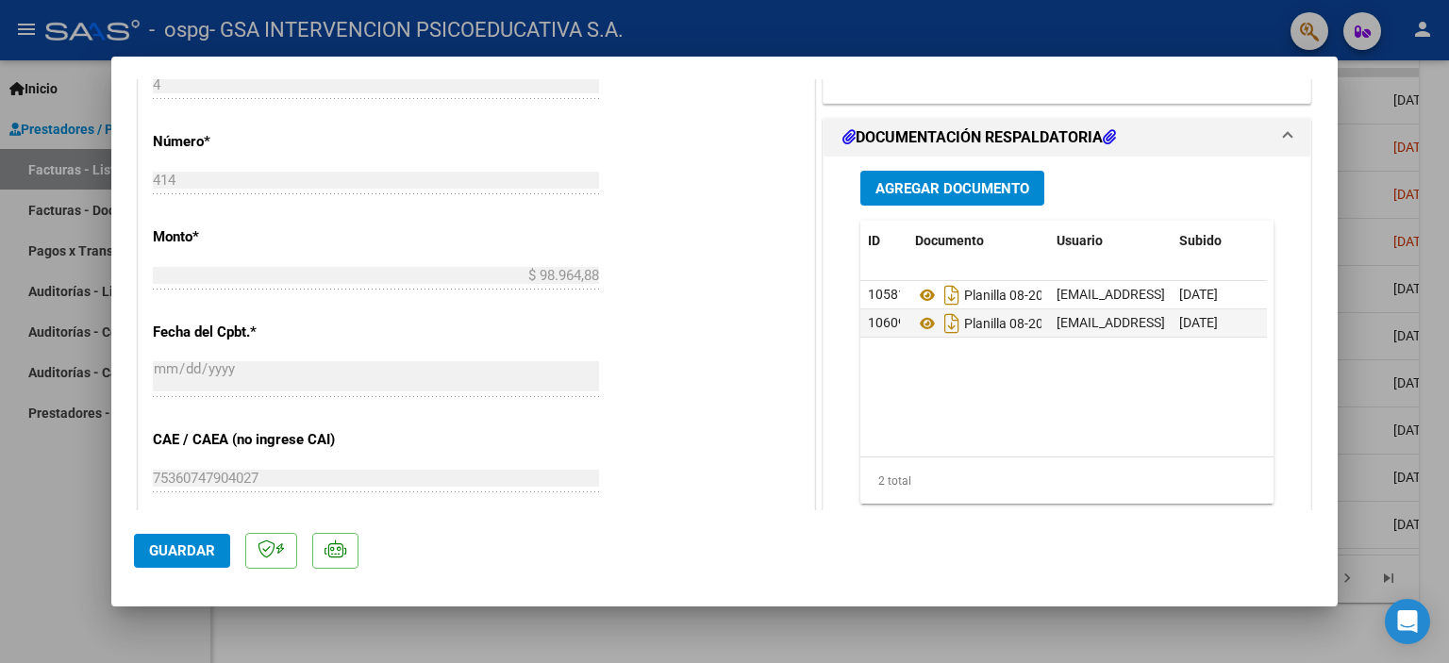
click at [1366, 139] on div at bounding box center [724, 331] width 1449 height 663
type input "$ 0,00"
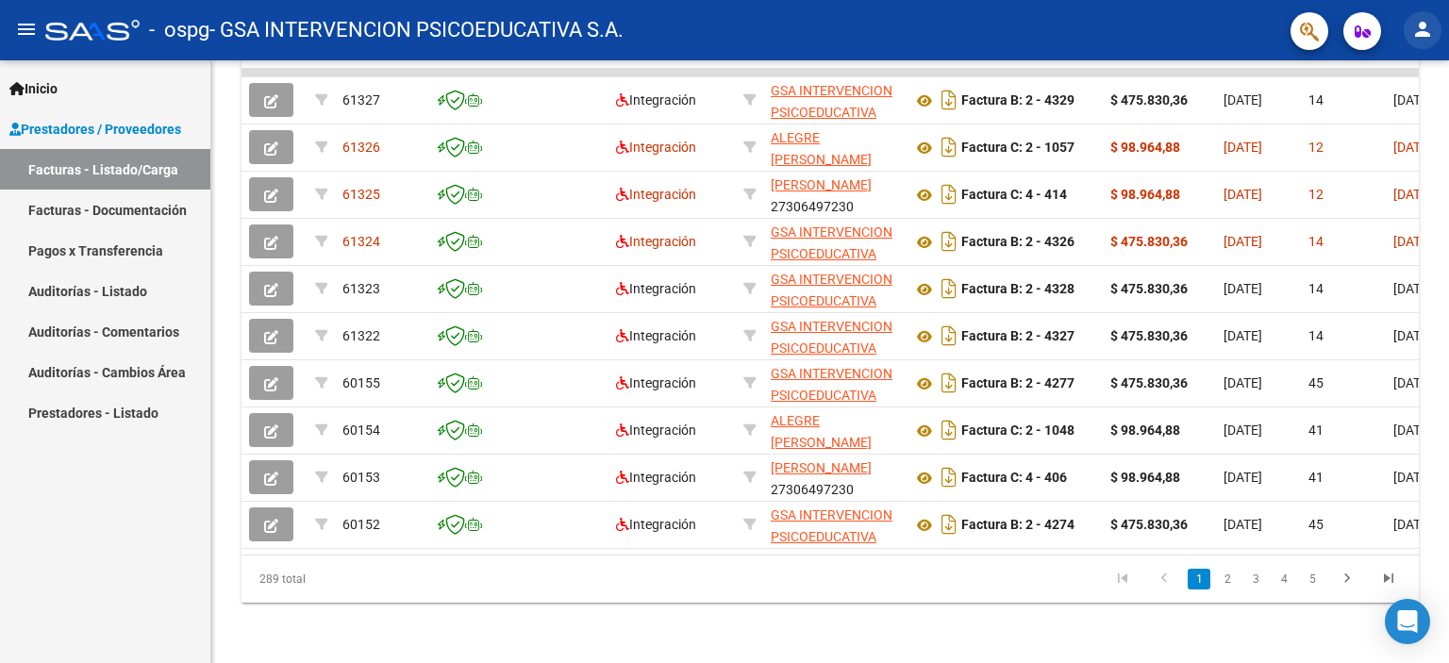
click at [1419, 24] on mat-icon "person" at bounding box center [1422, 29] width 23 height 23
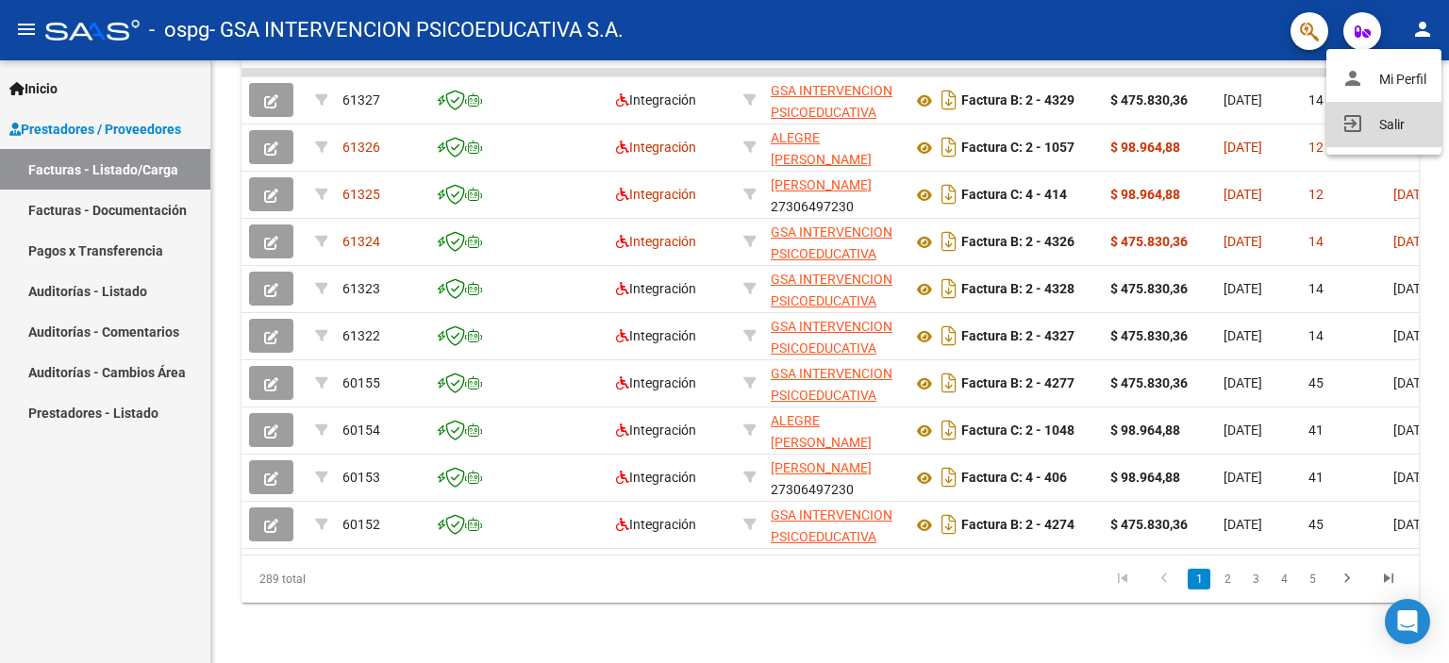
click at [1388, 128] on button "exit_to_app Salir" at bounding box center [1383, 124] width 115 height 45
